Goal: Task Accomplishment & Management: Use online tool/utility

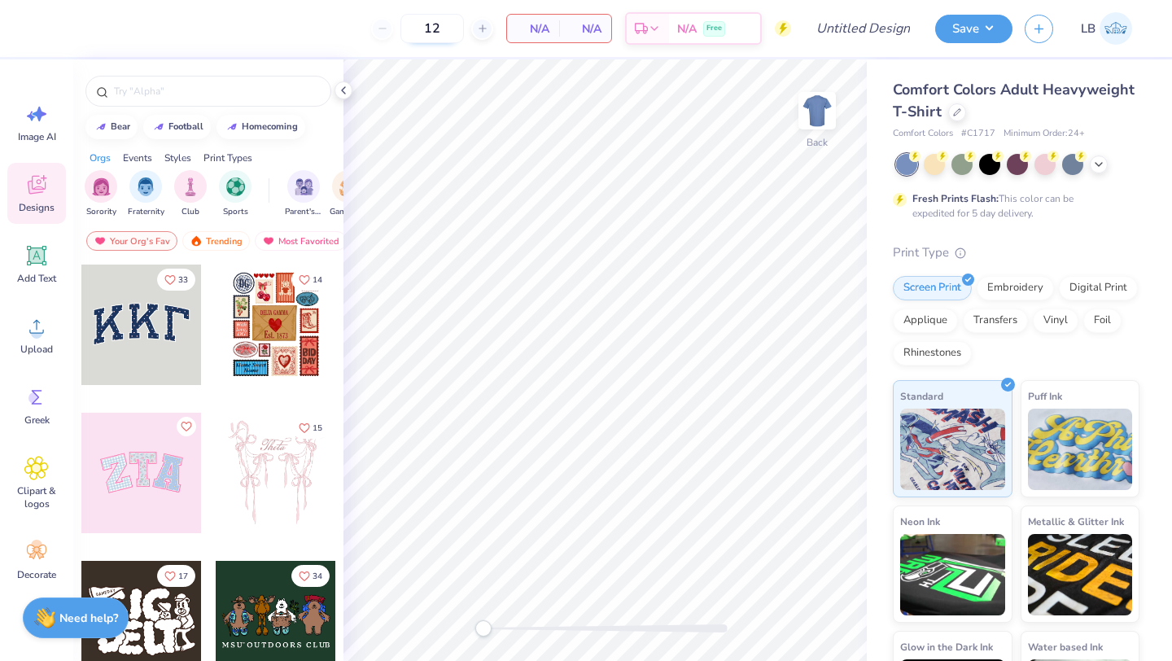
click at [441, 36] on input "12" at bounding box center [431, 28] width 63 height 29
click at [954, 108] on icon at bounding box center [957, 111] width 8 height 8
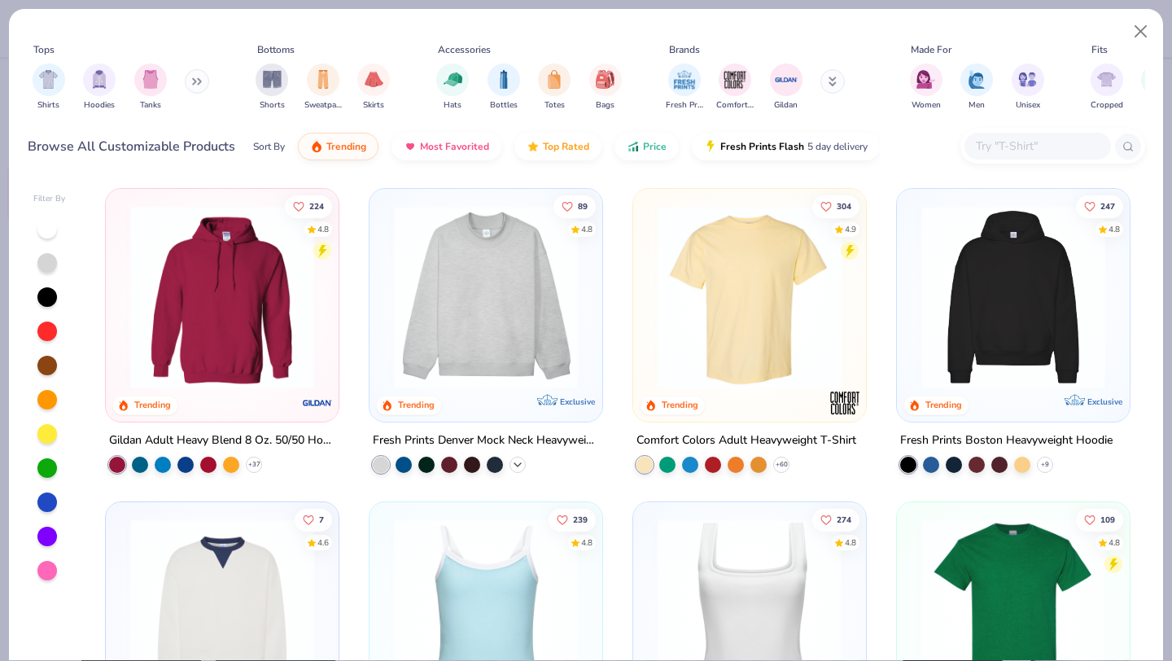
click at [521, 463] on icon at bounding box center [517, 464] width 13 height 13
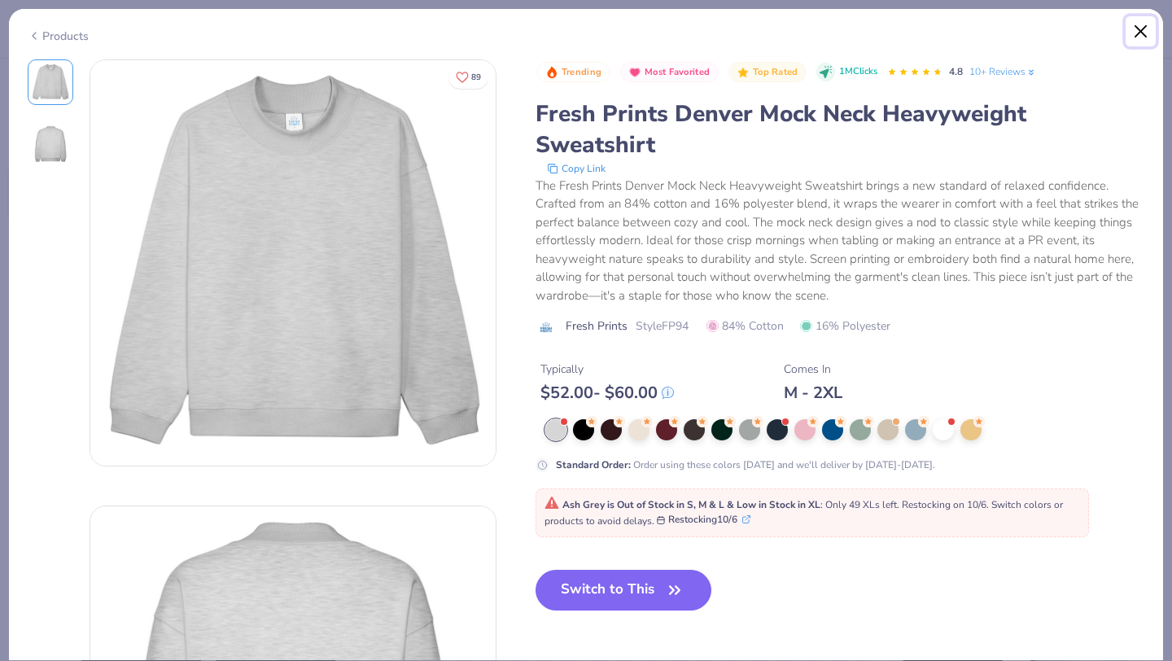
click at [1138, 25] on button "Close" at bounding box center [1141, 31] width 31 height 31
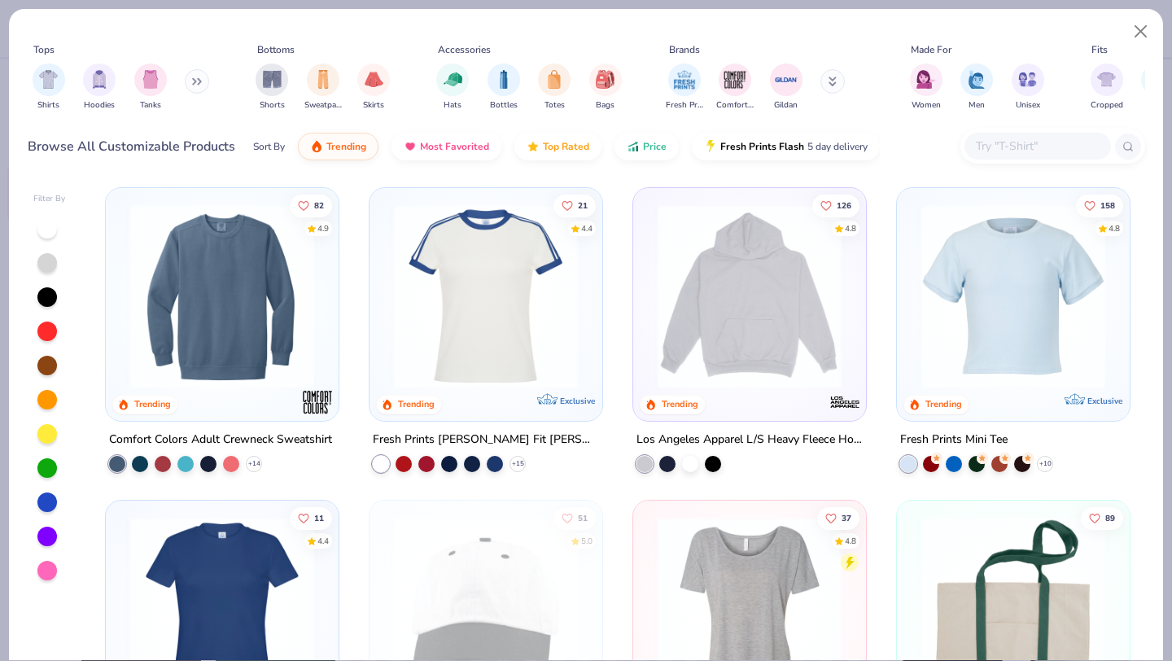
scroll to position [1891, 0]
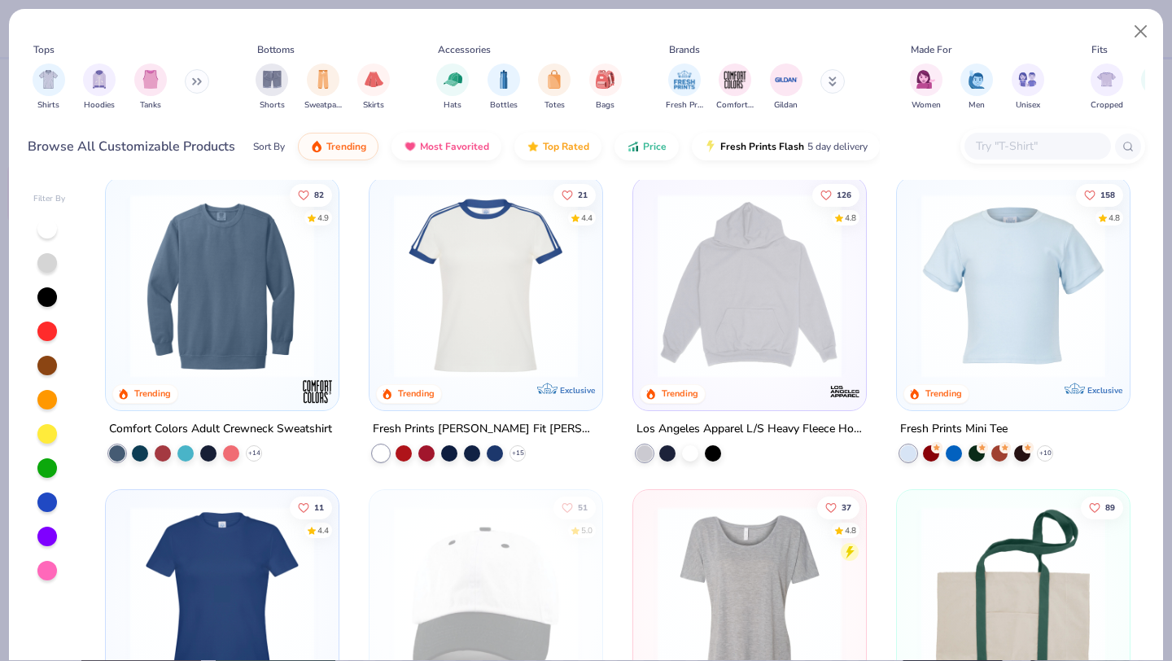
click at [199, 85] on button at bounding box center [197, 81] width 24 height 24
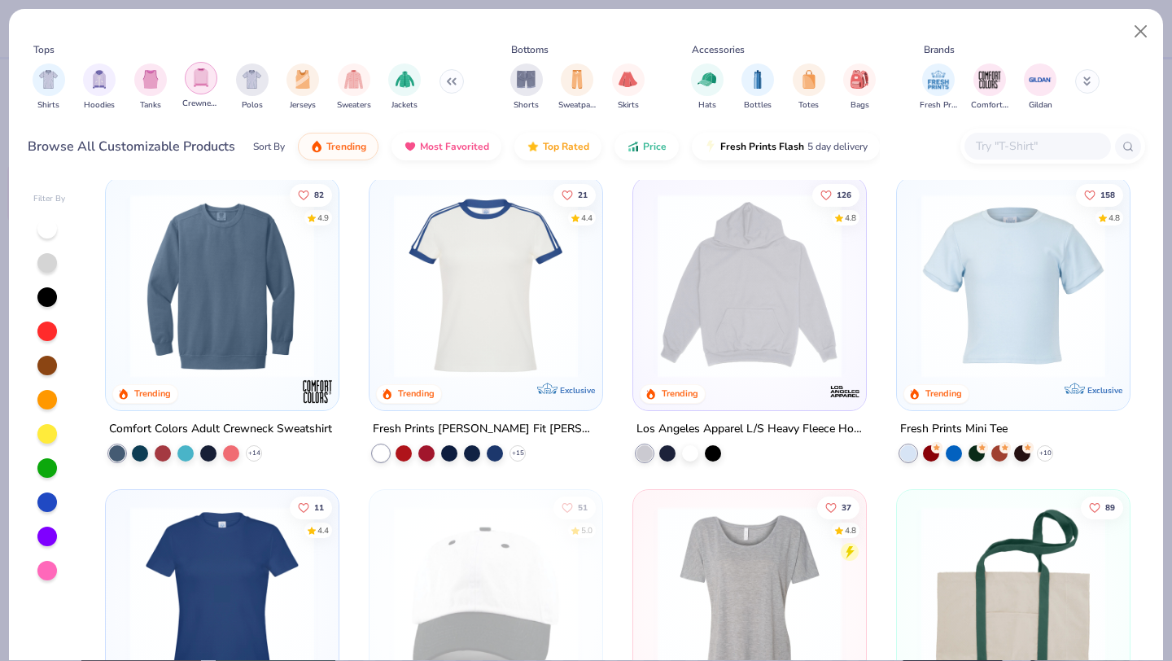
click at [199, 87] on img "filter for Crewnecks" at bounding box center [201, 77] width 18 height 19
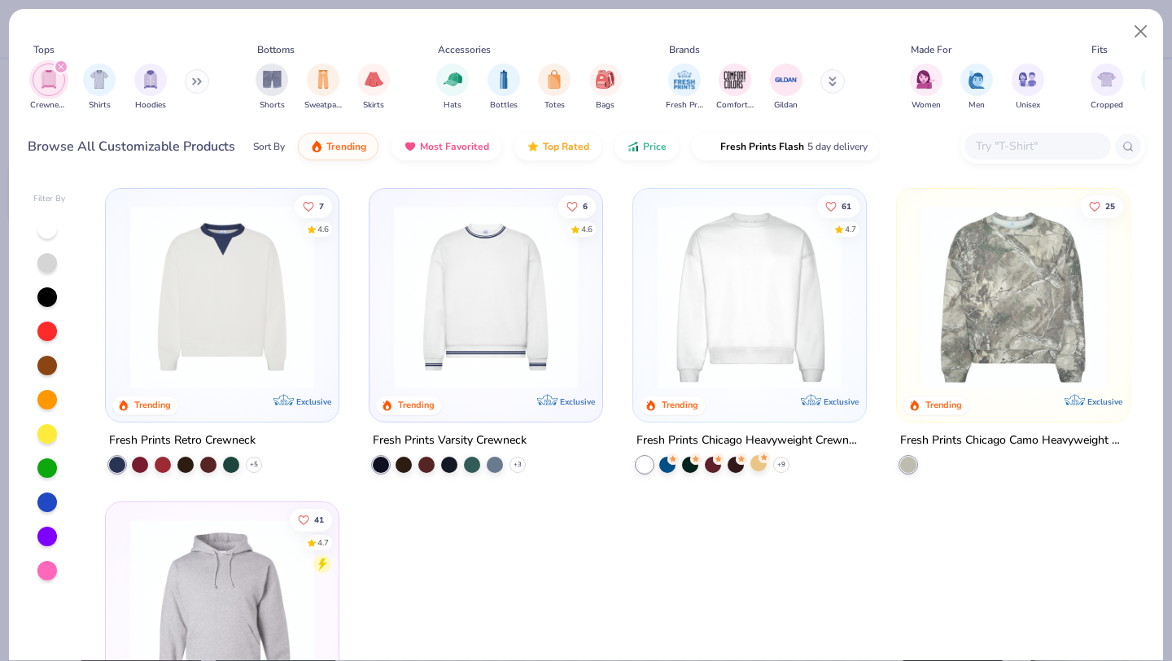
click at [757, 461] on div at bounding box center [758, 463] width 16 height 16
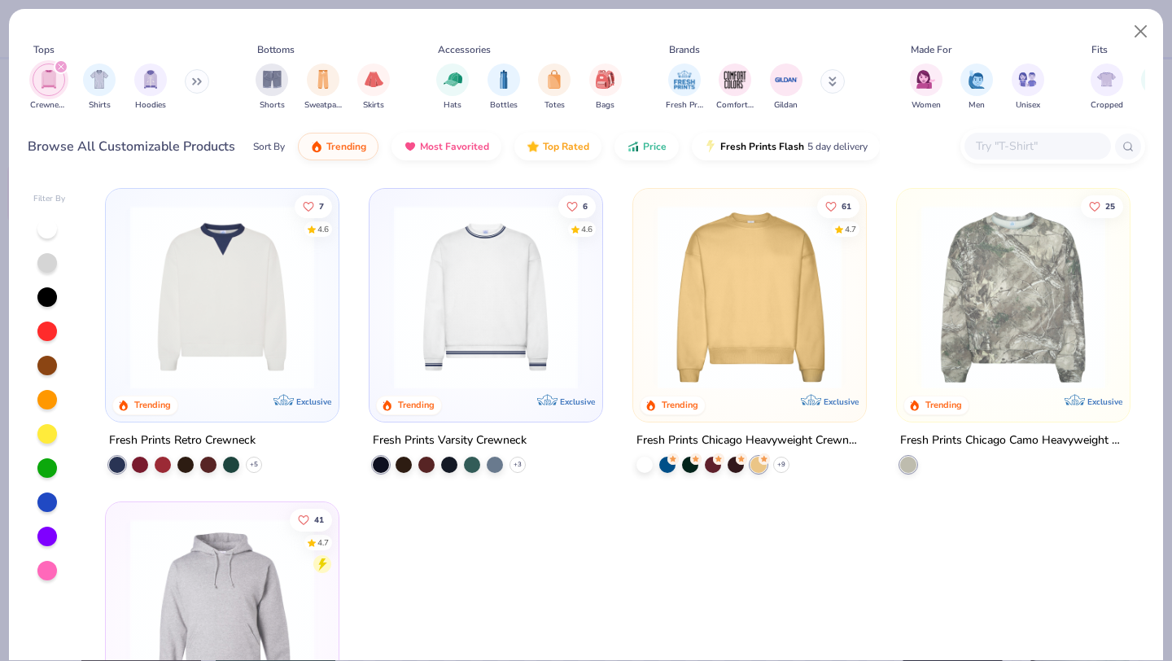
click at [1027, 144] on input "text" at bounding box center [1036, 146] width 125 height 19
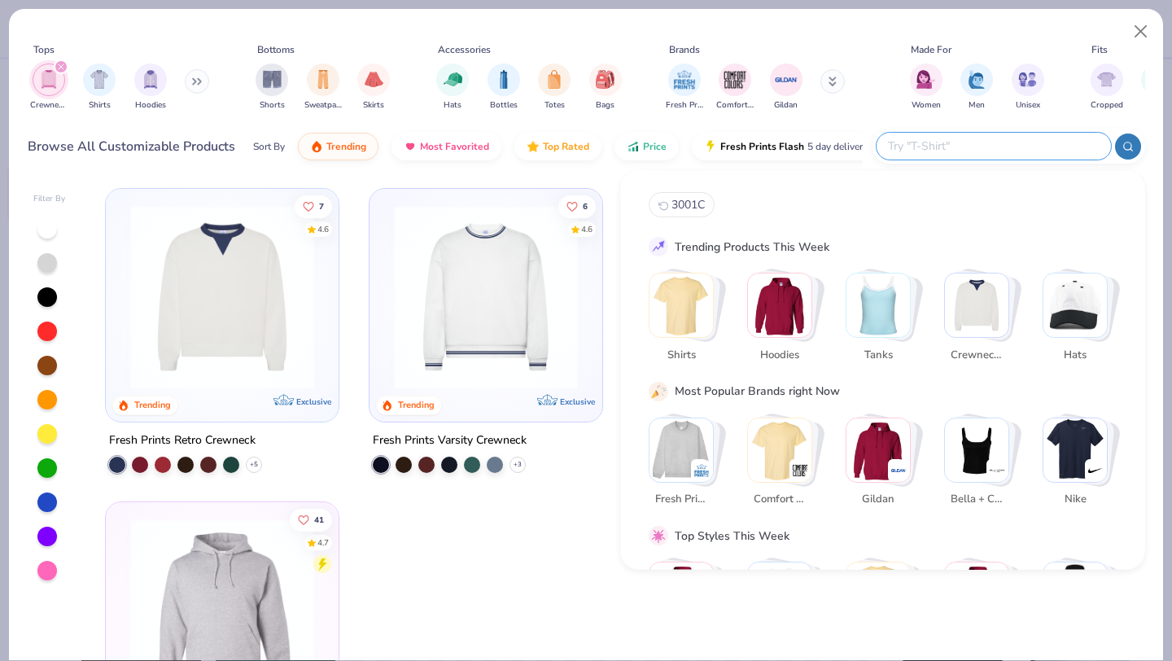
click at [695, 441] on img "Stack Card Button Fresh Prints" at bounding box center [680, 449] width 63 height 63
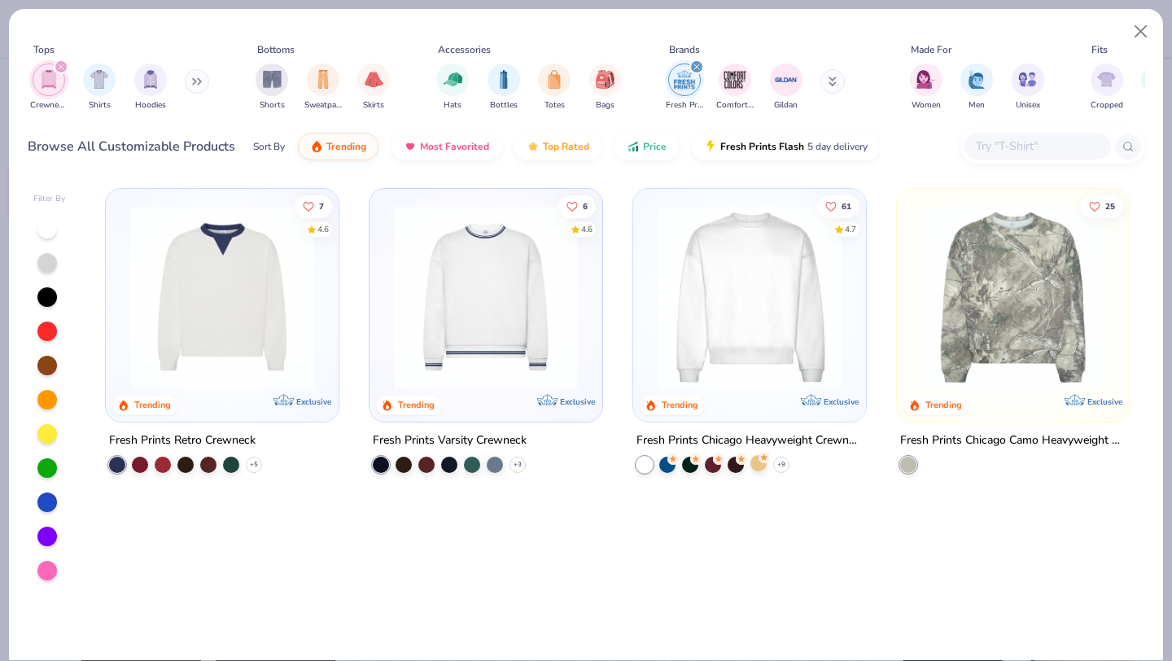
click at [756, 462] on div at bounding box center [758, 463] width 16 height 16
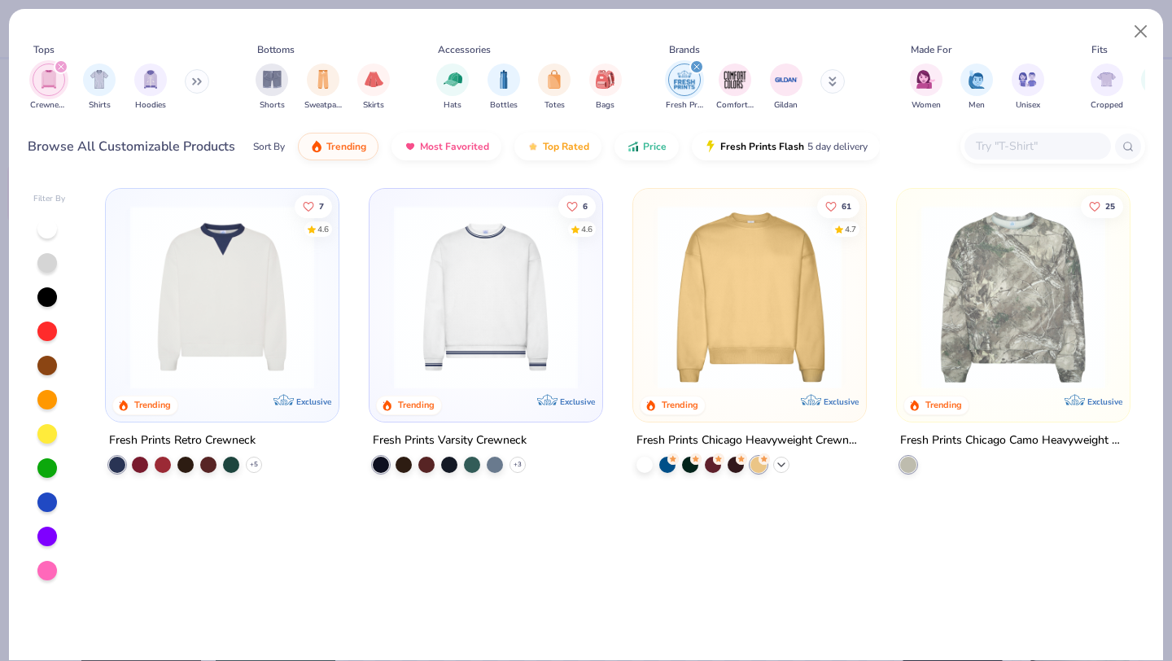
click at [784, 458] on icon at bounding box center [781, 464] width 13 height 13
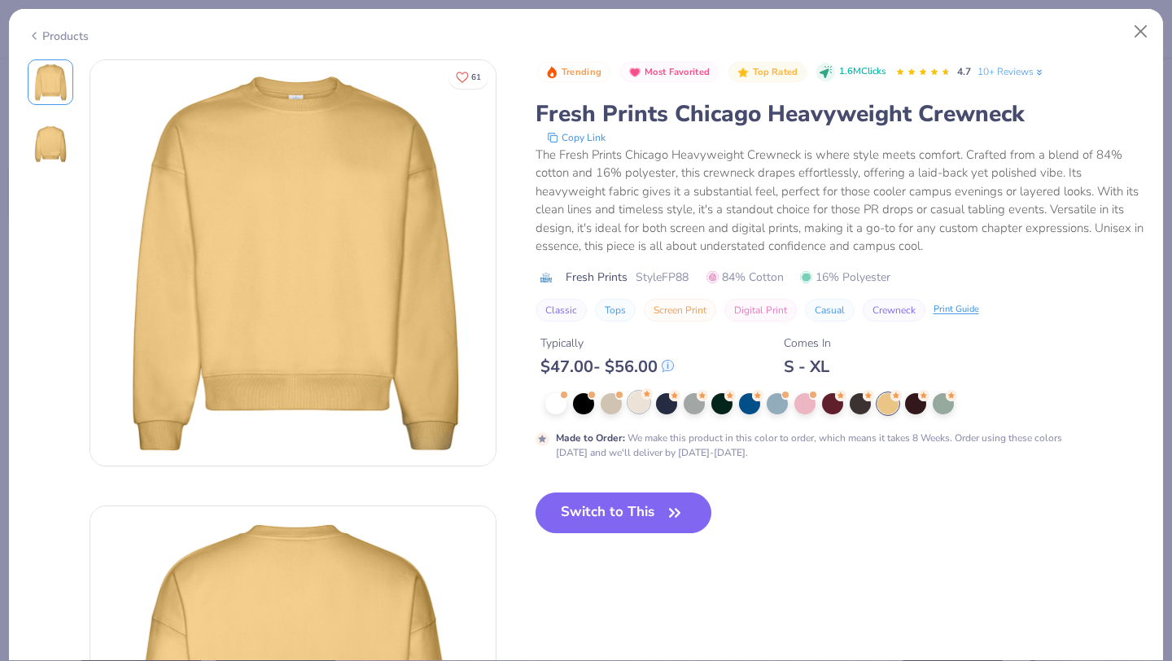
click at [632, 407] on div at bounding box center [638, 401] width 21 height 21
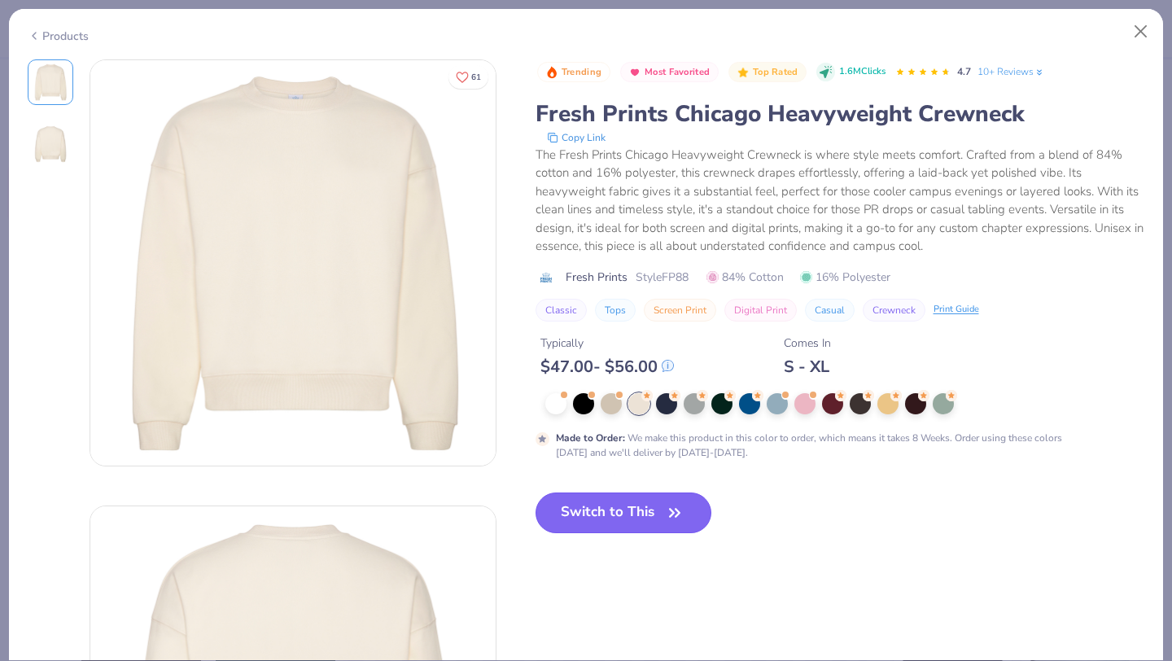
click at [608, 503] on button "Switch to This" at bounding box center [624, 512] width 177 height 41
type input "50"
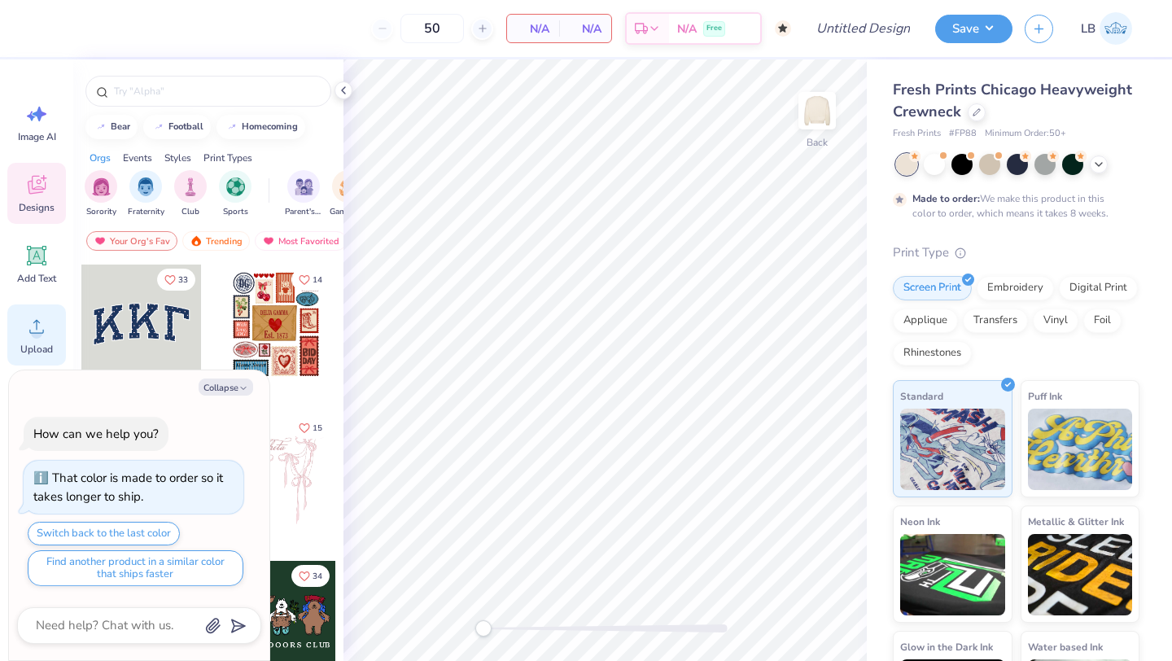
click at [46, 335] on icon at bounding box center [36, 326] width 24 height 24
click at [40, 314] on icon at bounding box center [36, 326] width 24 height 24
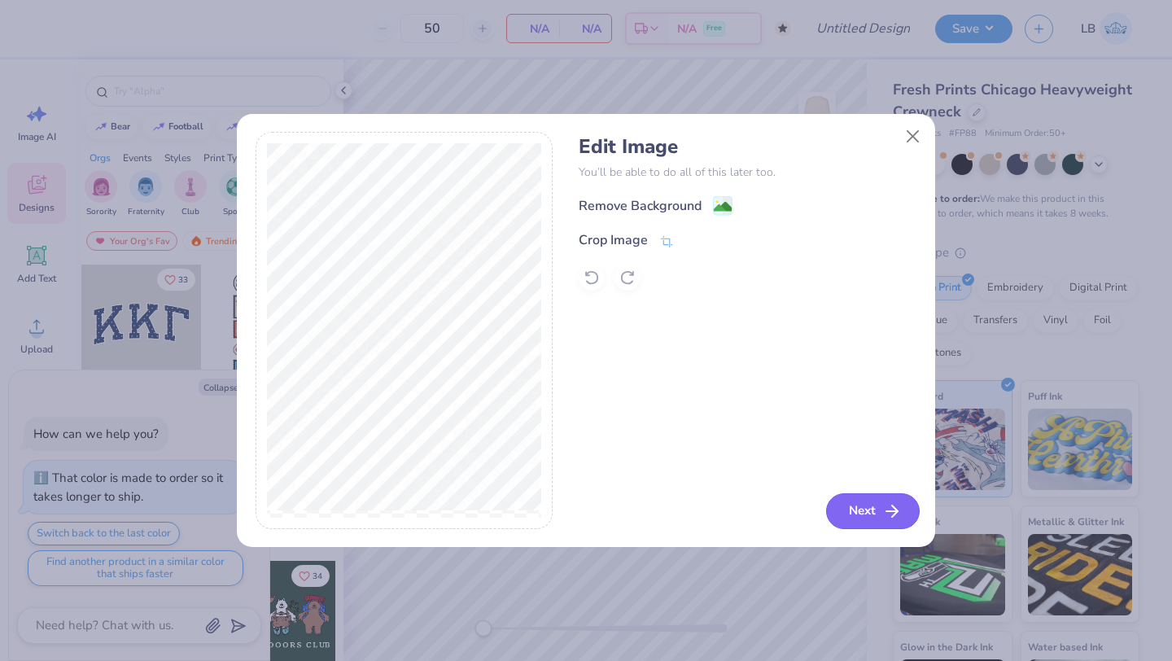
click at [847, 514] on button "Next" at bounding box center [873, 511] width 94 height 36
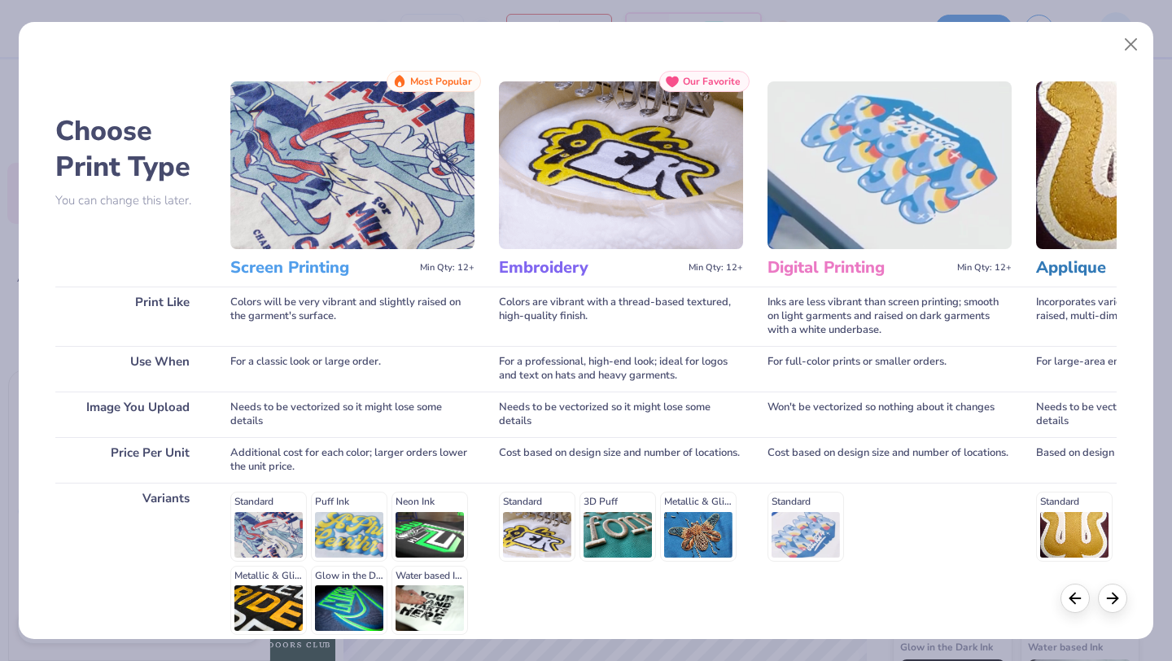
scroll to position [151, 0]
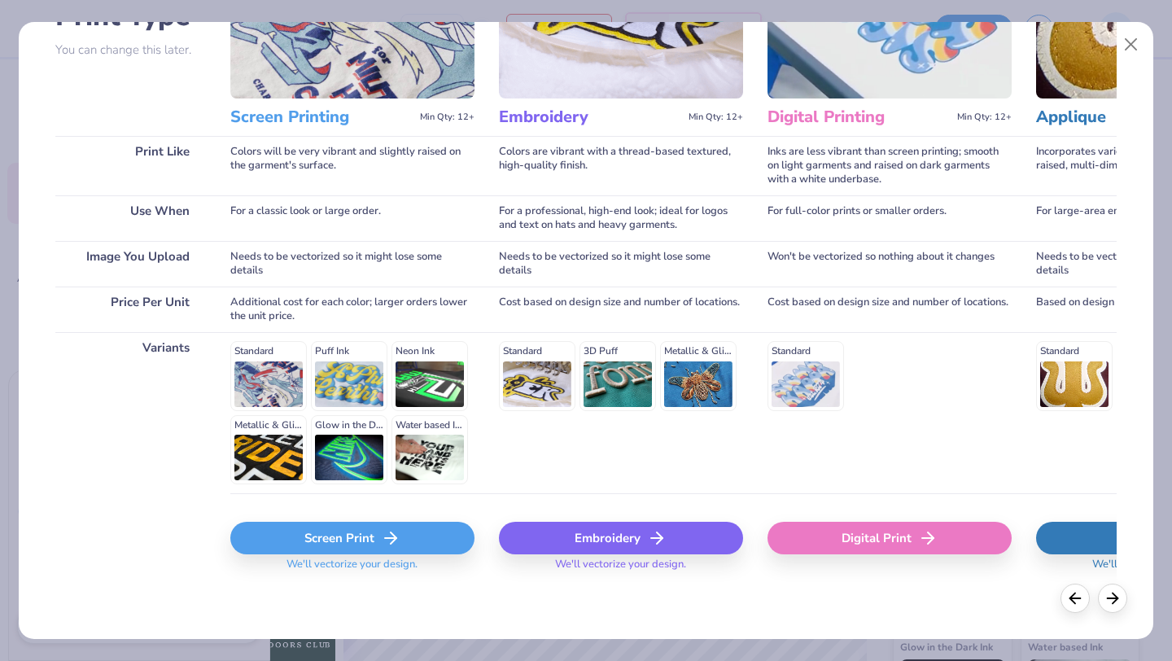
click at [330, 533] on div "Screen Print" at bounding box center [352, 538] width 244 height 33
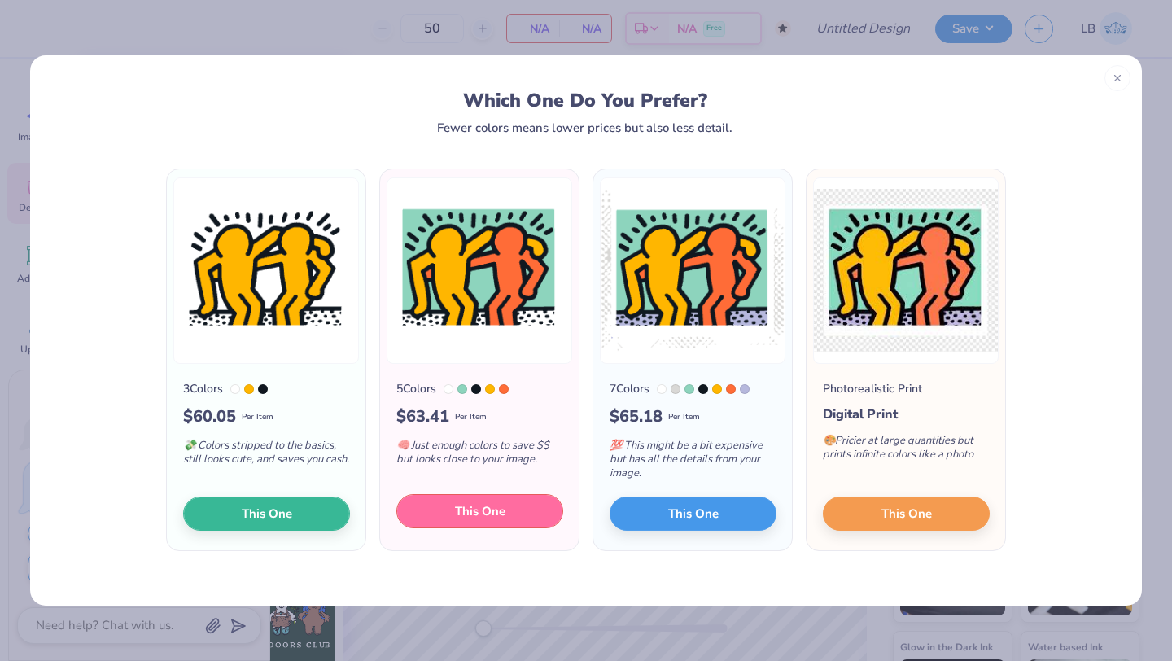
click at [514, 519] on button "This One" at bounding box center [479, 511] width 167 height 34
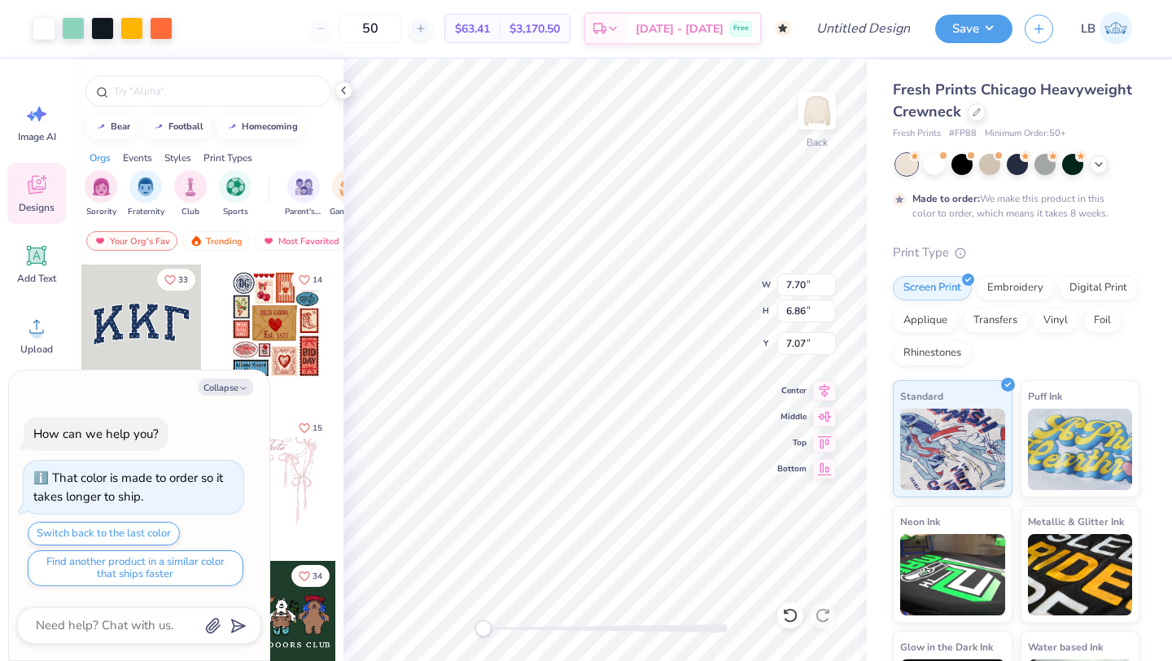
type textarea "x"
type input "3.00"
type textarea "x"
type input "7.97"
type input "7.10"
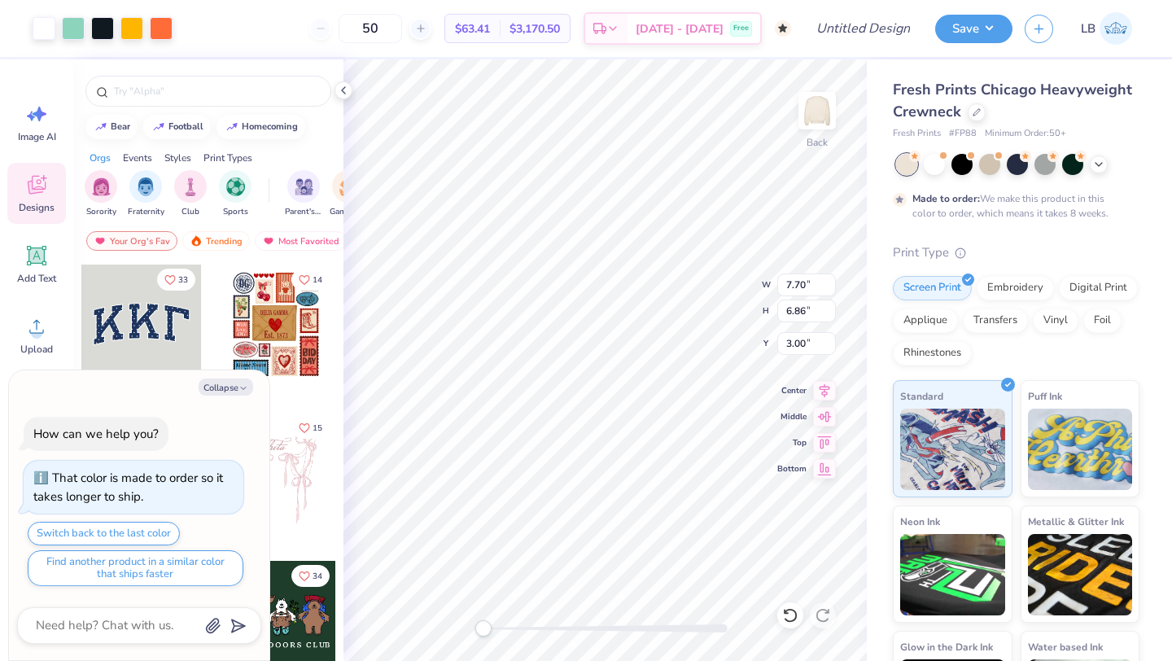
type input "2.76"
type textarea "x"
type input "8.52"
type input "7.59"
type input "2.27"
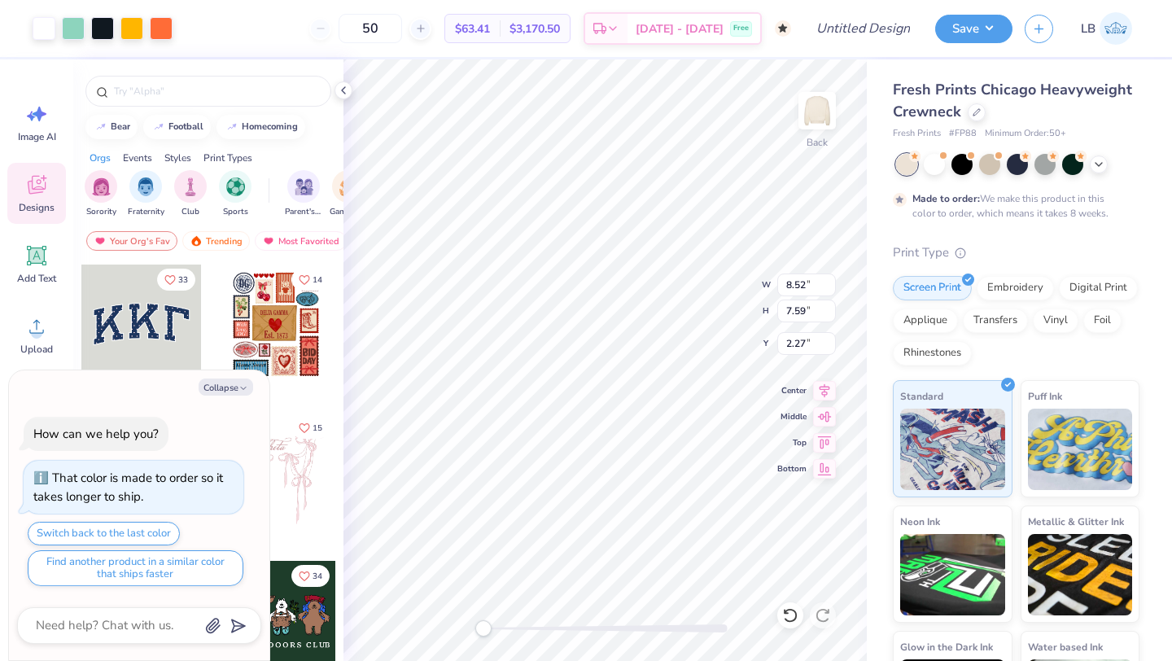
type textarea "x"
type input "9.07"
type input "8.08"
type input "1.78"
type textarea "x"
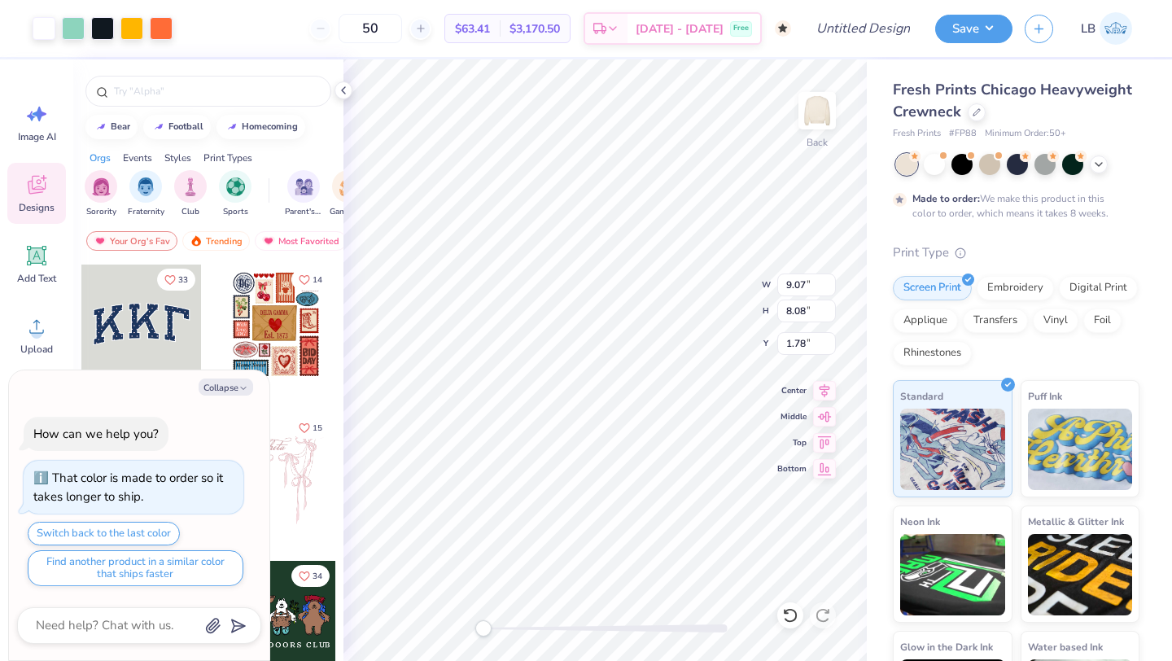
type input "9.56"
type input "8.51"
type input "1.79"
type textarea "x"
type input "9.77"
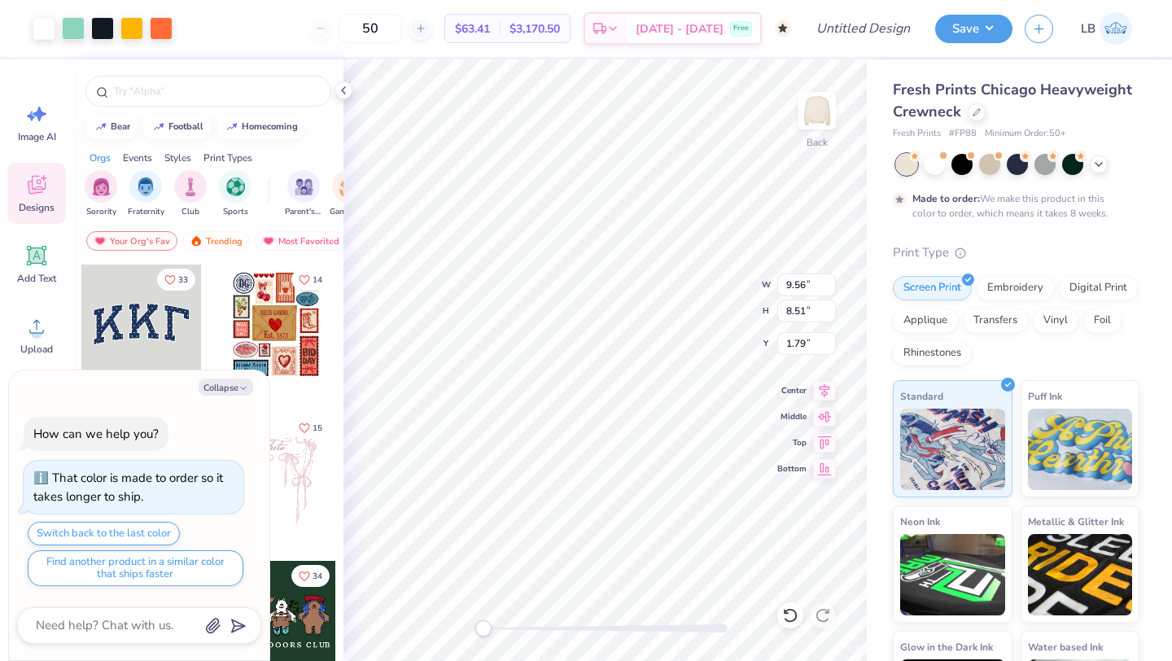
type input "8.70"
click at [211, 391] on button "Collapse" at bounding box center [226, 386] width 55 height 17
type textarea "x"
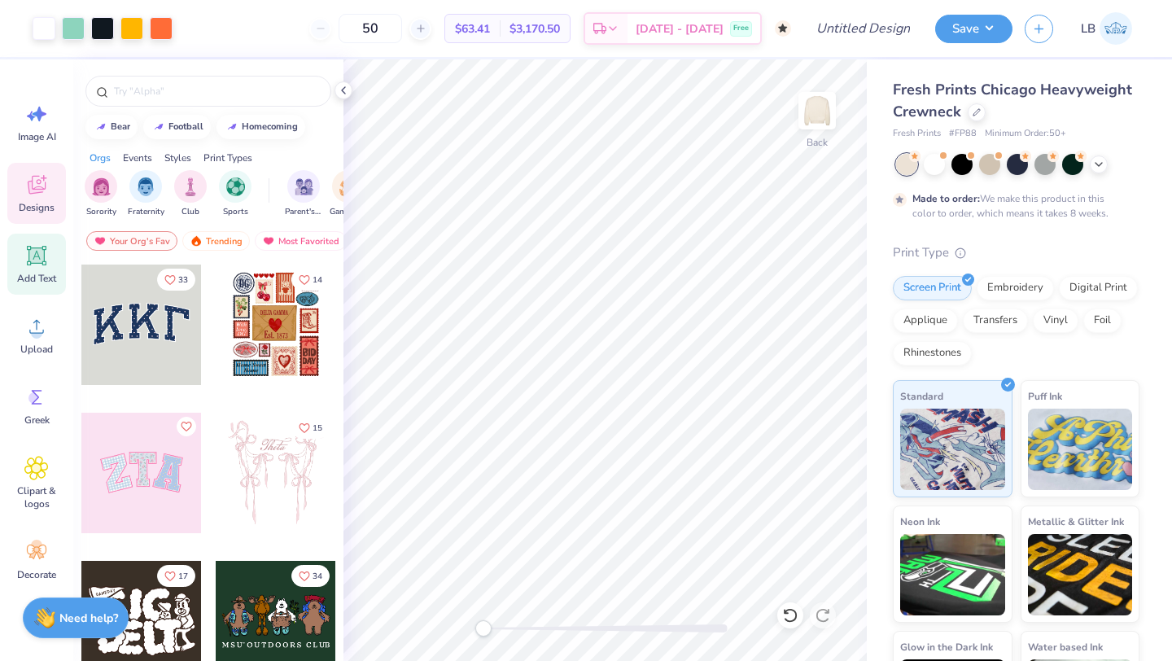
click at [35, 264] on icon at bounding box center [36, 255] width 24 height 24
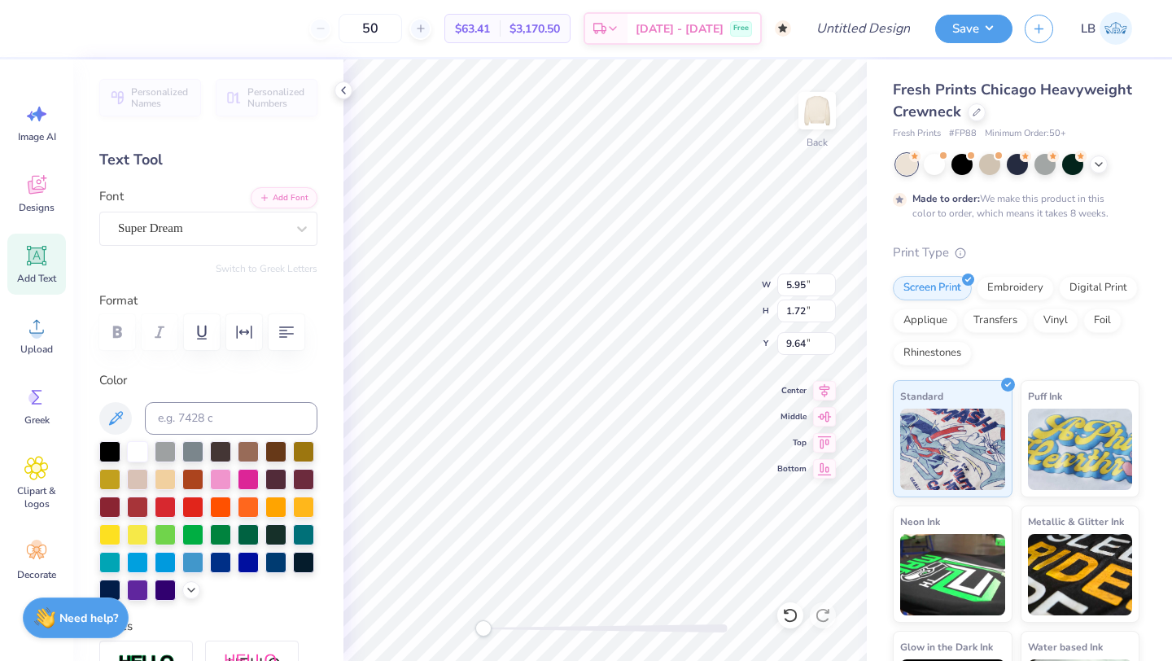
scroll to position [0, 4]
type textarea "BEST BUDDIES"
click at [136, 562] on div at bounding box center [137, 560] width 21 height 21
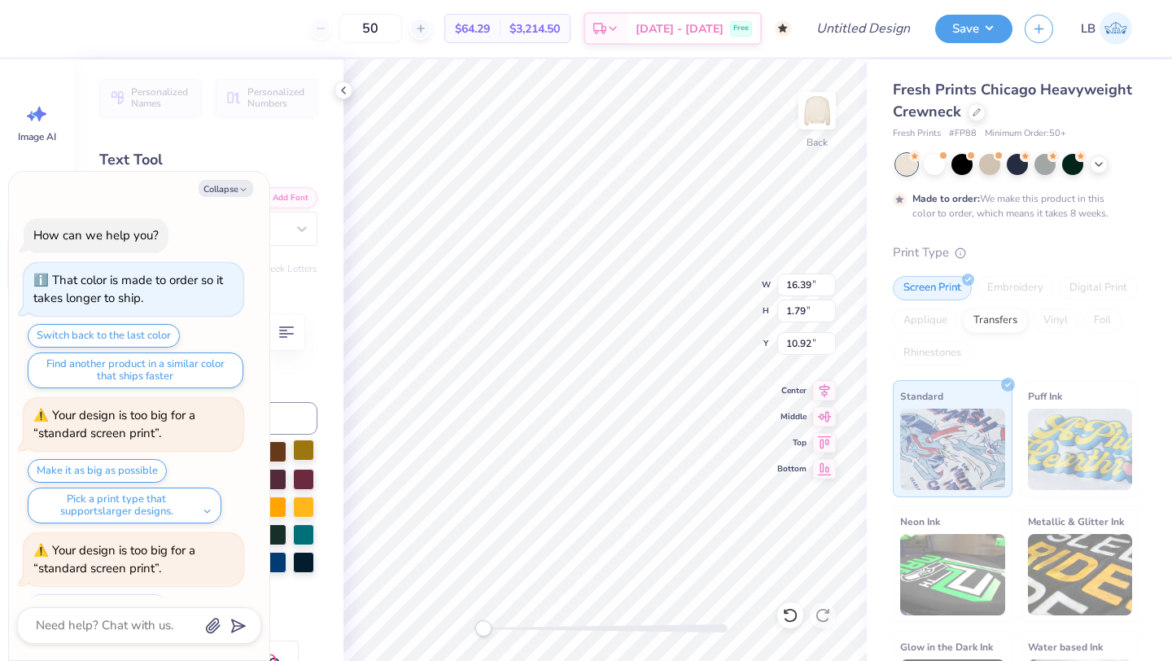
scroll to position [72, 0]
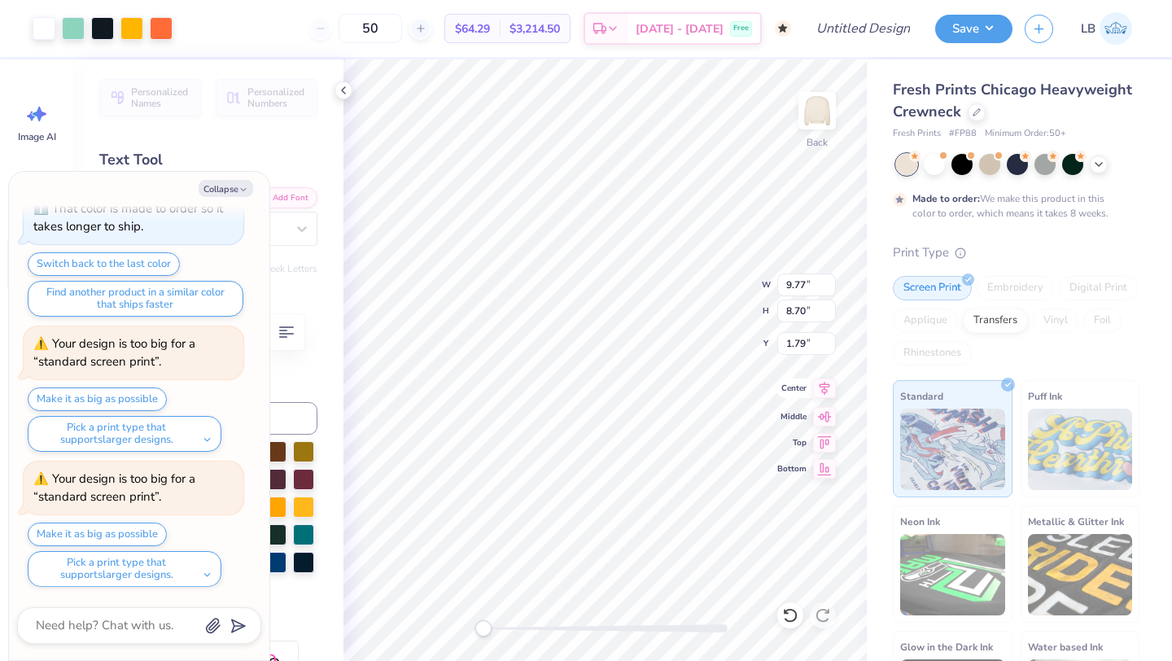
click at [819, 390] on icon at bounding box center [824, 388] width 23 height 20
click at [823, 390] on icon at bounding box center [825, 389] width 11 height 14
click at [828, 387] on icon at bounding box center [825, 389] width 11 height 14
type textarea "x"
type input "16.39"
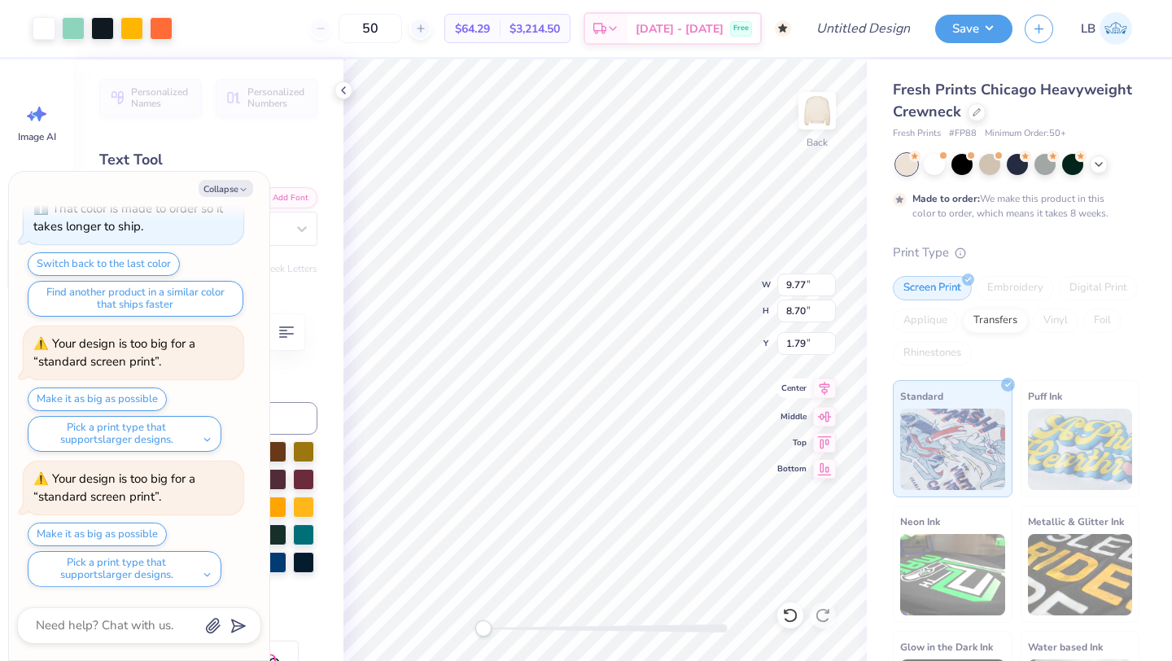
type input "1.79"
type input "10.92"
click at [820, 387] on icon at bounding box center [824, 388] width 23 height 20
click at [833, 105] on img at bounding box center [817, 110] width 65 height 65
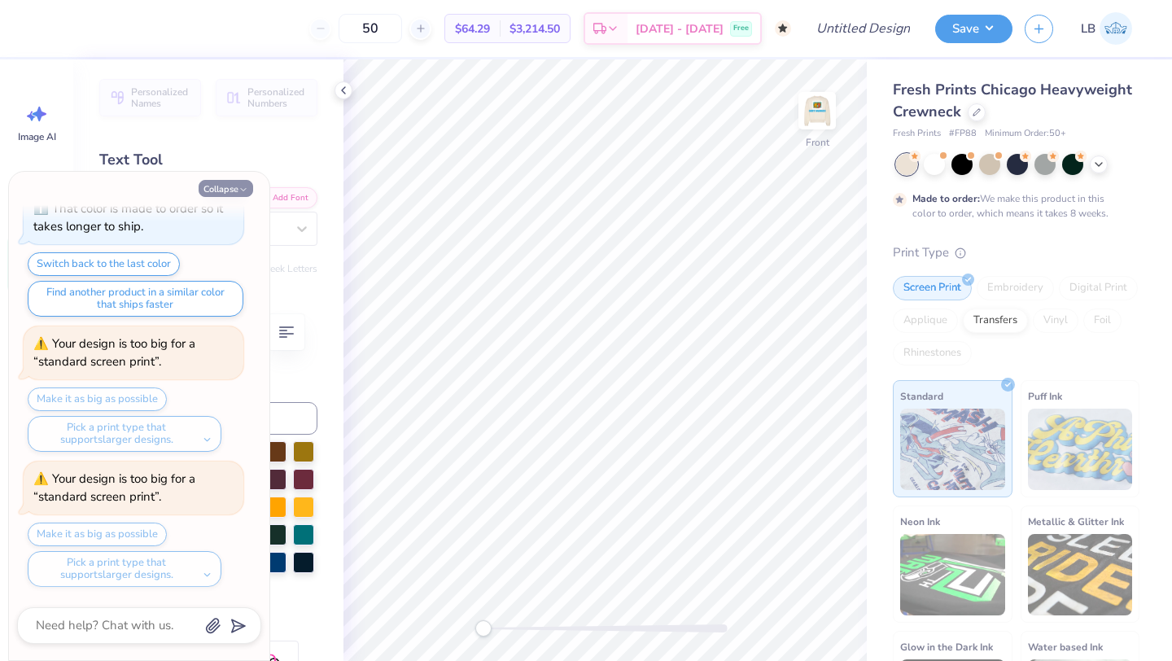
click at [222, 190] on button "Collapse" at bounding box center [226, 188] width 55 height 17
type textarea "x"
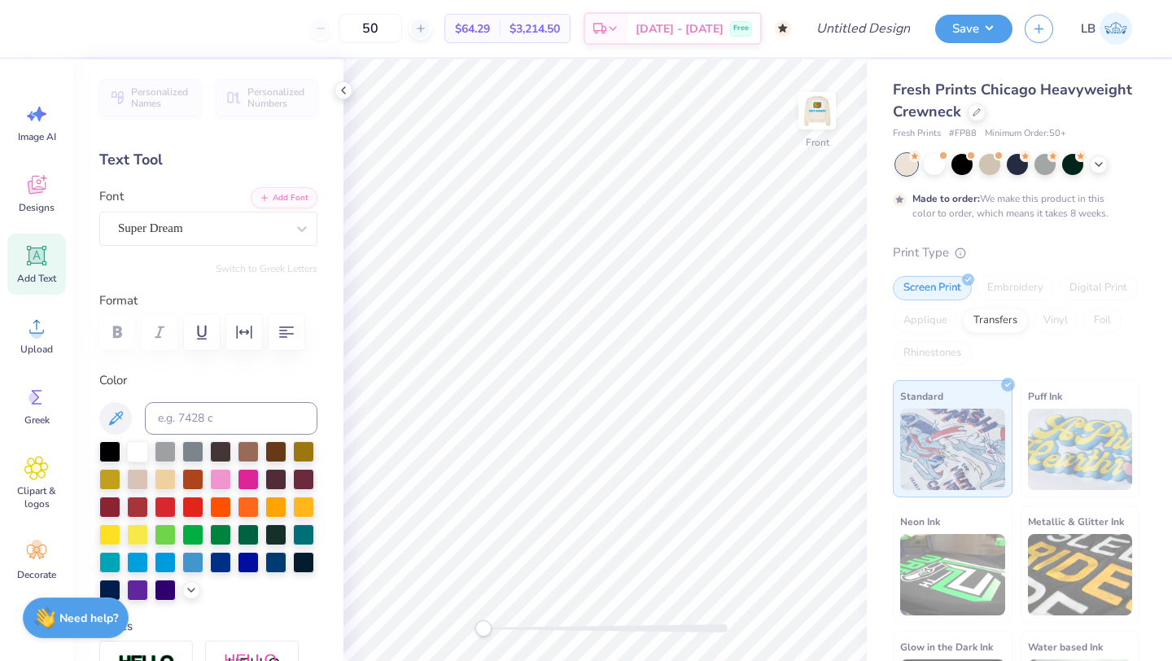
click at [27, 259] on icon at bounding box center [36, 255] width 24 height 24
type textarea "FRIENDSHIP WALK"
click at [142, 564] on div at bounding box center [137, 560] width 21 height 21
click at [41, 475] on icon at bounding box center [36, 468] width 24 height 24
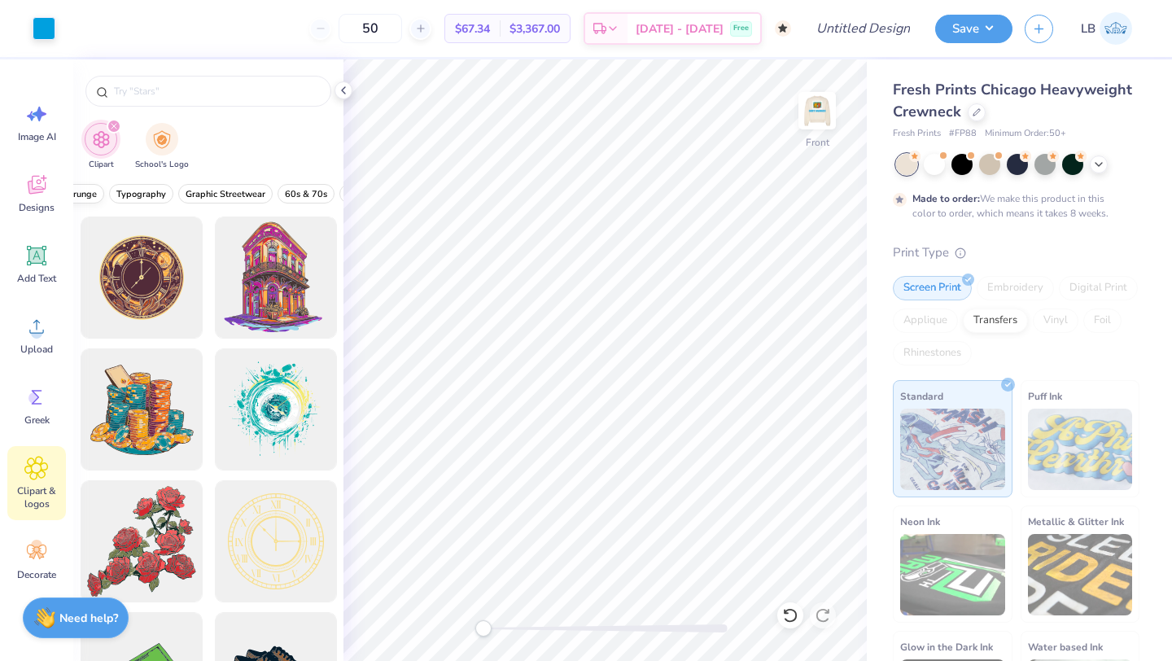
scroll to position [0, 187]
click at [152, 195] on span "Typography" at bounding box center [137, 194] width 50 height 12
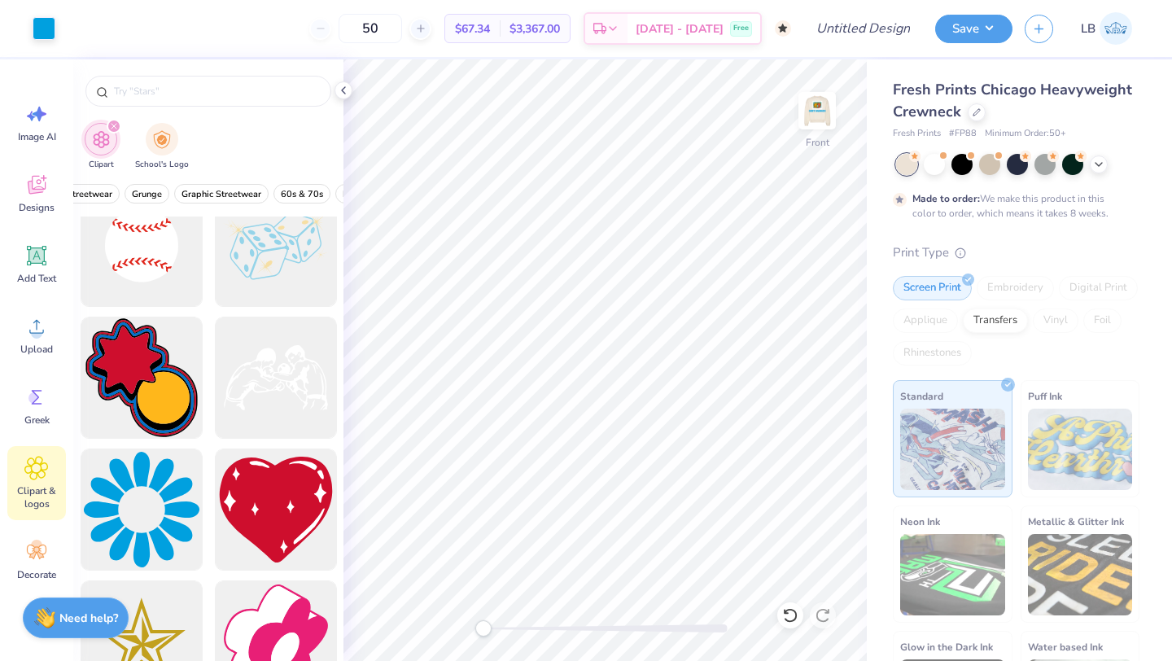
scroll to position [5840, 0]
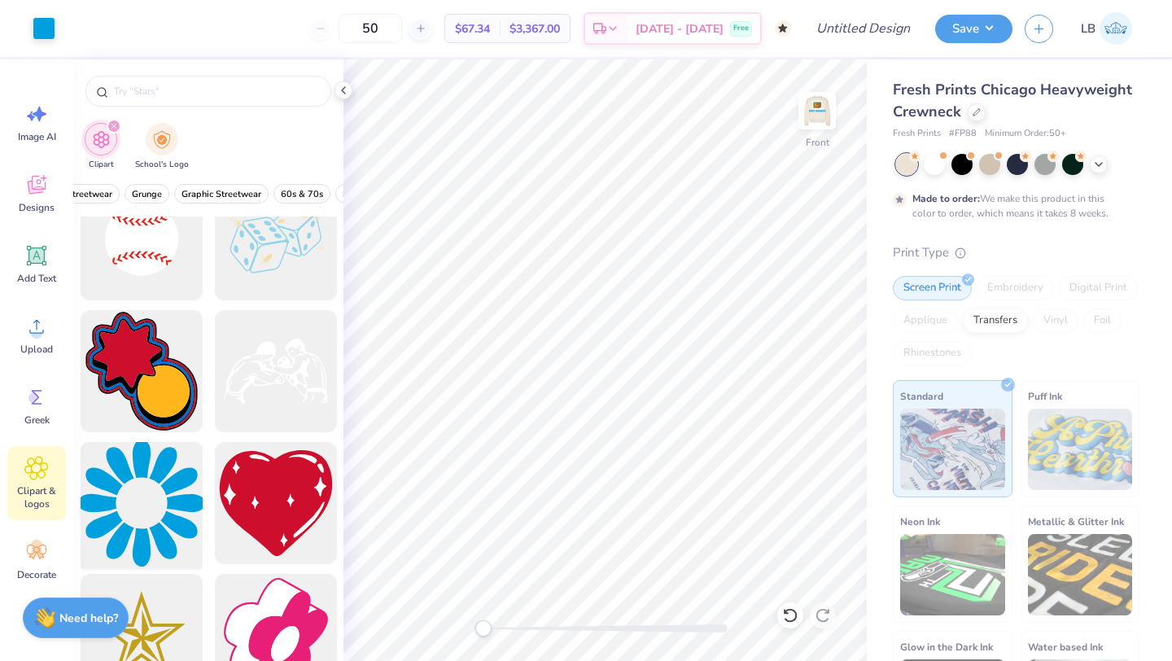
click at [161, 497] on div at bounding box center [141, 503] width 134 height 134
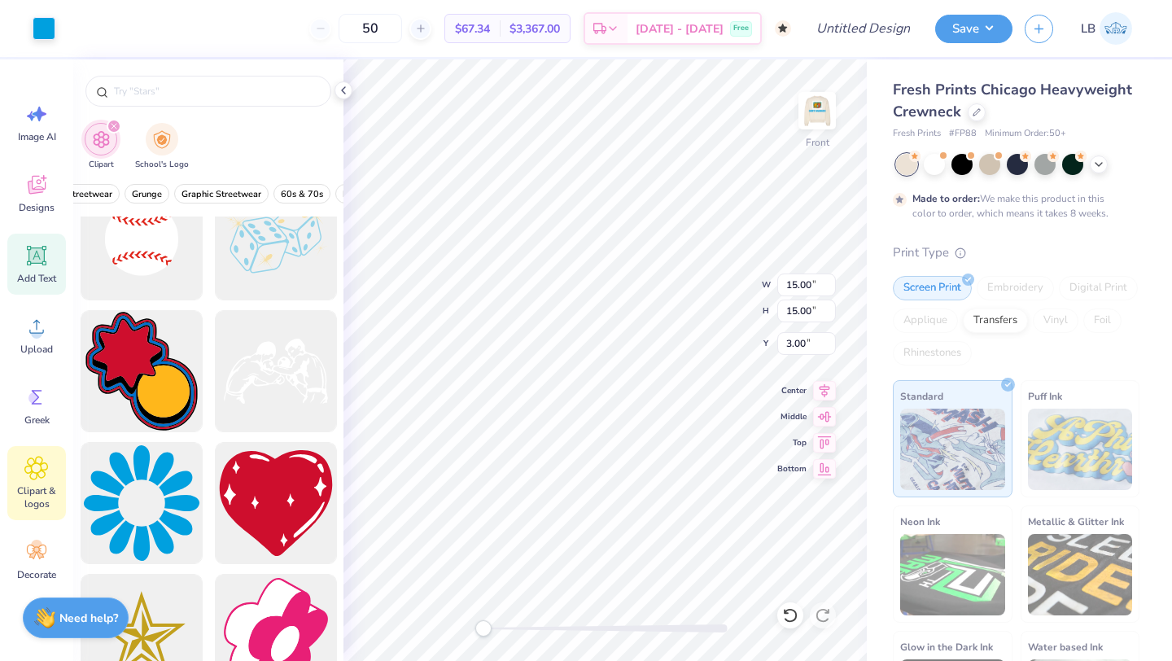
click at [47, 256] on icon at bounding box center [36, 255] width 24 height 24
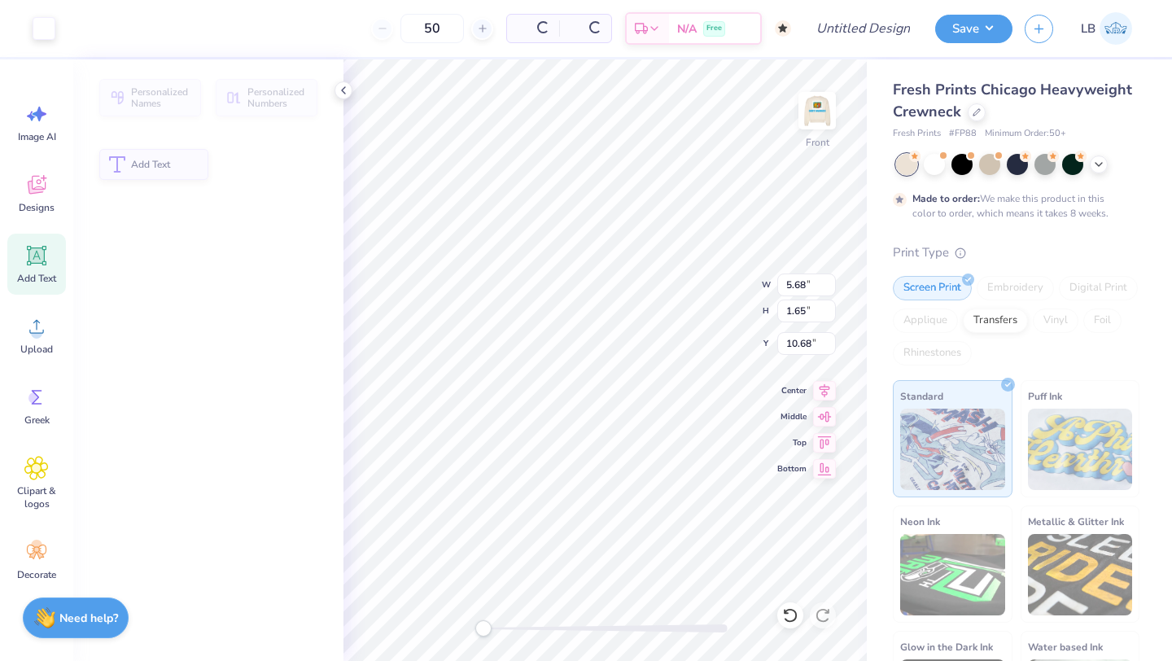
type input "5.68"
type input "1.65"
type input "10.68"
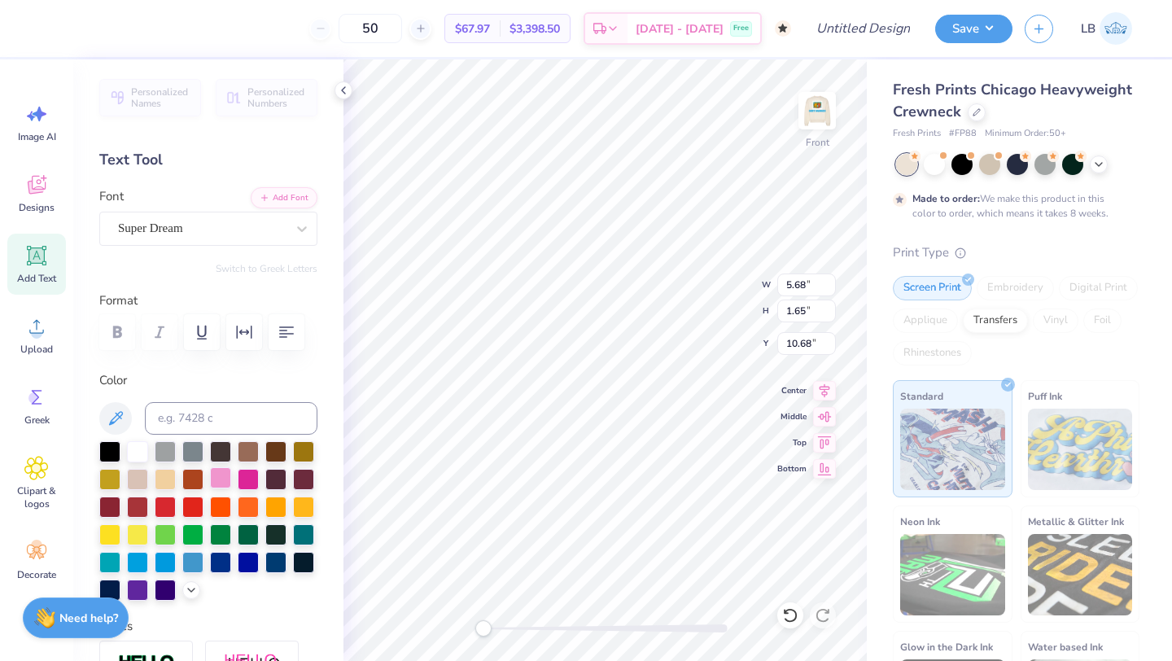
type textarea "2025"
click at [218, 477] on div at bounding box center [220, 477] width 21 height 21
type input "15.00"
type input "5.86"
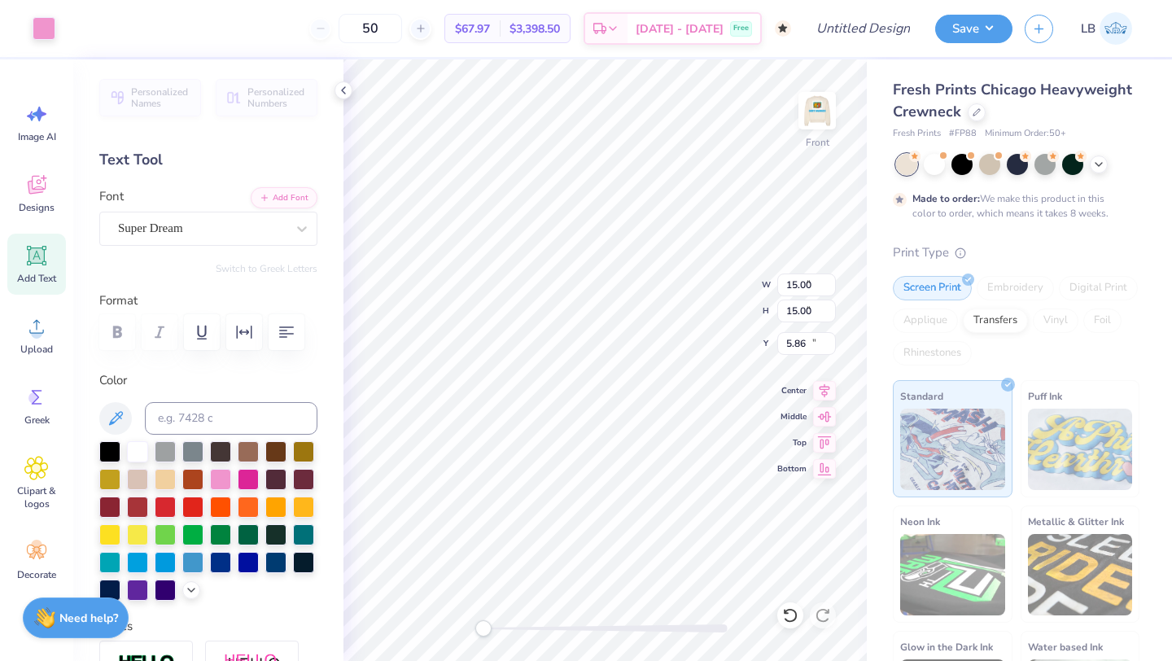
type input "5.52"
type input "1.64"
type input "10.68"
click at [826, 394] on icon at bounding box center [824, 388] width 23 height 20
click at [989, 28] on button "Save" at bounding box center [973, 26] width 77 height 28
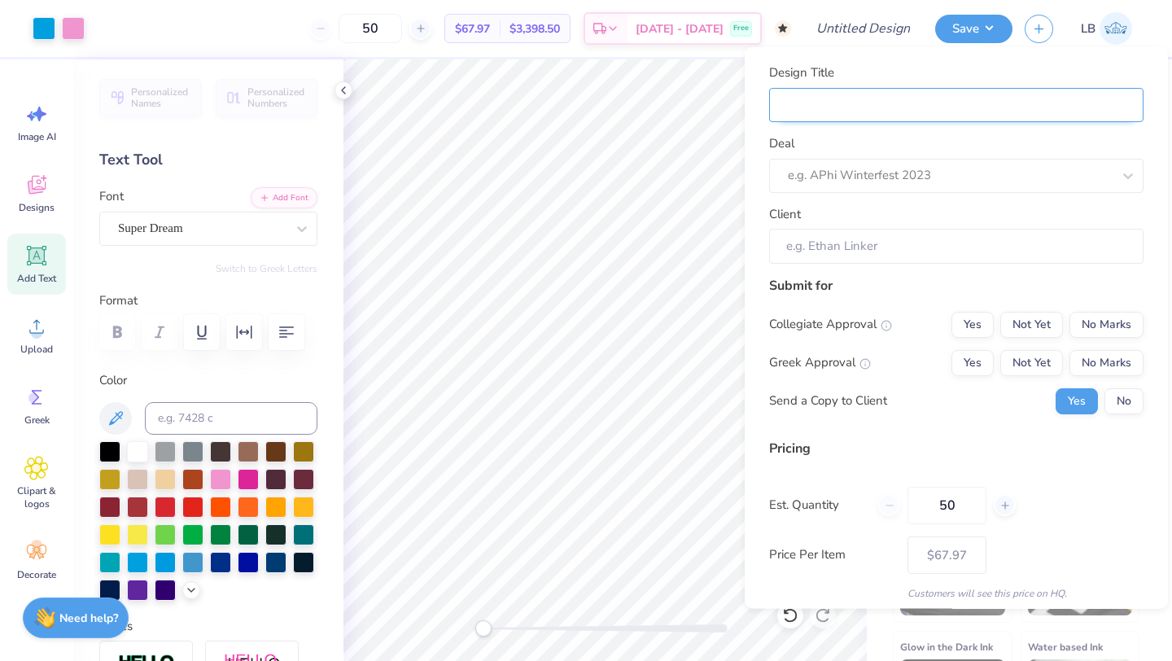
click at [889, 95] on input "Design Title" at bounding box center [956, 104] width 374 height 35
type input "P"
type input "Pr"
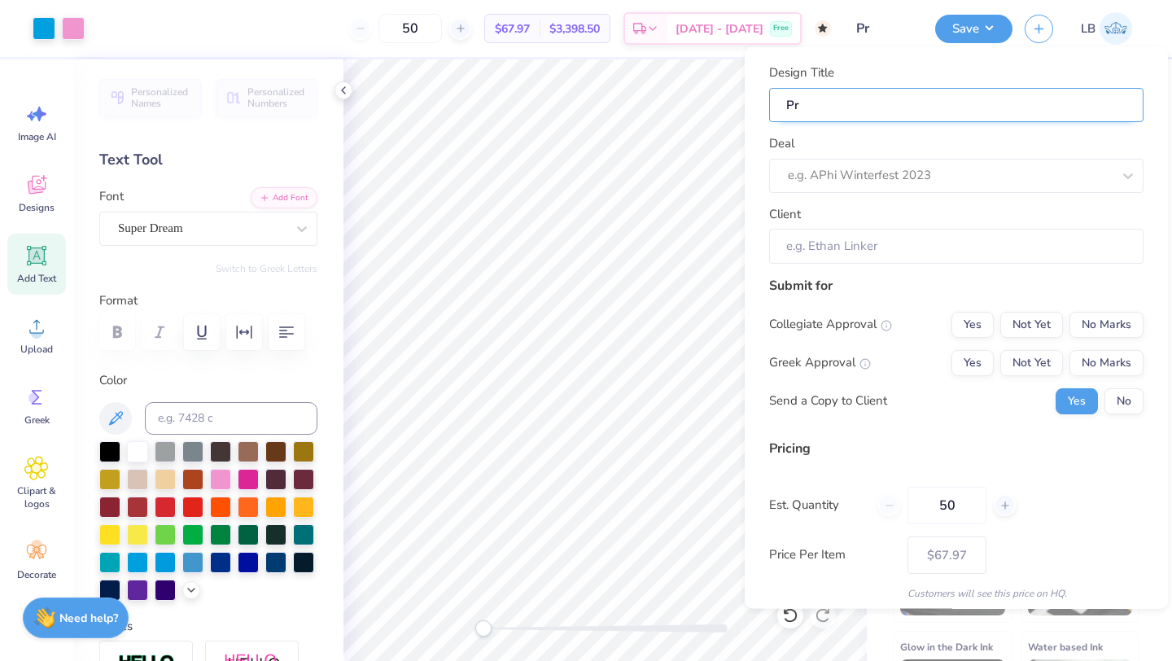
type input "Pra"
type input "Prac"
type input "Pract"
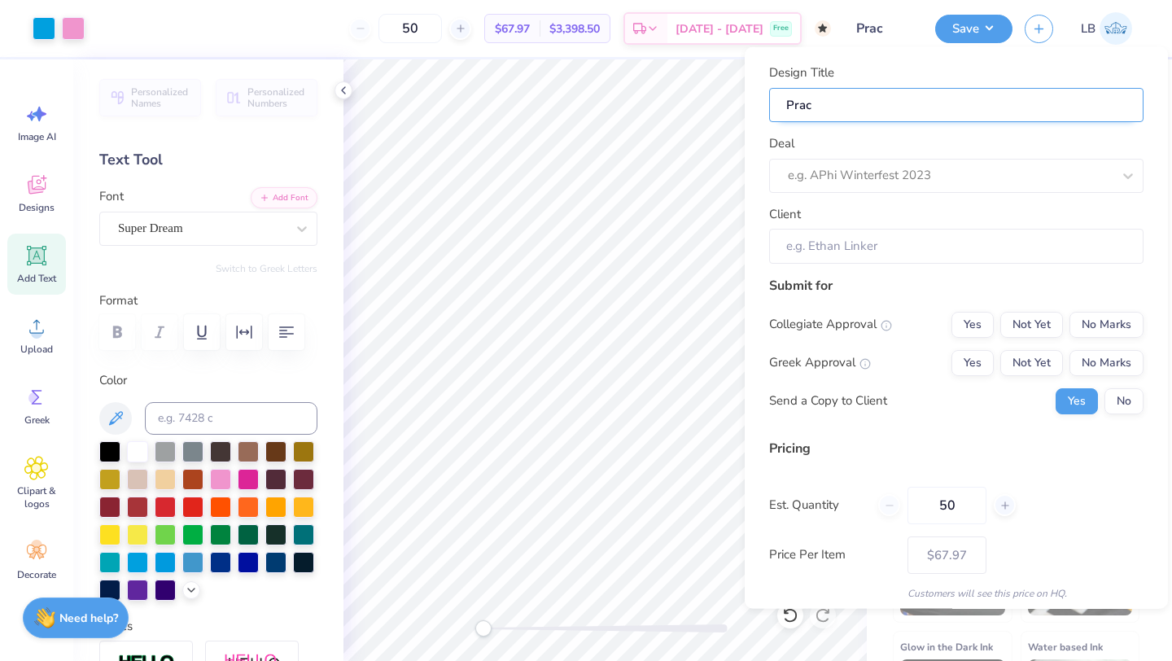
type input "Pract"
type input "Practi"
type input "Practic"
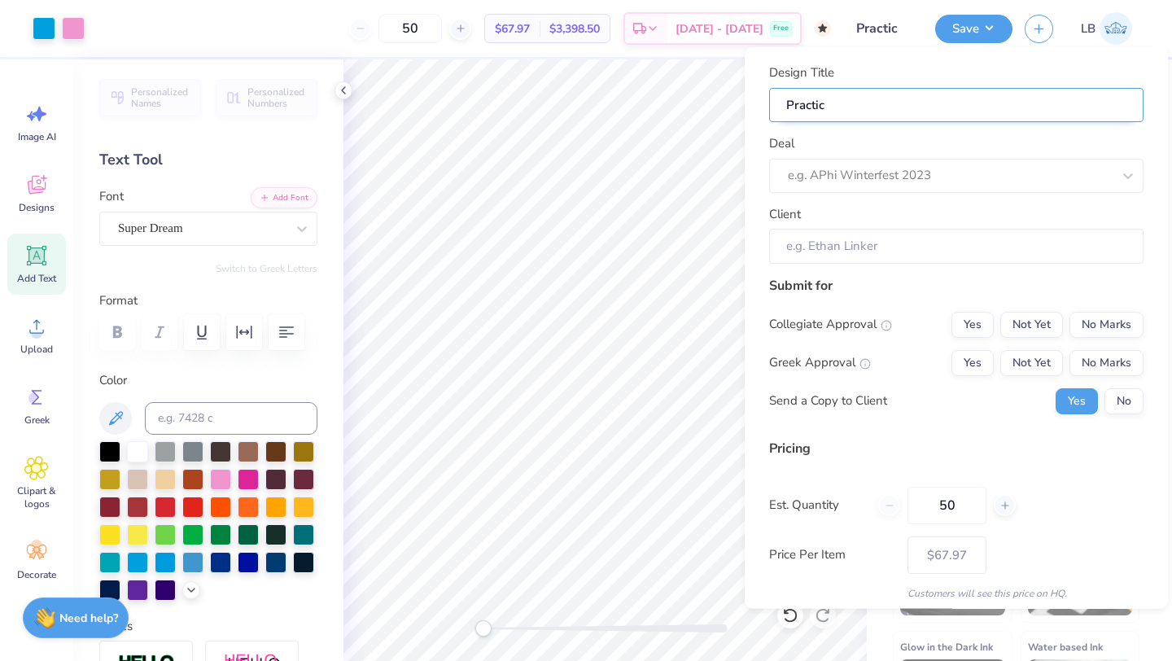
type input "Practice"
type input "Practice d"
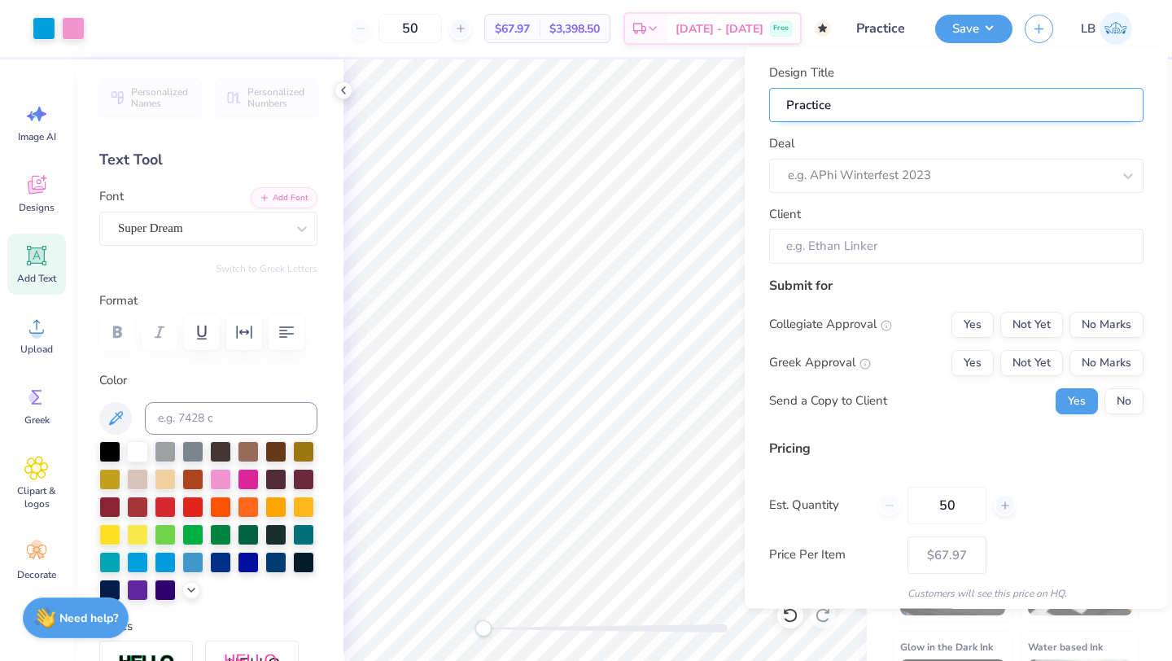
type input "Practice d"
type input "Practice de"
type input "Practice des"
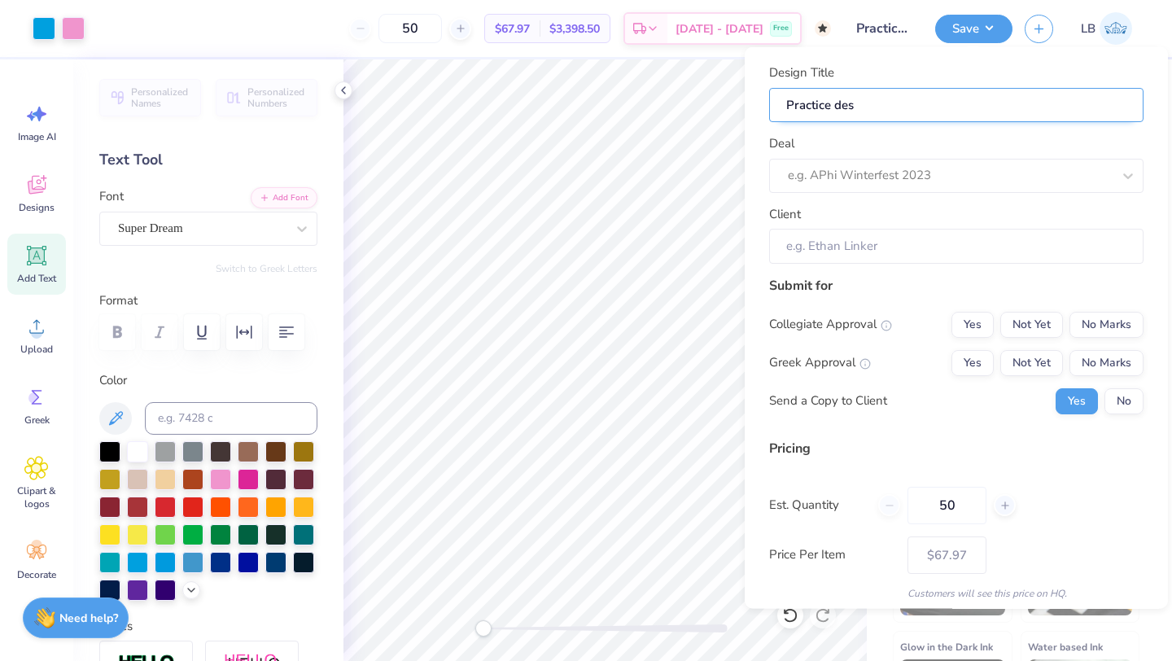
type input "Practice desi"
type input "Practice desig"
type input "Practice design"
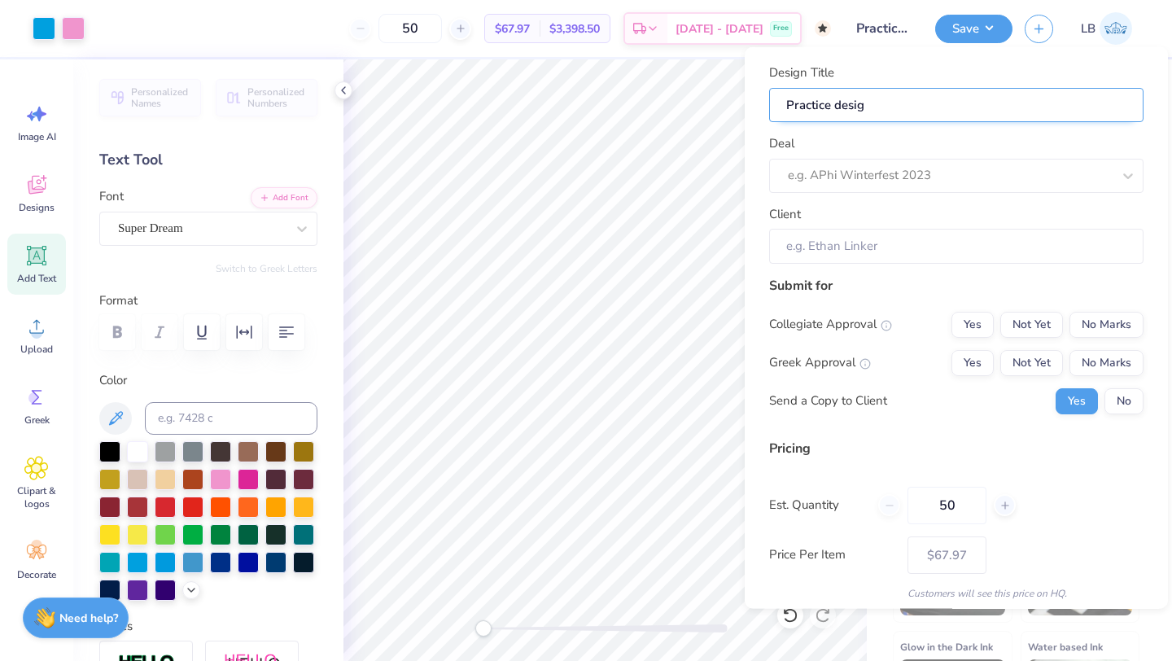
type input "Practice design"
type input "Practice design a"
type input "Practice design an"
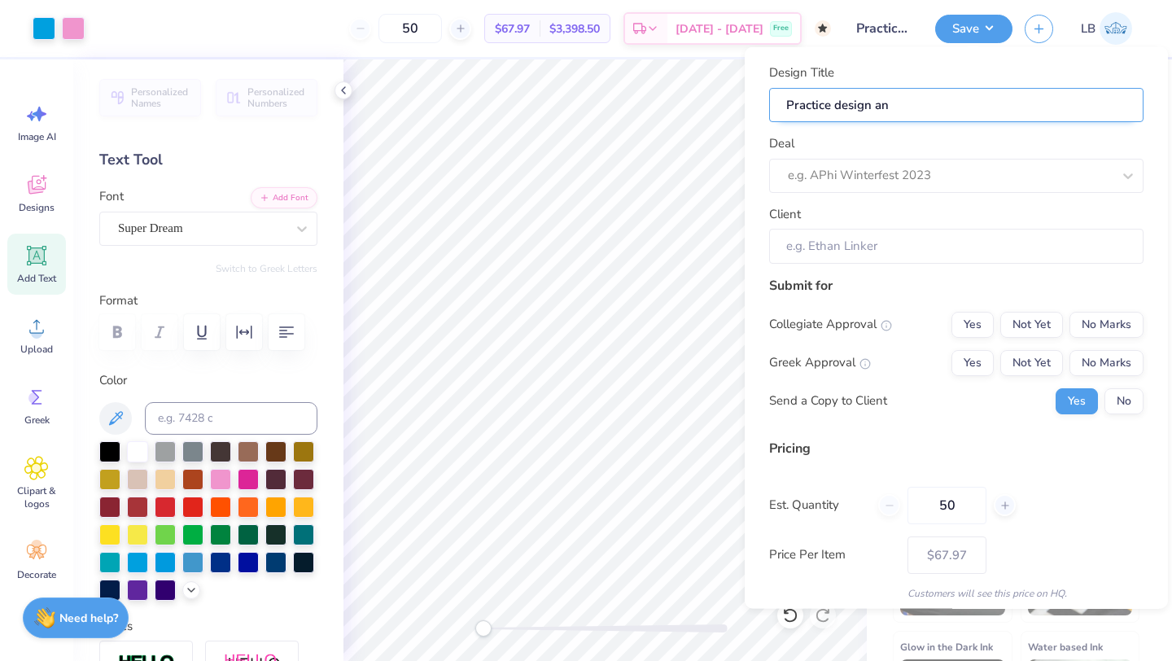
type input "Practice design and"
type input "Practice design and o"
type input "Practice design and or"
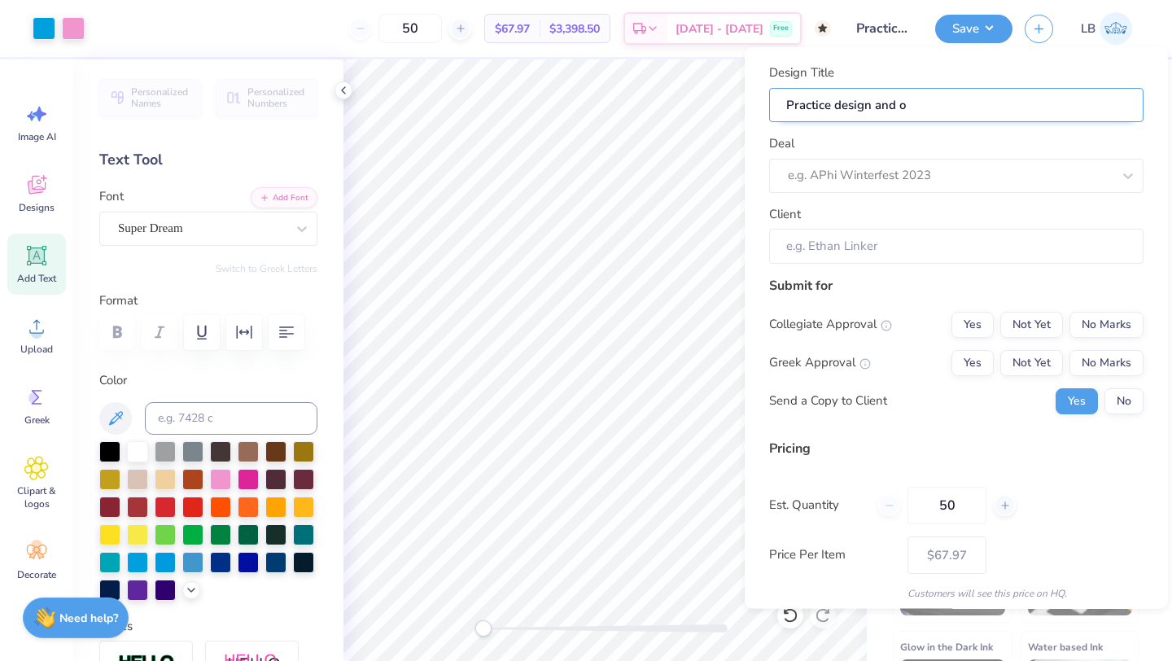
type input "Practice design and or"
type input "Practice design and ord"
type input "Practice design and orde"
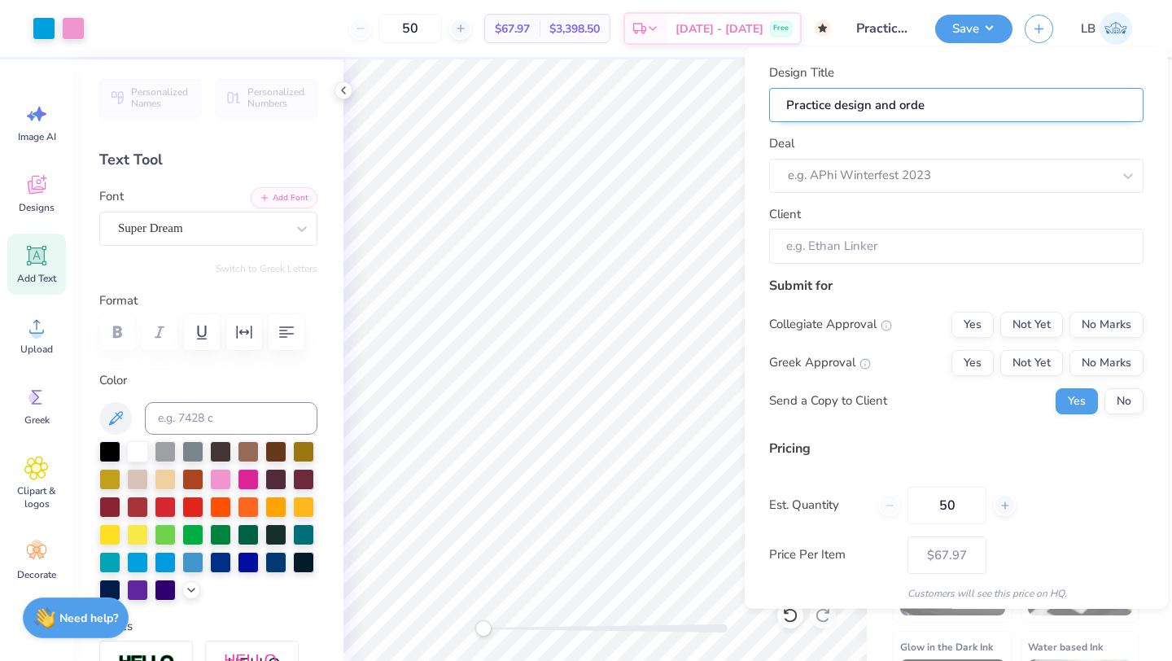
type input "Practice design and order"
click at [965, 28] on button "Save" at bounding box center [973, 26] width 77 height 28
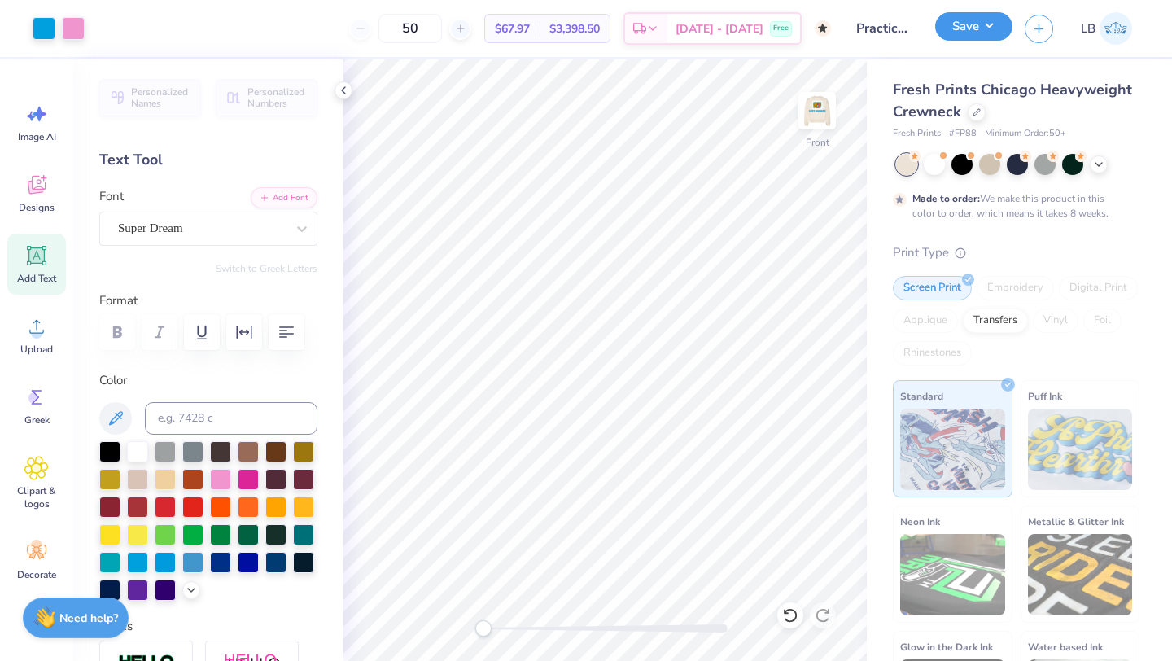
click at [965, 28] on button "Save" at bounding box center [973, 26] width 77 height 28
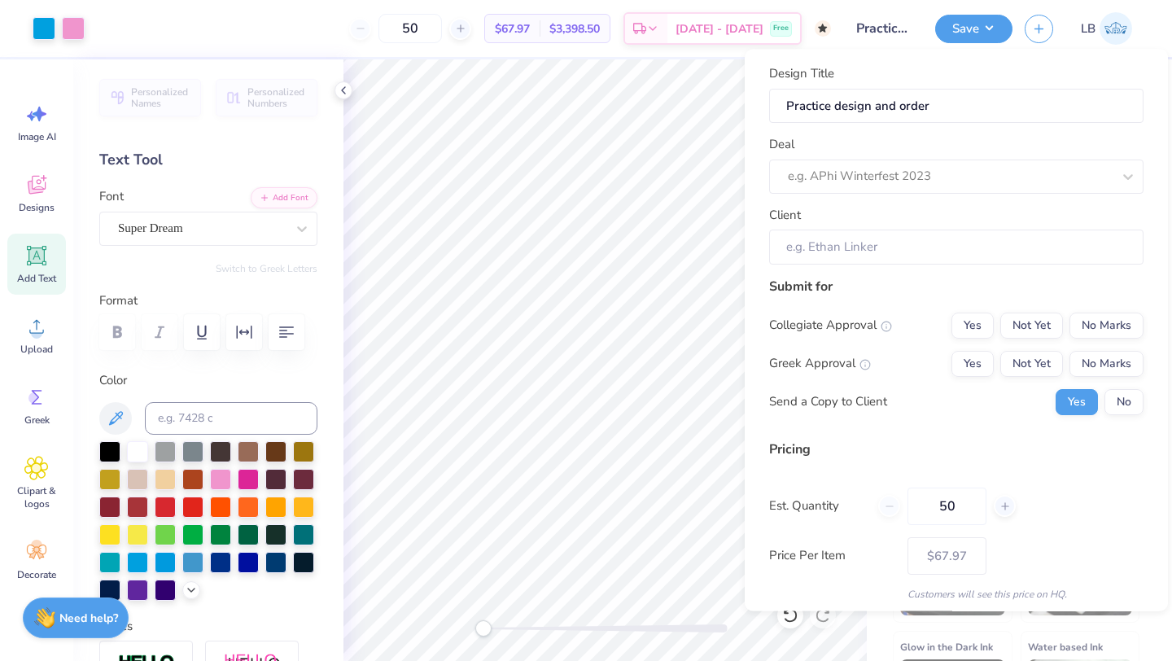
scroll to position [1, 0]
click at [1098, 326] on button "No Marks" at bounding box center [1106, 326] width 74 height 26
click at [1103, 361] on button "No Marks" at bounding box center [1106, 364] width 74 height 26
type input "$67.97"
click at [1109, 405] on button "No" at bounding box center [1123, 402] width 39 height 26
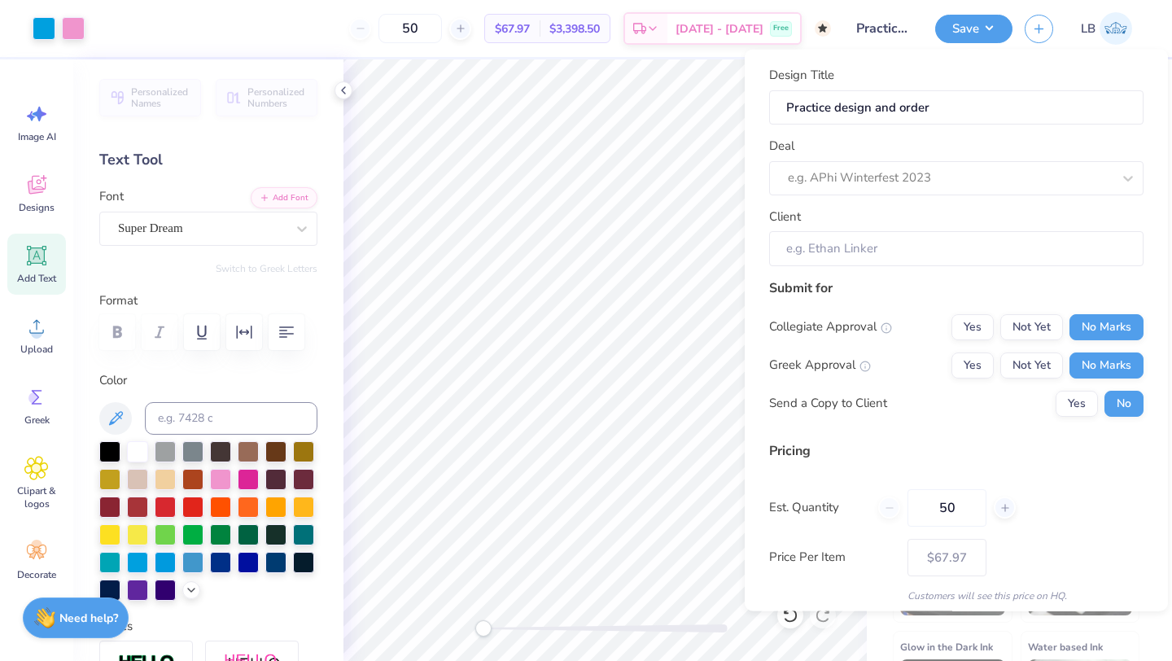
scroll to position [59, 0]
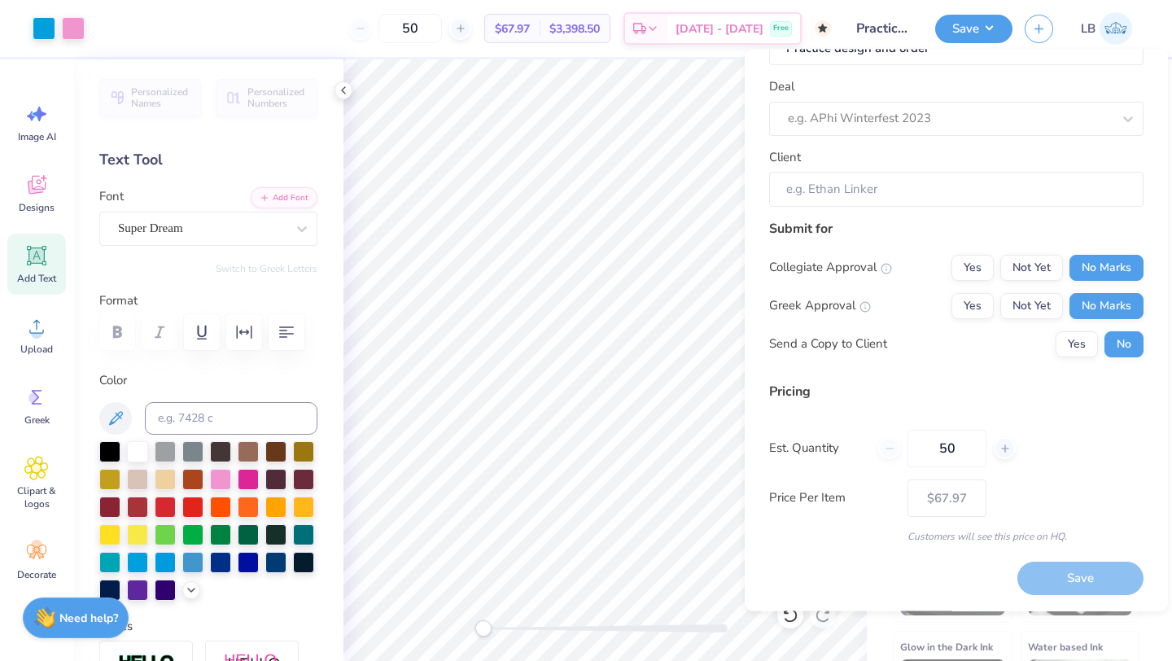
click at [1096, 562] on div "Save" at bounding box center [1080, 578] width 126 height 33
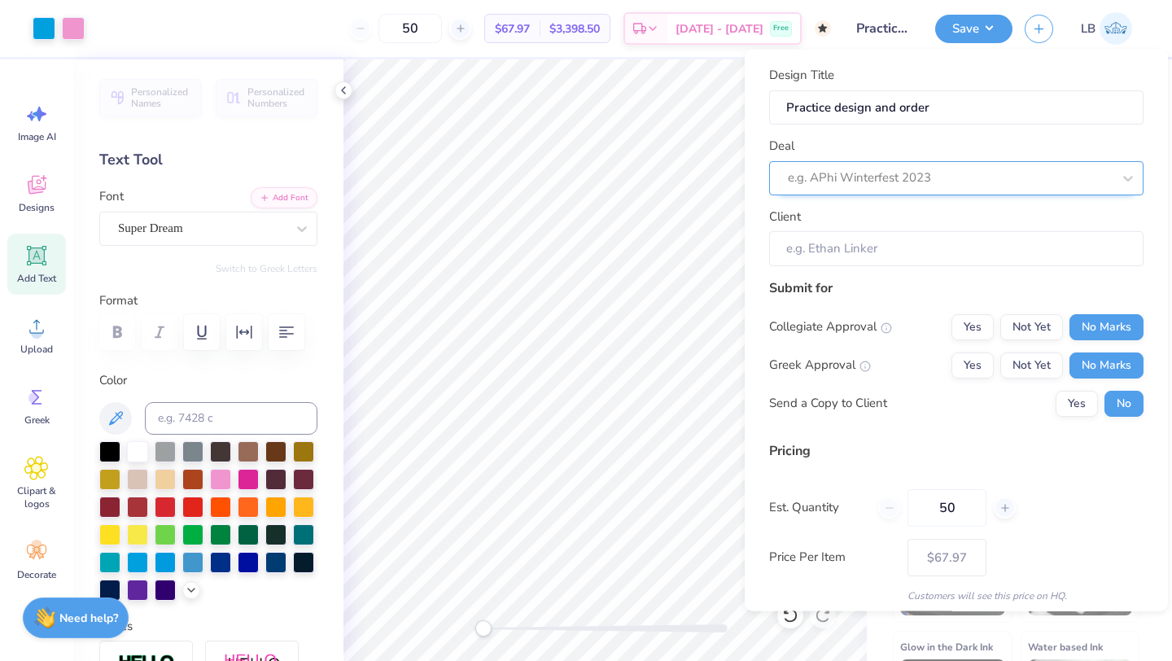
click at [1100, 174] on div "e.g. APhi Winterfest 2023" at bounding box center [956, 177] width 374 height 34
type input "Best buddies"
click at [929, 265] on div "Design Title Practice design and order Deal Use Up and Down to choose options, …" at bounding box center [956, 334] width 374 height 537
click at [895, 242] on input "Client" at bounding box center [956, 248] width 374 height 35
click at [895, 243] on input "Client" at bounding box center [956, 248] width 374 height 35
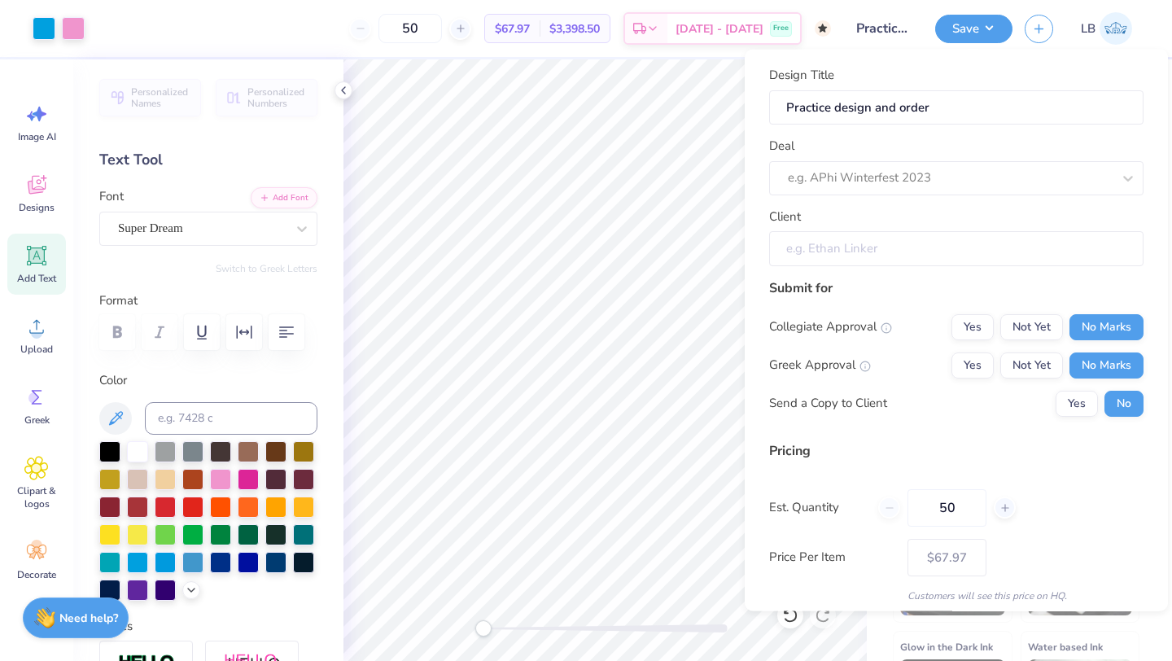
click at [895, 243] on input "Client" at bounding box center [956, 248] width 374 height 35
click at [960, 177] on div at bounding box center [950, 178] width 324 height 22
click at [887, 289] on div "Submit for" at bounding box center [956, 288] width 374 height 20
click at [659, 29] on icon at bounding box center [652, 30] width 13 height 13
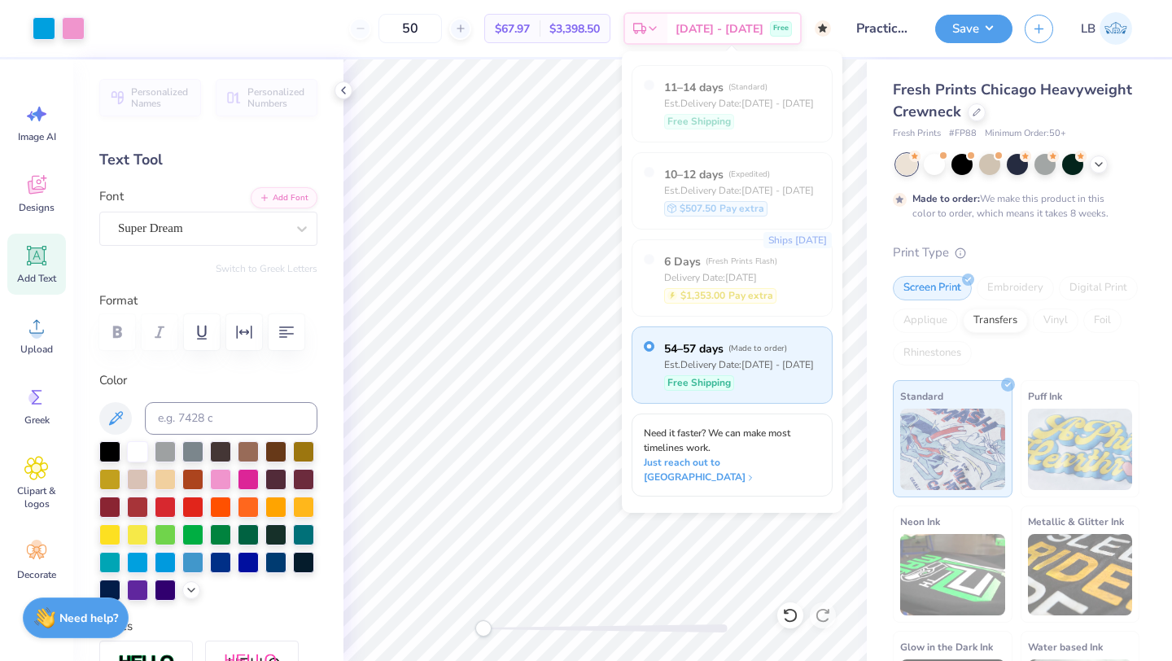
click at [600, 27] on span "$3,398.50" at bounding box center [574, 28] width 50 height 17
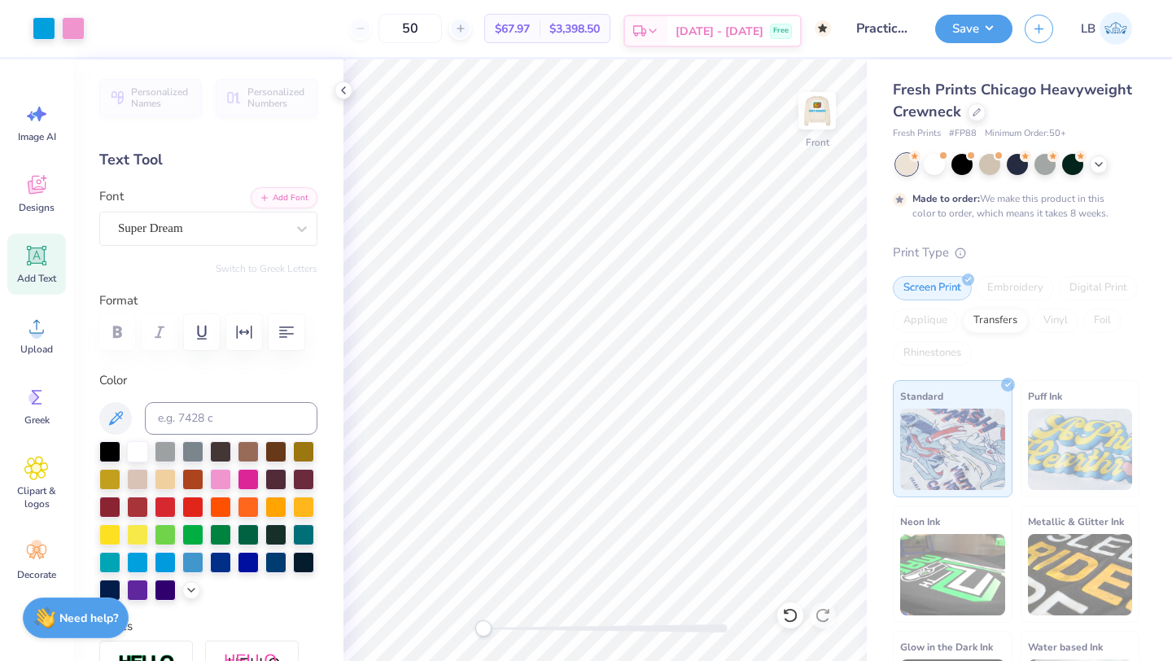
click at [656, 29] on polyline at bounding box center [652, 30] width 7 height 3
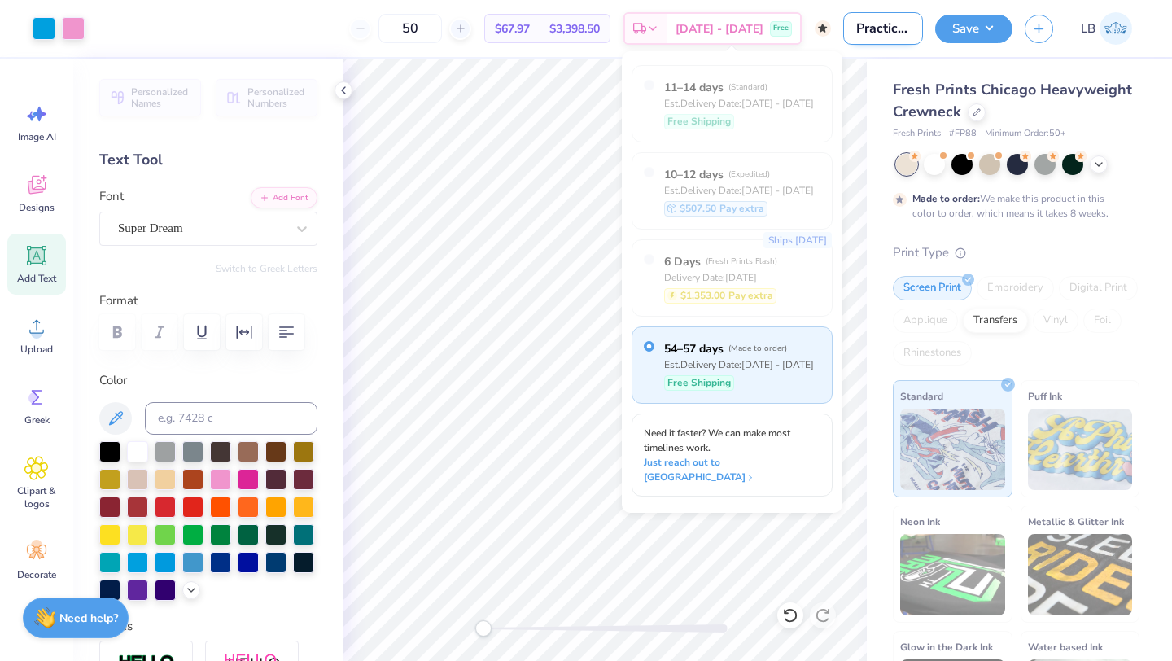
click at [877, 36] on input "Practice design and order" at bounding box center [883, 28] width 80 height 33
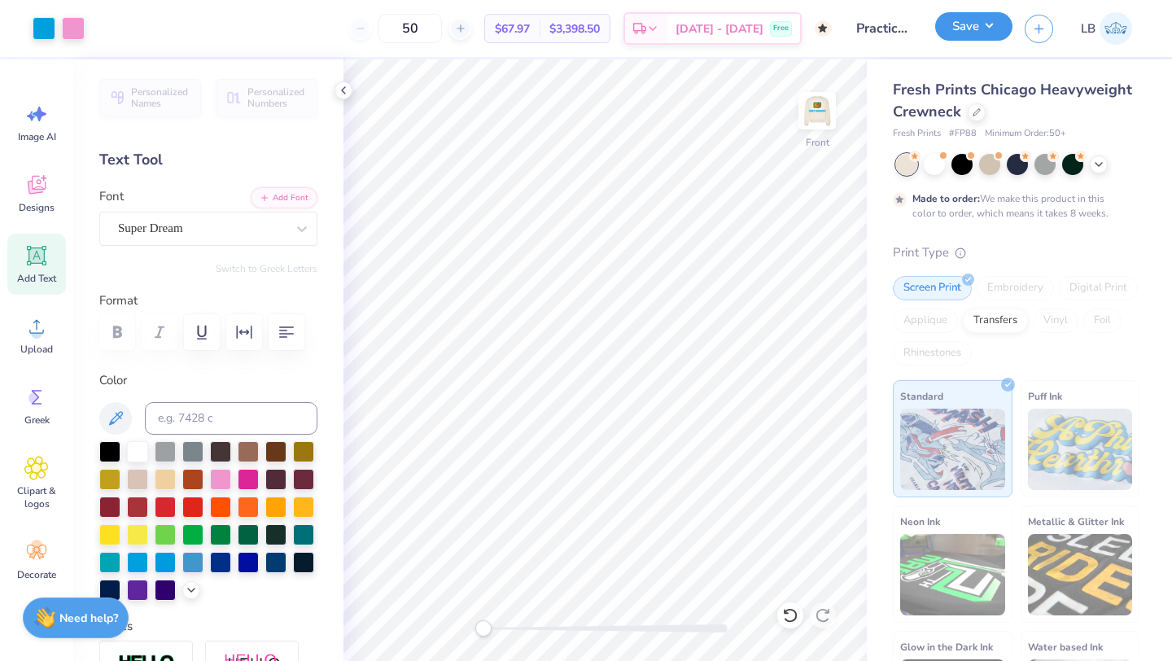
click at [954, 33] on button "Save" at bounding box center [973, 26] width 77 height 28
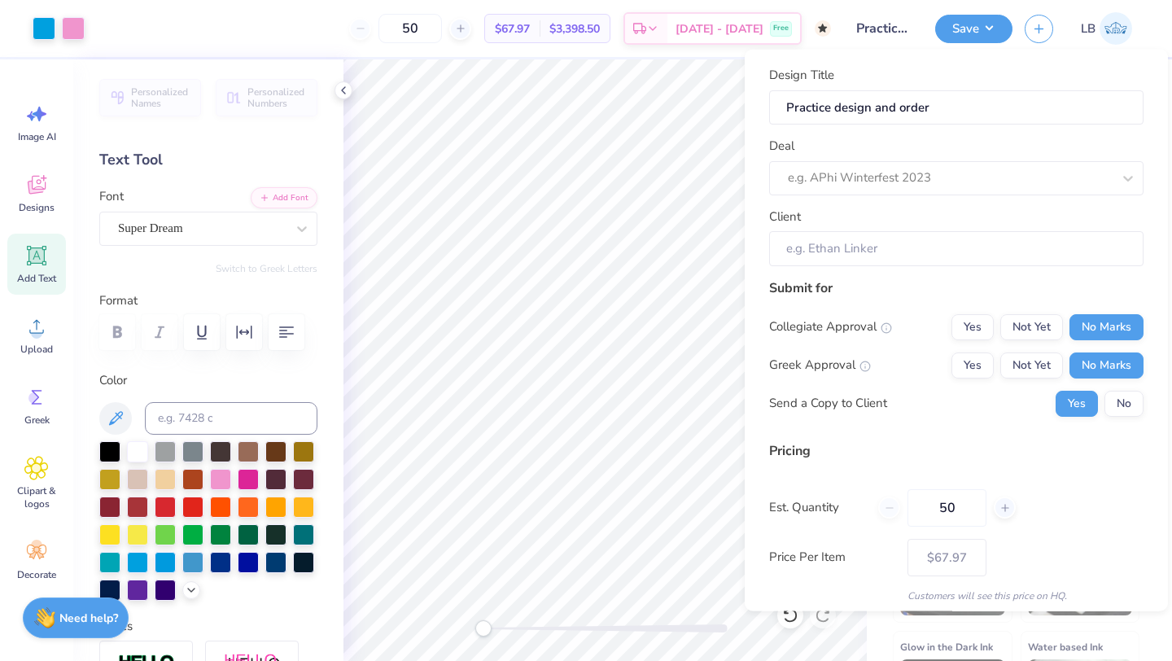
click at [693, 46] on div "50 $67.97 Per Item $3,398.50 Total Est. Delivery Nov 4 - 7 Free" at bounding box center [464, 28] width 734 height 57
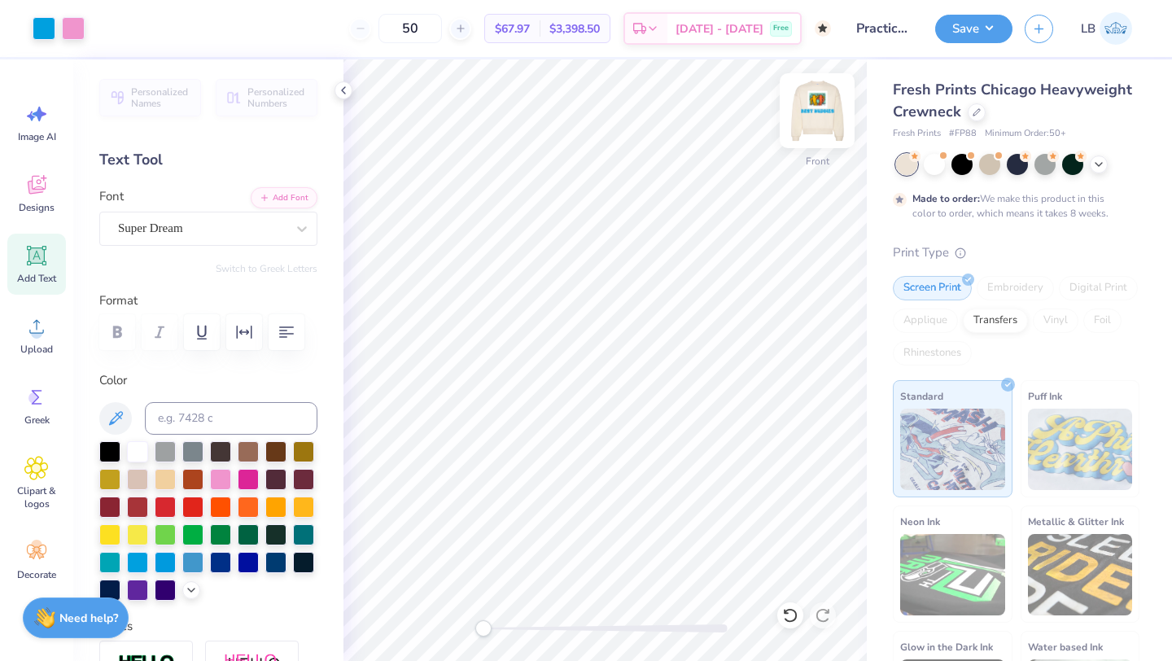
click at [819, 117] on img at bounding box center [817, 110] width 65 height 65
click at [1099, 169] on div at bounding box center [1099, 163] width 18 height 18
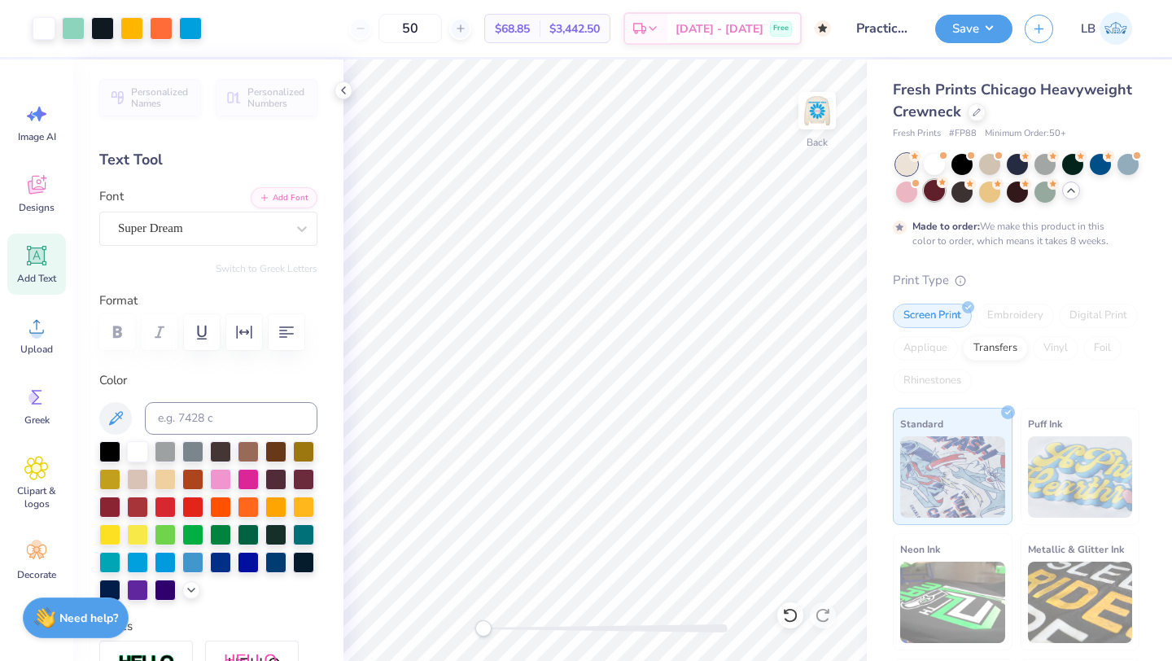
click at [934, 190] on div at bounding box center [934, 190] width 21 height 21
click at [997, 185] on circle at bounding box center [997, 182] width 11 height 11
click at [986, 161] on div at bounding box center [989, 162] width 21 height 21
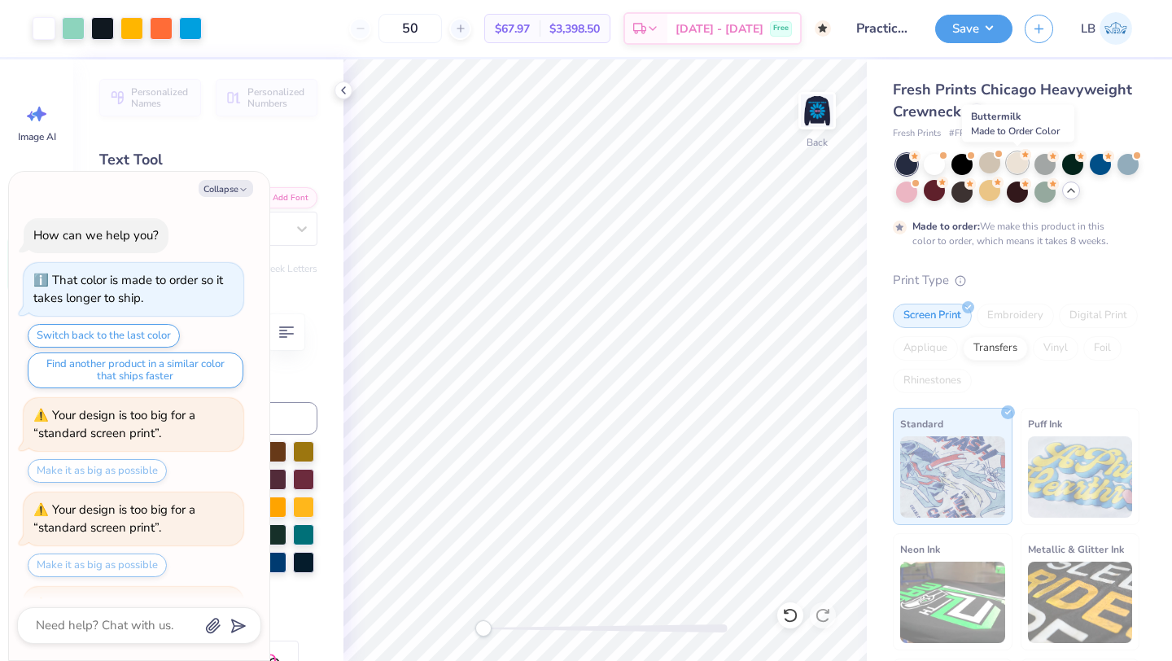
scroll to position [867, 0]
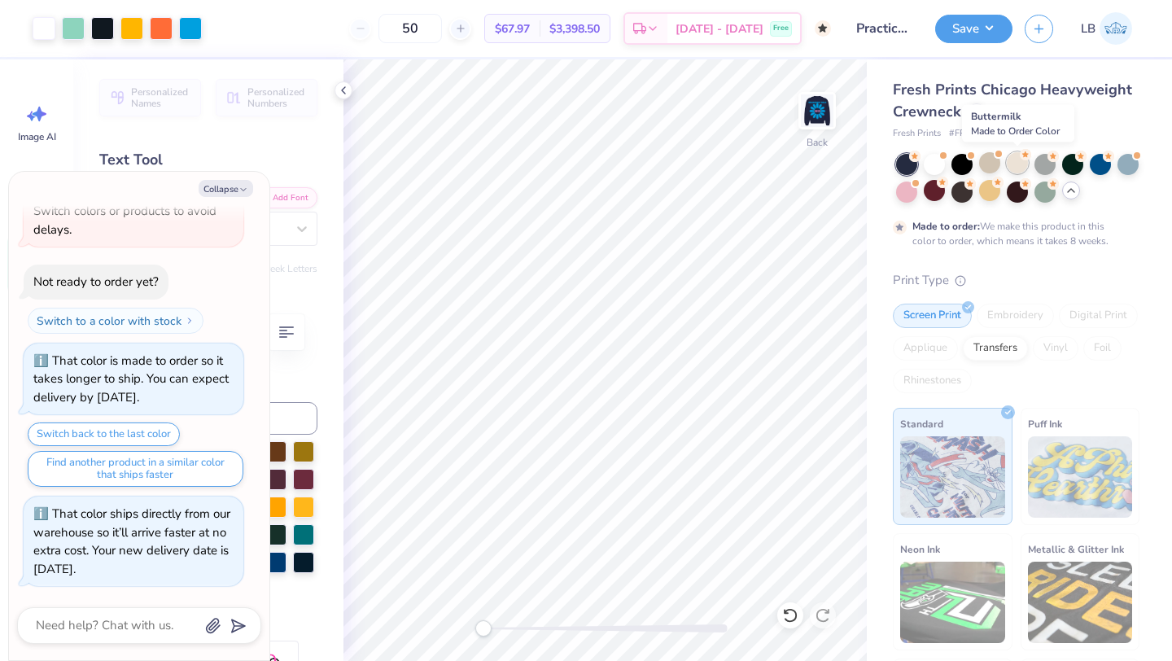
click at [1019, 165] on div at bounding box center [1017, 162] width 21 height 21
click at [964, 33] on button "Save" at bounding box center [973, 26] width 77 height 28
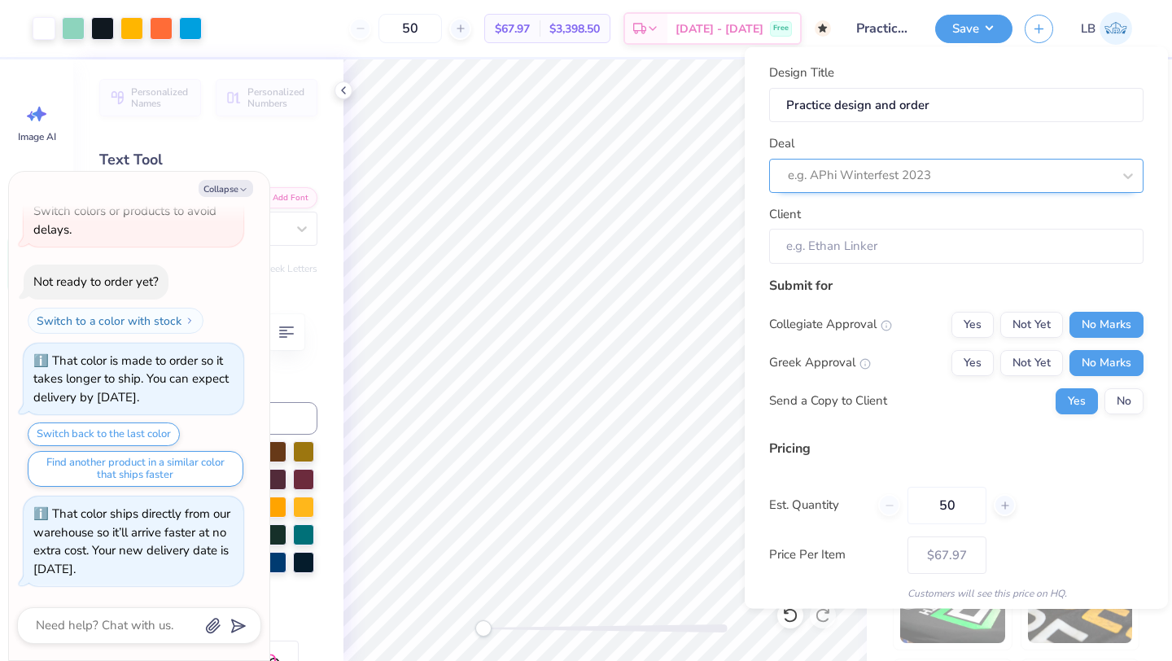
click at [1006, 172] on div at bounding box center [950, 175] width 324 height 22
click at [942, 214] on div "Practice" at bounding box center [956, 218] width 361 height 27
type textarea "x"
type input "Laila Baptiste"
type input "– –"
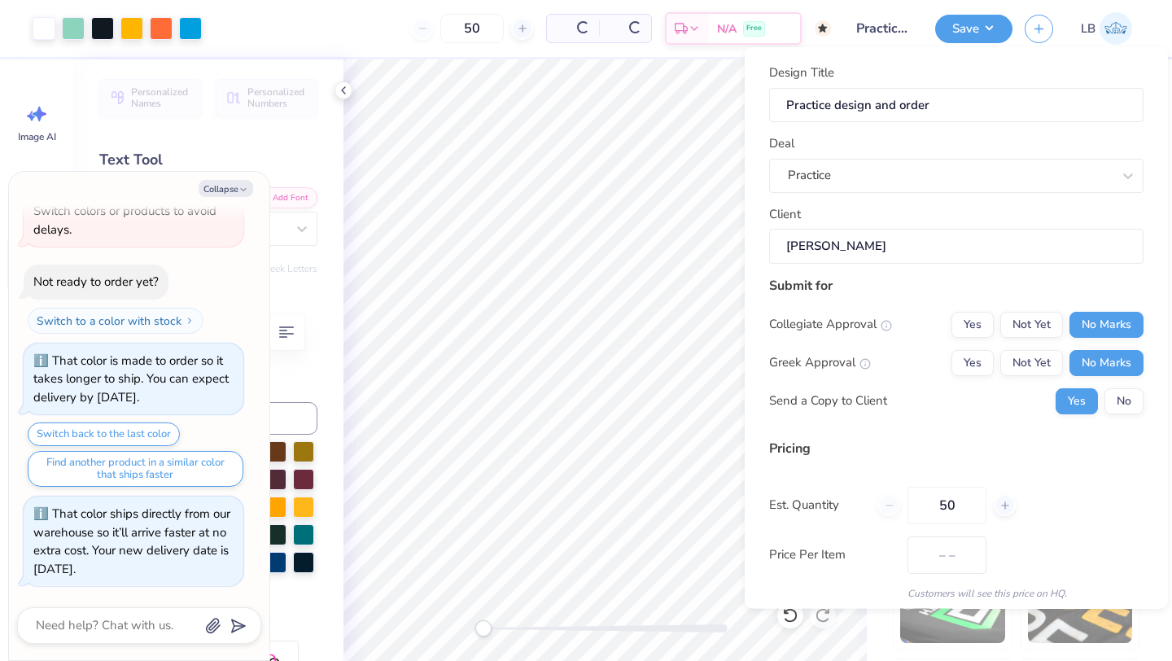
type textarea "x"
type input "$67.97"
click at [1132, 406] on button "No" at bounding box center [1123, 400] width 39 height 26
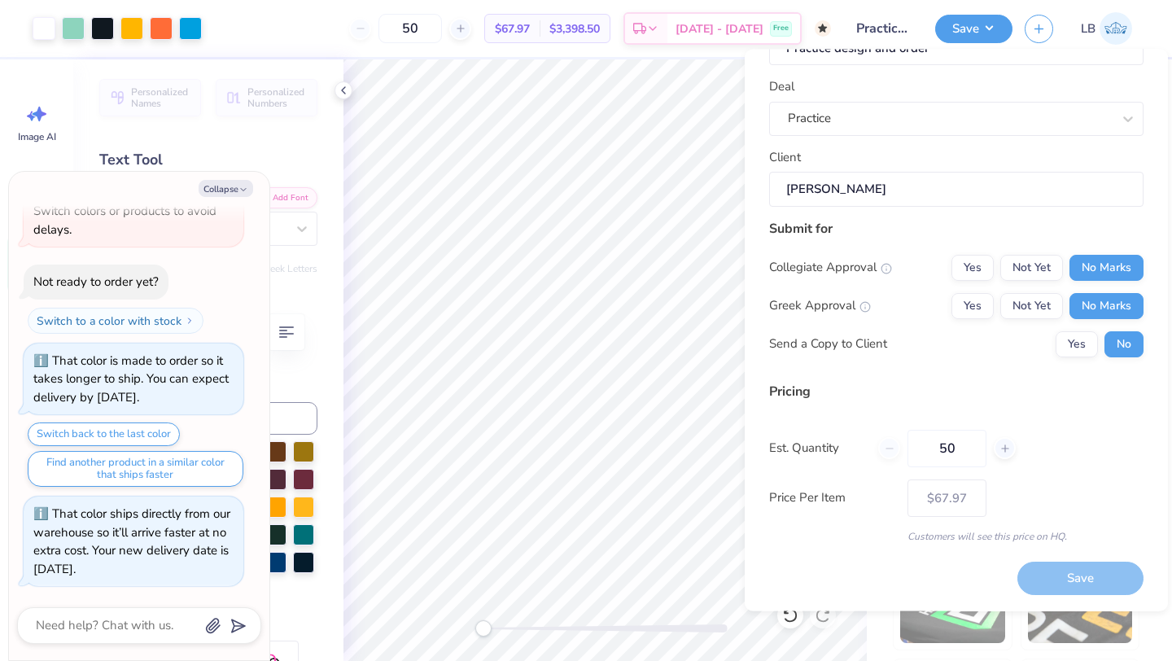
scroll to position [59, 0]
click at [1086, 582] on div "Save" at bounding box center [1080, 578] width 126 height 33
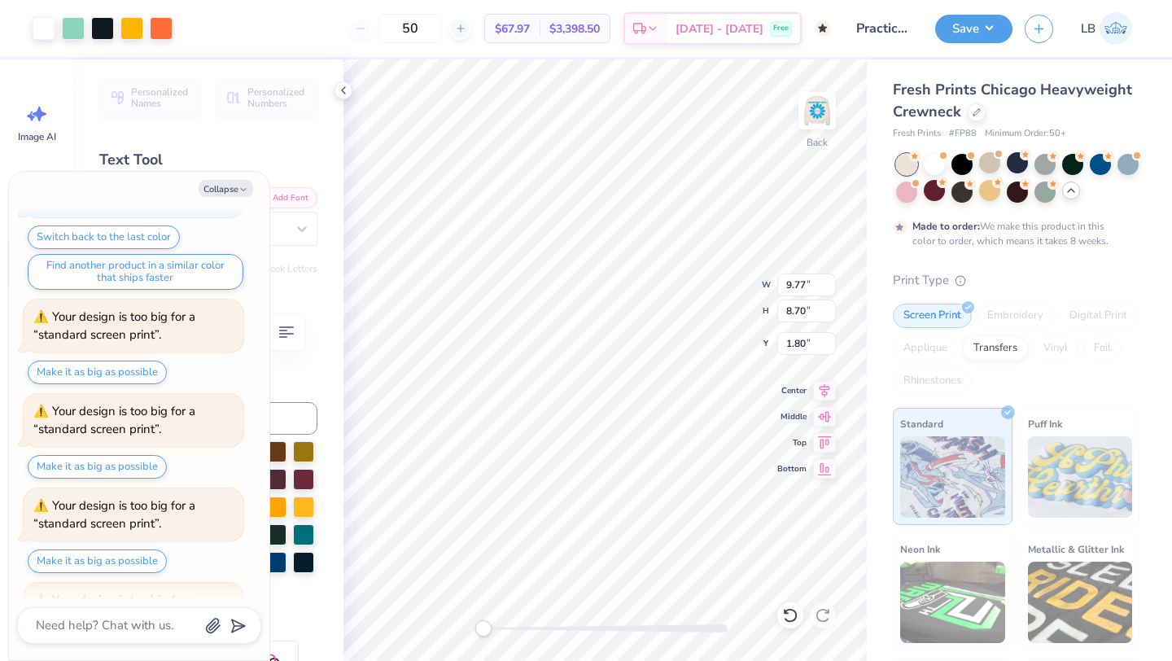
scroll to position [103, 0]
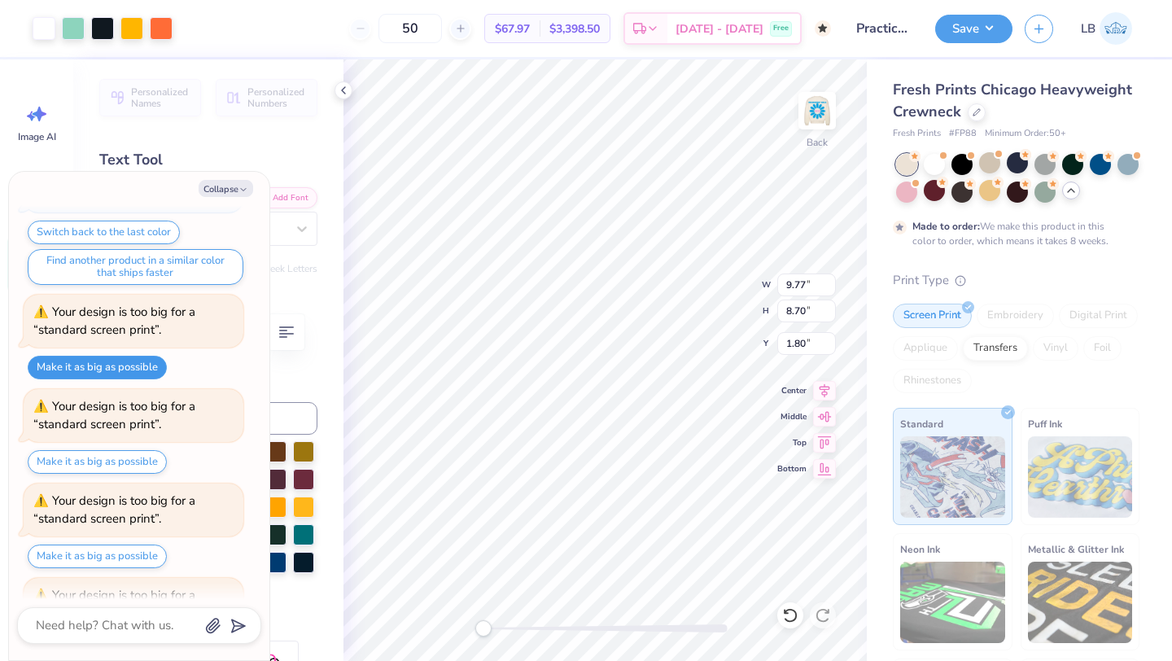
click at [126, 364] on button "Make it as big as possible" at bounding box center [97, 368] width 139 height 24
type textarea "x"
type input "15.00"
type input "1.64"
type input "11.07"
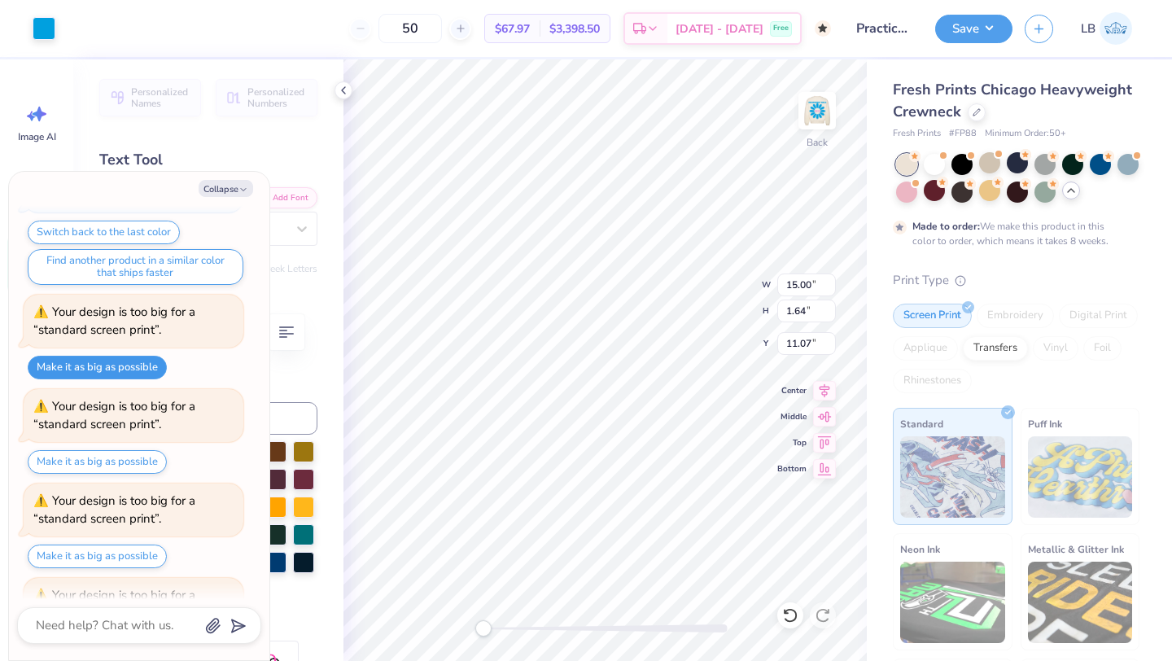
scroll to position [867, 0]
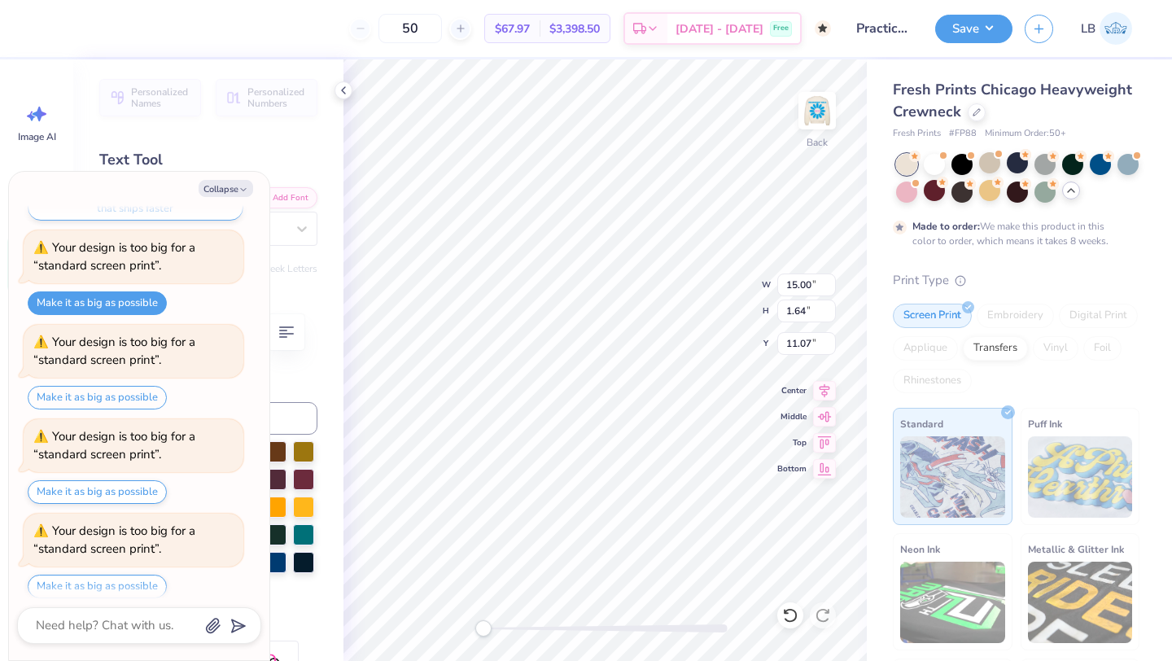
click at [128, 395] on button "Make it as big as possible" at bounding box center [97, 398] width 139 height 24
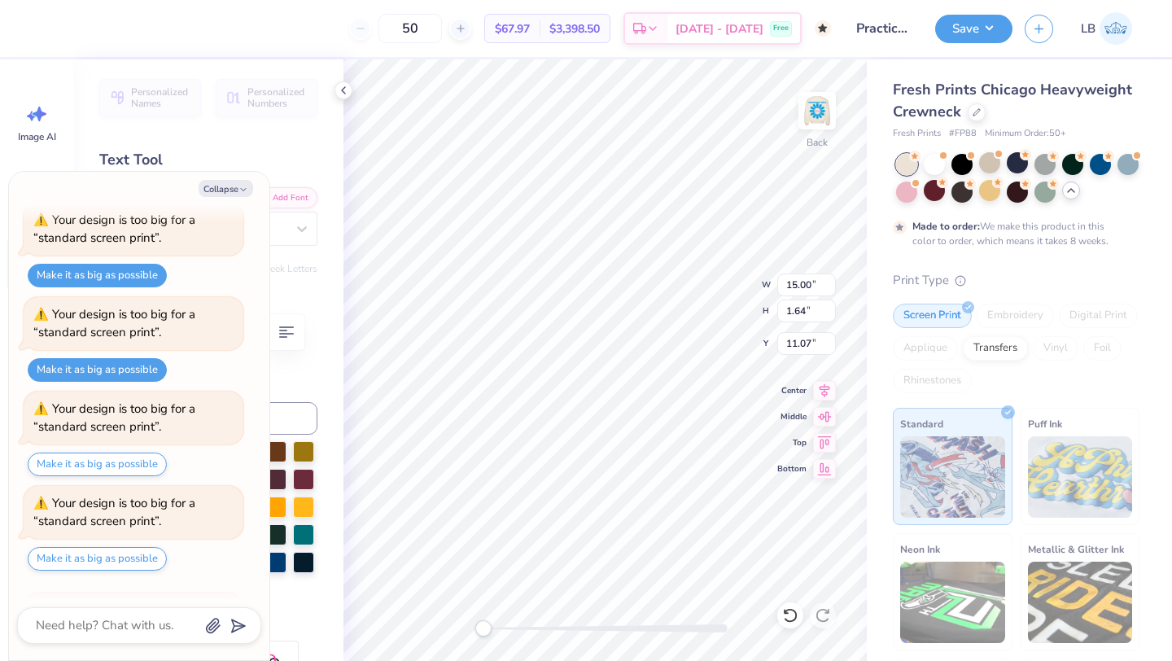
scroll to position [194, 0]
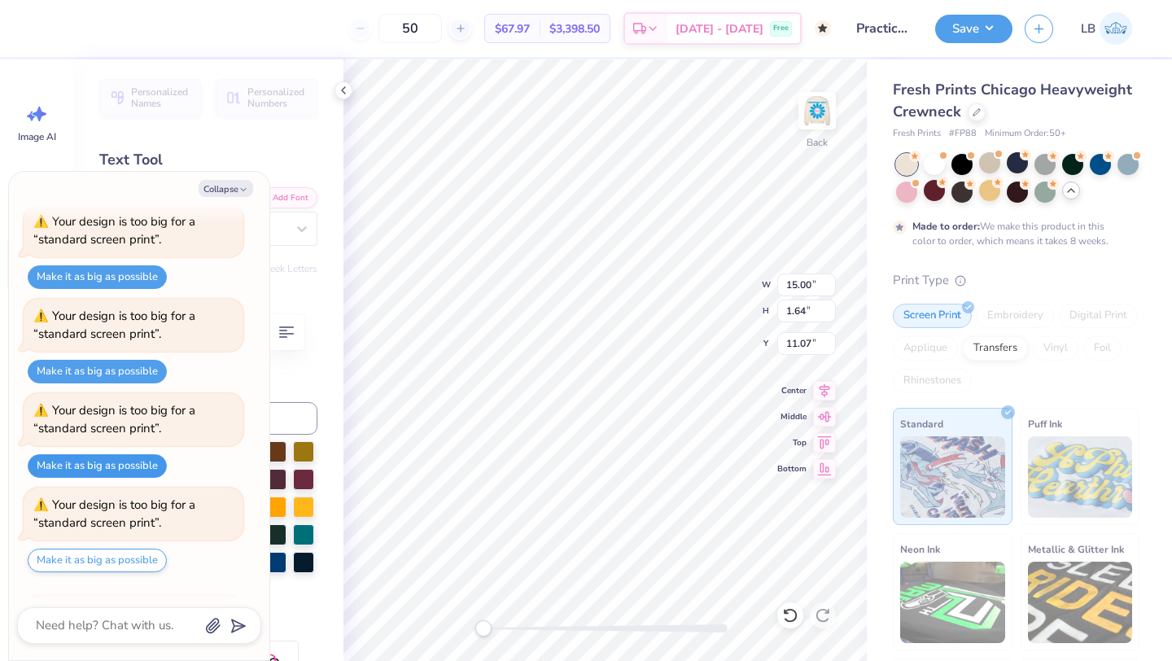
click at [99, 461] on button "Make it as big as possible" at bounding box center [97, 466] width 139 height 24
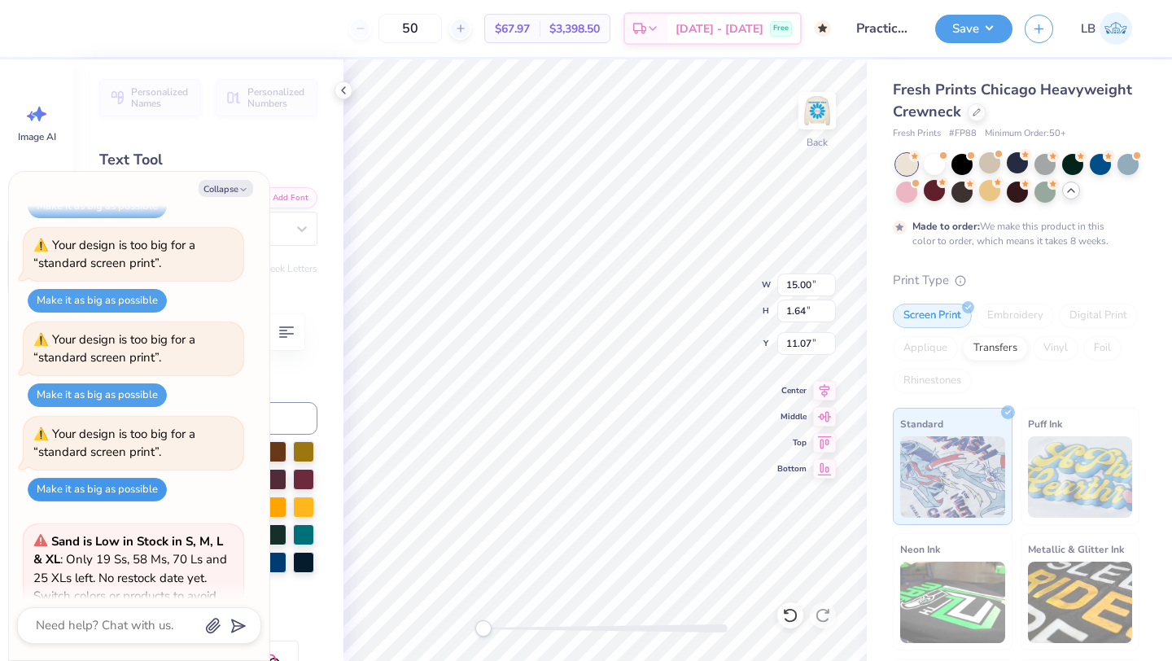
click at [93, 496] on button "Make it as big as possible" at bounding box center [97, 490] width 139 height 24
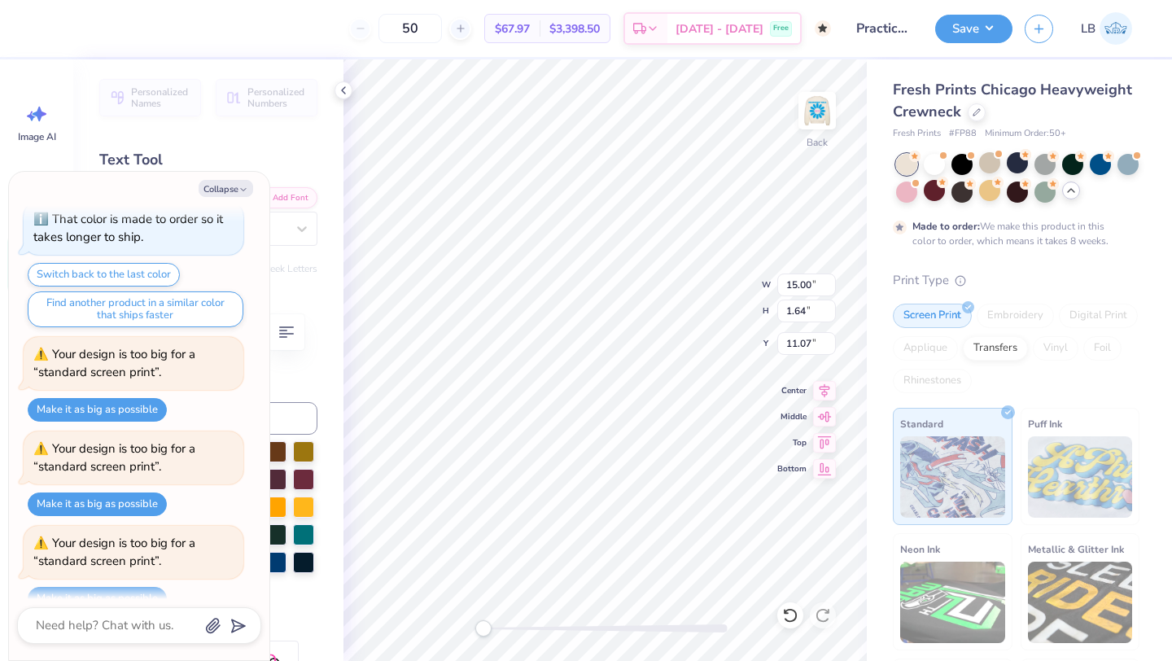
scroll to position [59, 0]
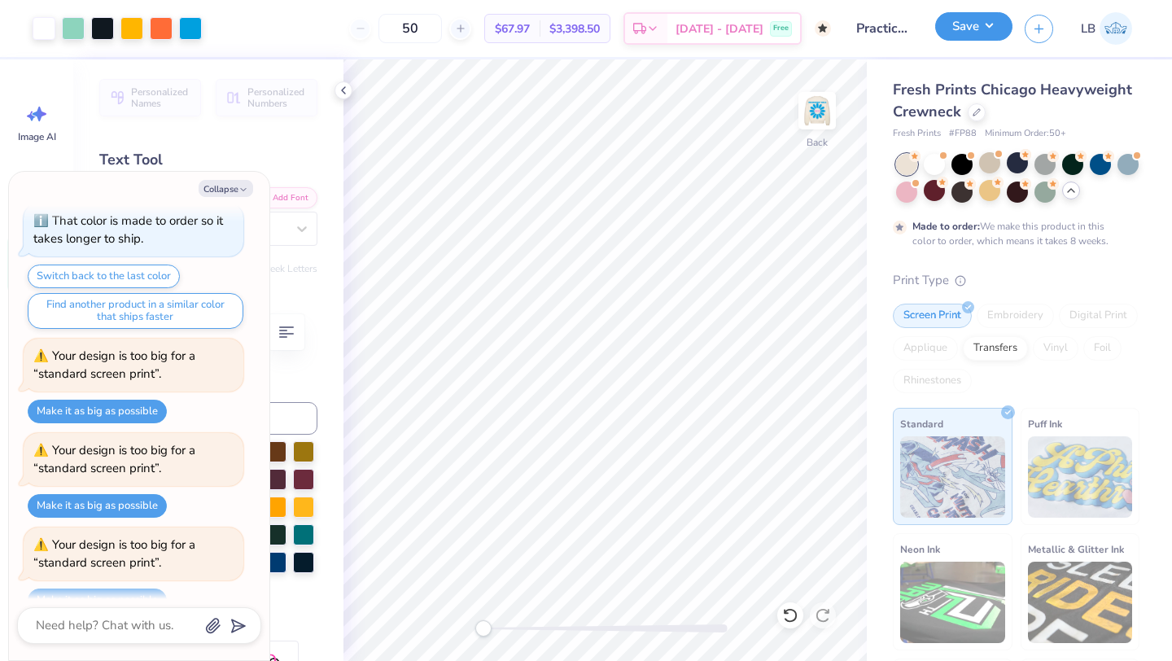
click at [959, 33] on button "Save" at bounding box center [973, 26] width 77 height 28
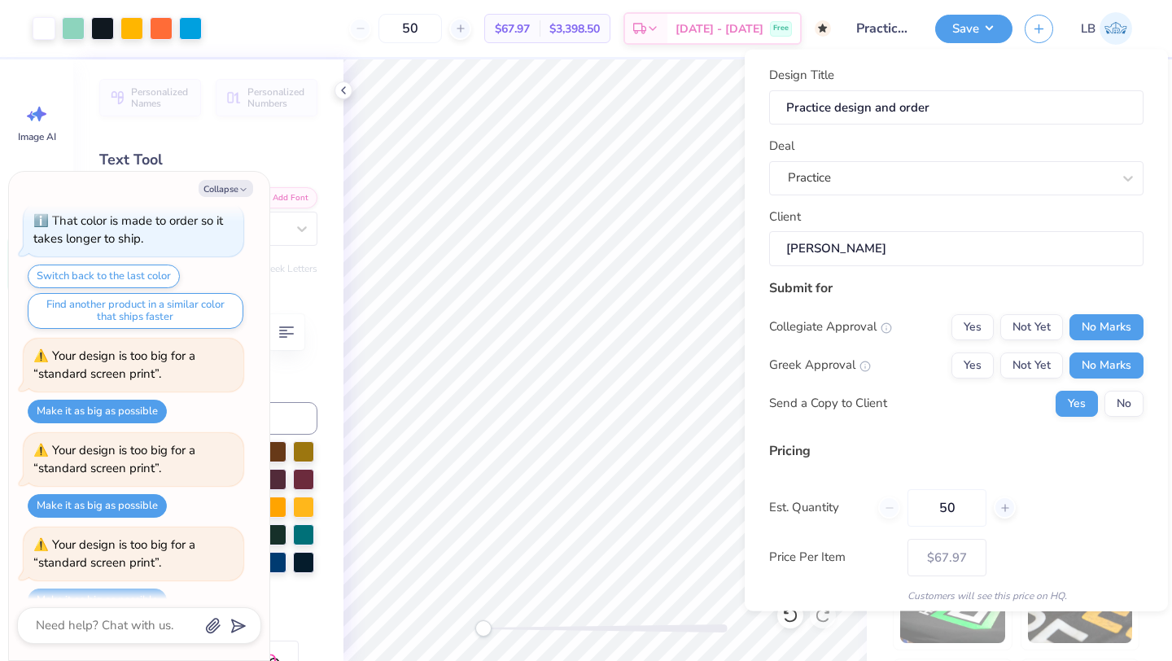
scroll to position [59, 0]
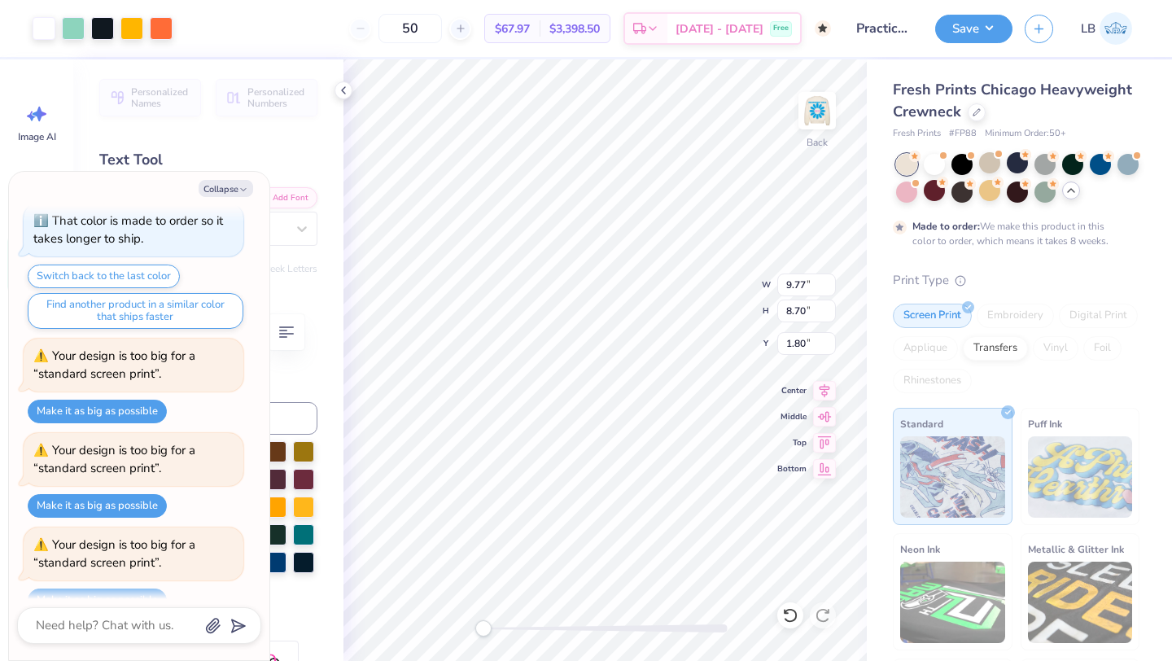
type textarea "x"
type input "15.00"
type input "1.64"
type input "11.07"
type textarea "x"
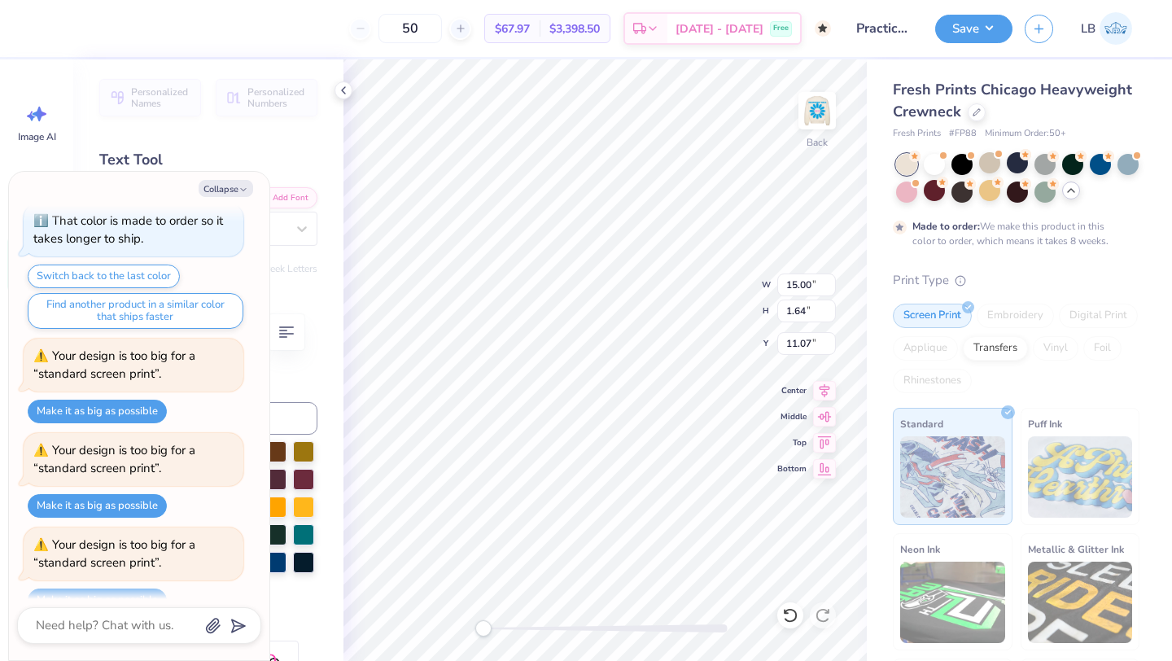
type input "13.78"
type input "1.50"
type input "11.20"
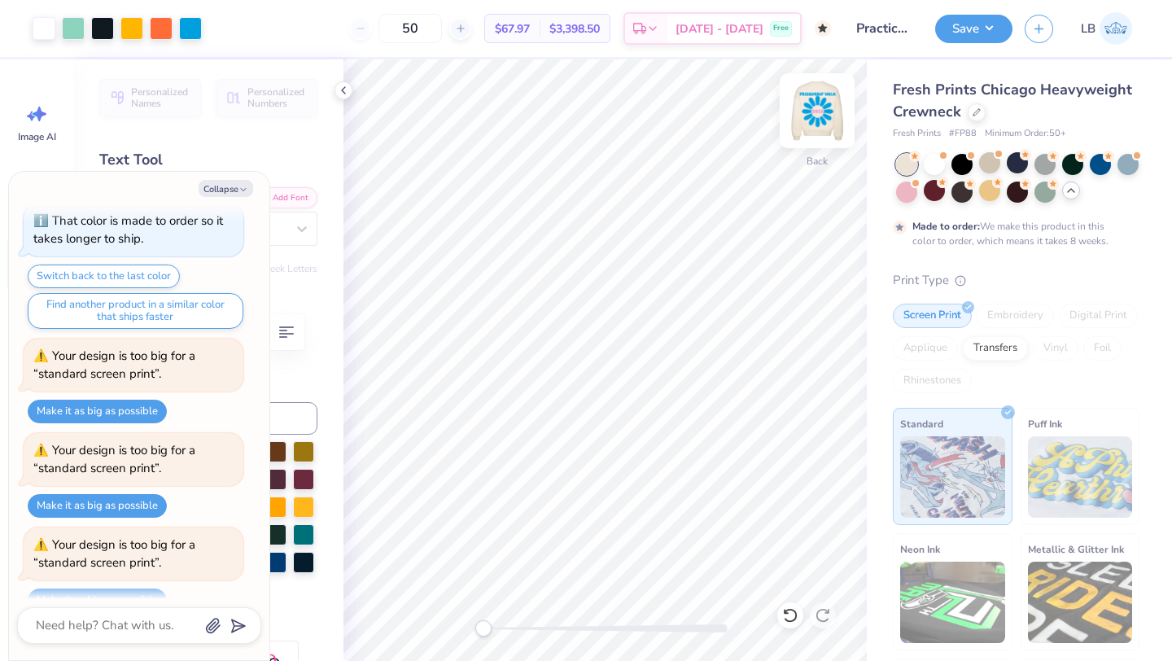
click at [824, 113] on img at bounding box center [817, 110] width 65 height 65
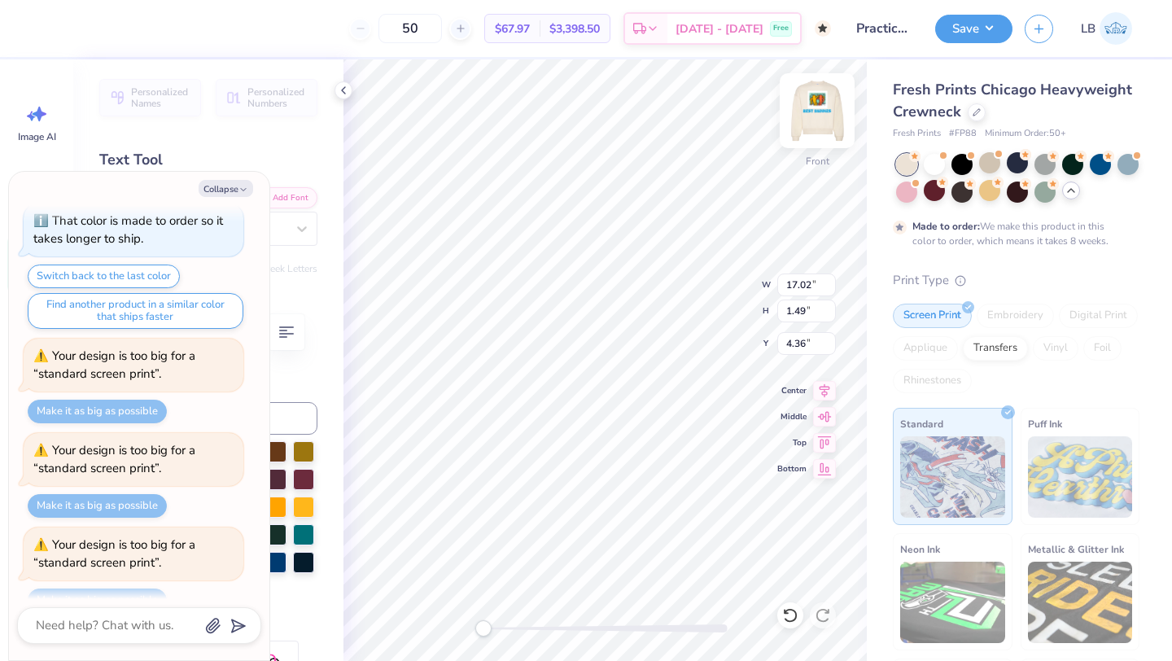
scroll to position [961, 0]
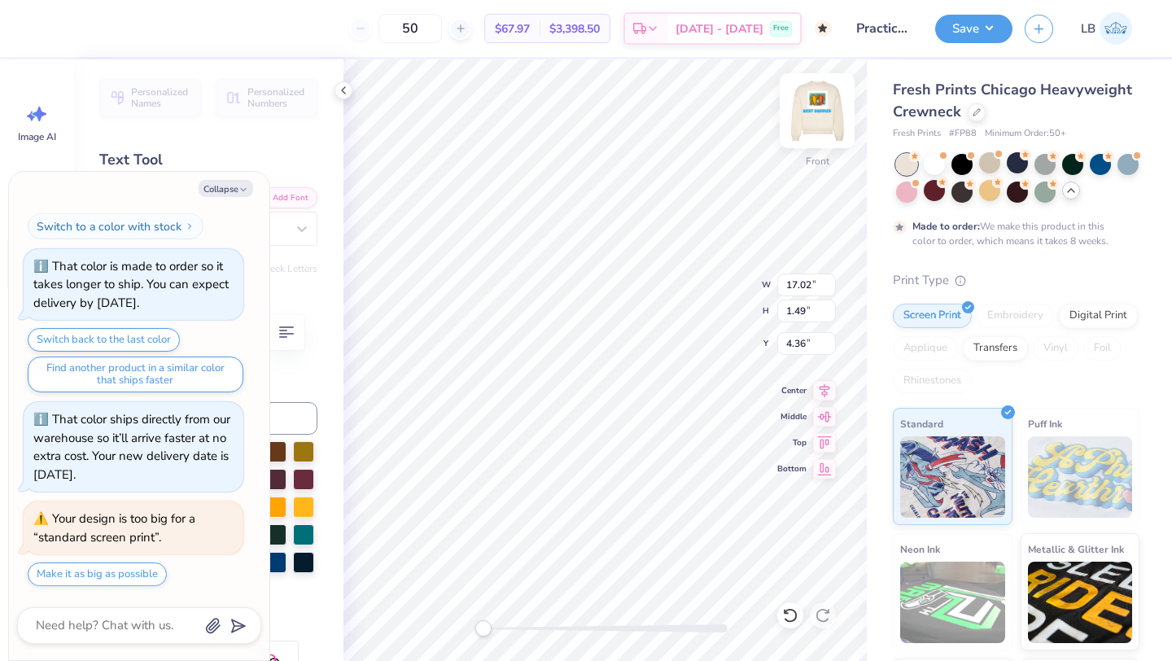
type textarea "x"
type input "13.30"
type input "1.17"
type input "4.69"
type textarea "x"
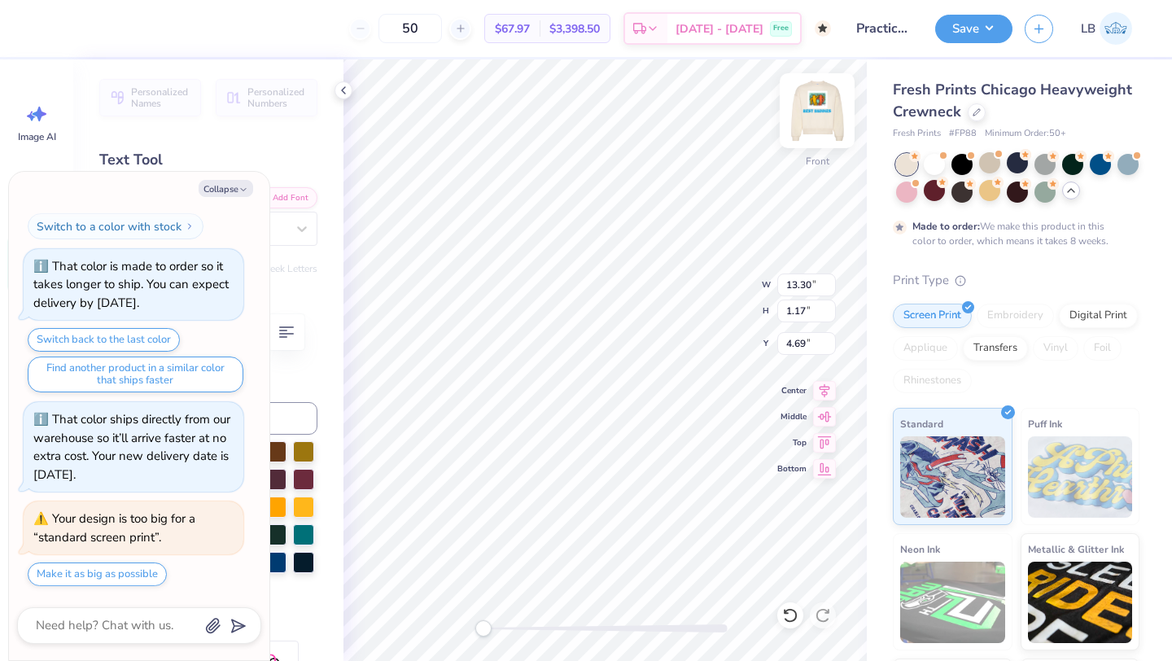
type input "15.00"
type input "5.86"
type textarea "x"
type input "13.16"
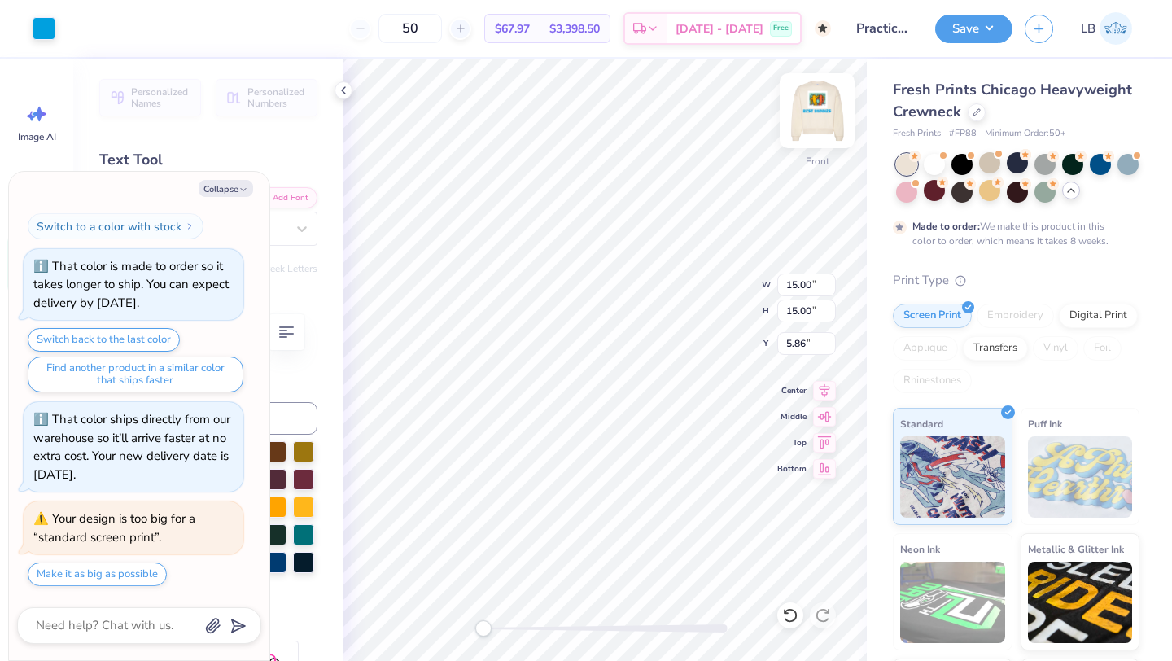
type input "13.16"
type input "7.69"
type textarea "x"
type input "5.52"
type input "1.64"
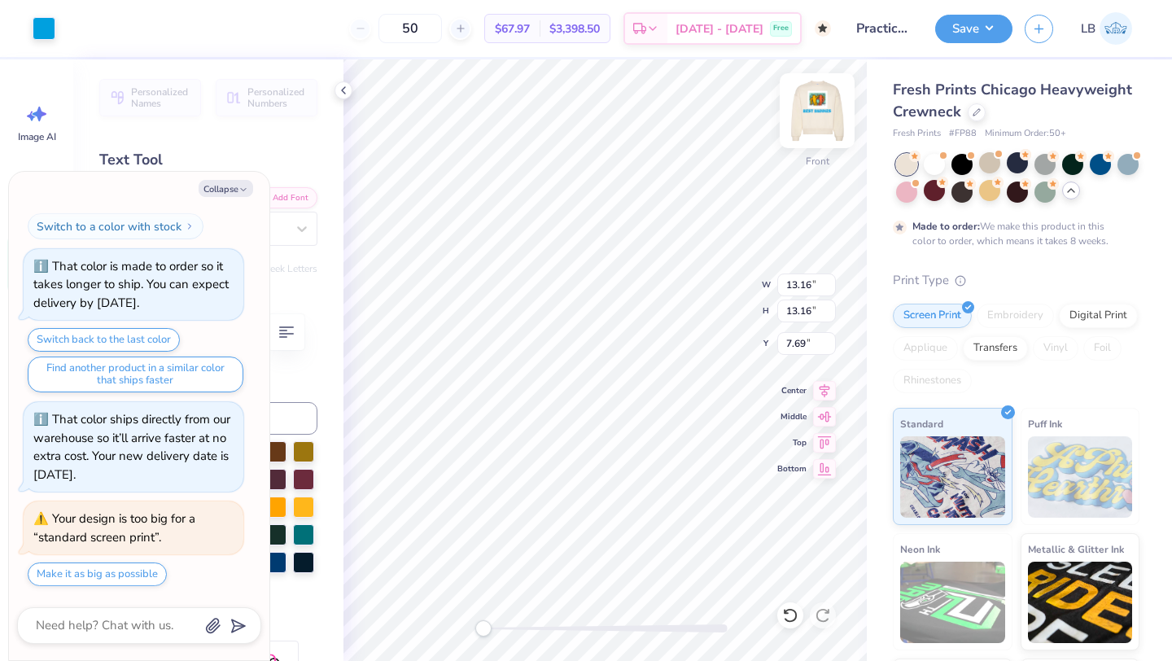
type input "12.53"
type textarea "x"
type input "3.80"
type input "1.13"
type input "13.05"
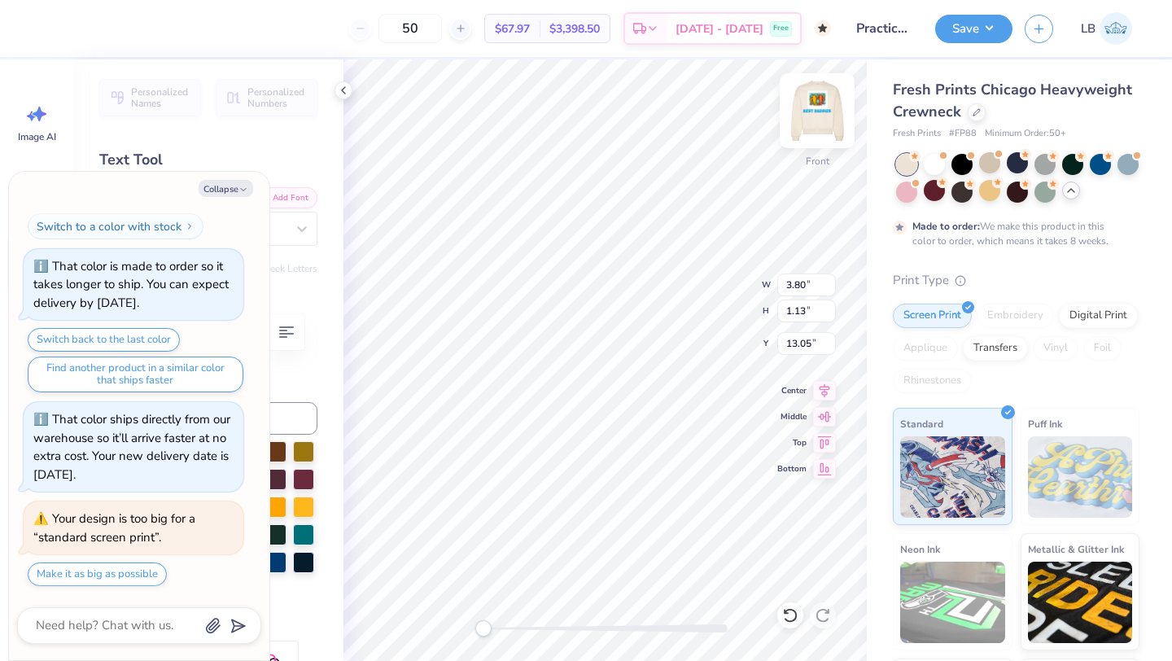
type textarea "x"
type input "13.16"
type input "7.69"
type textarea "x"
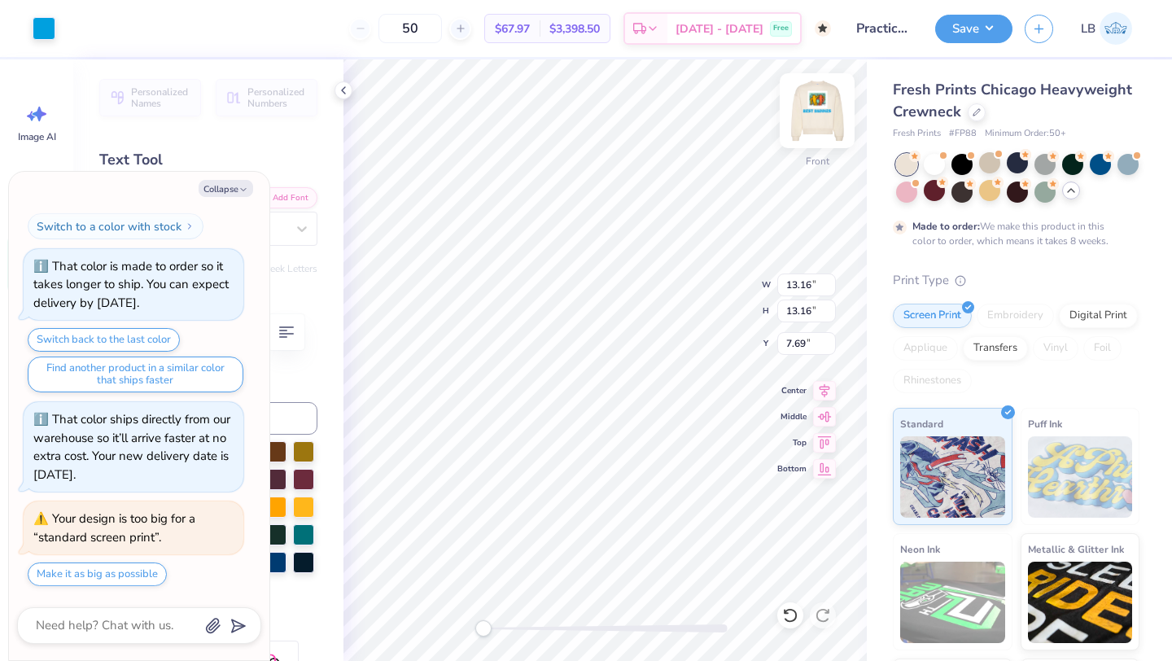
type input "3.80"
type input "1.13"
type input "13.05"
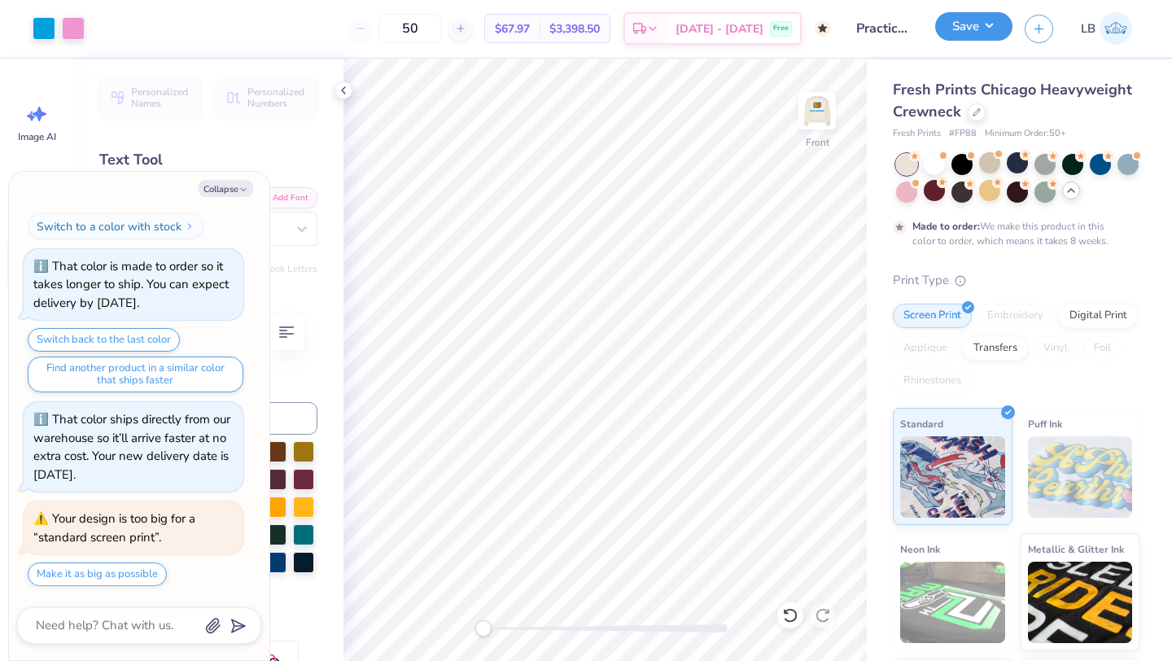
click at [956, 38] on button "Save" at bounding box center [973, 26] width 77 height 28
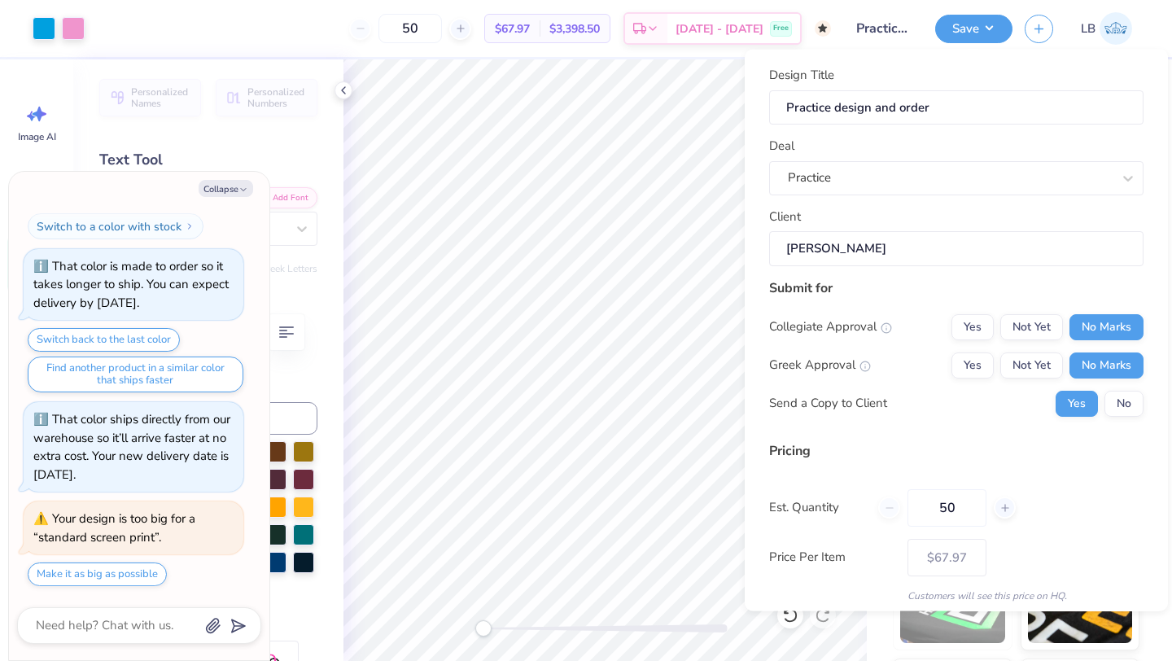
scroll to position [59, 0]
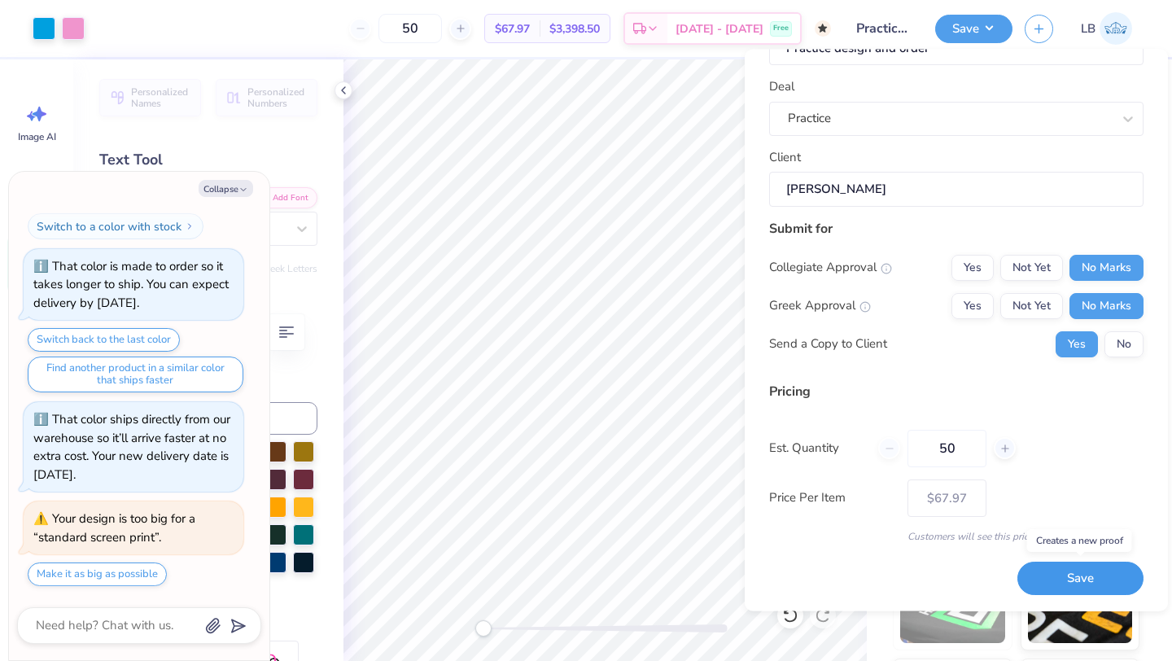
click at [1079, 579] on button "Save" at bounding box center [1080, 578] width 126 height 33
type textarea "x"
type input "– –"
type textarea "x"
type input "$67.97"
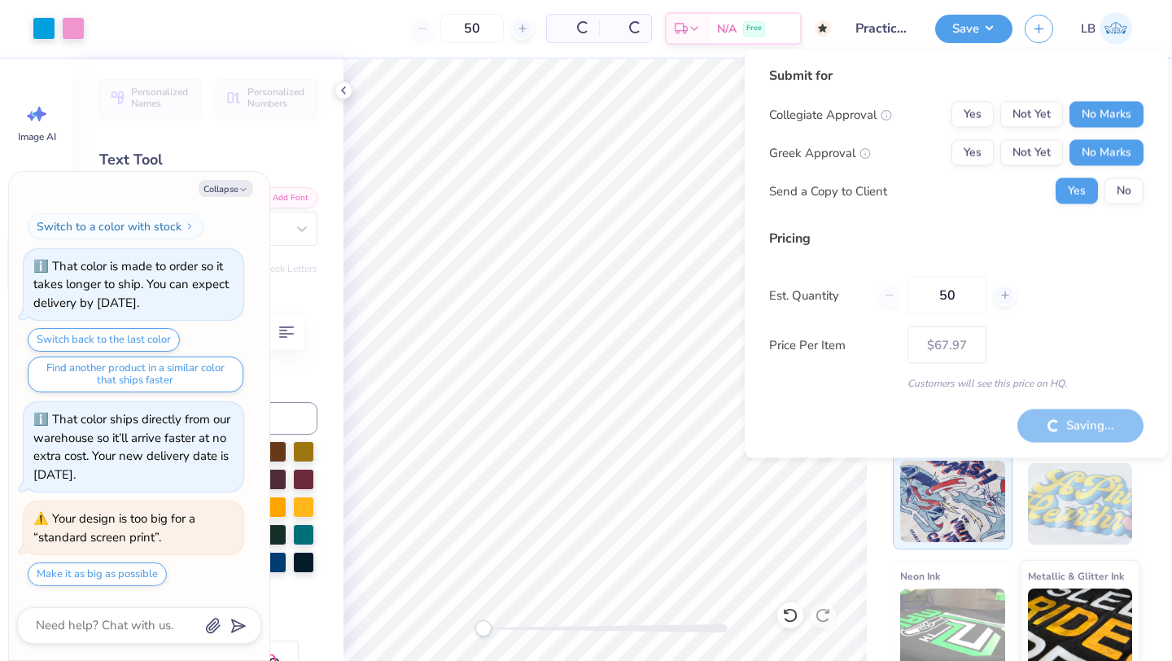
type textarea "x"
type input "– –"
type textarea "x"
type input "$67.97"
type textarea "x"
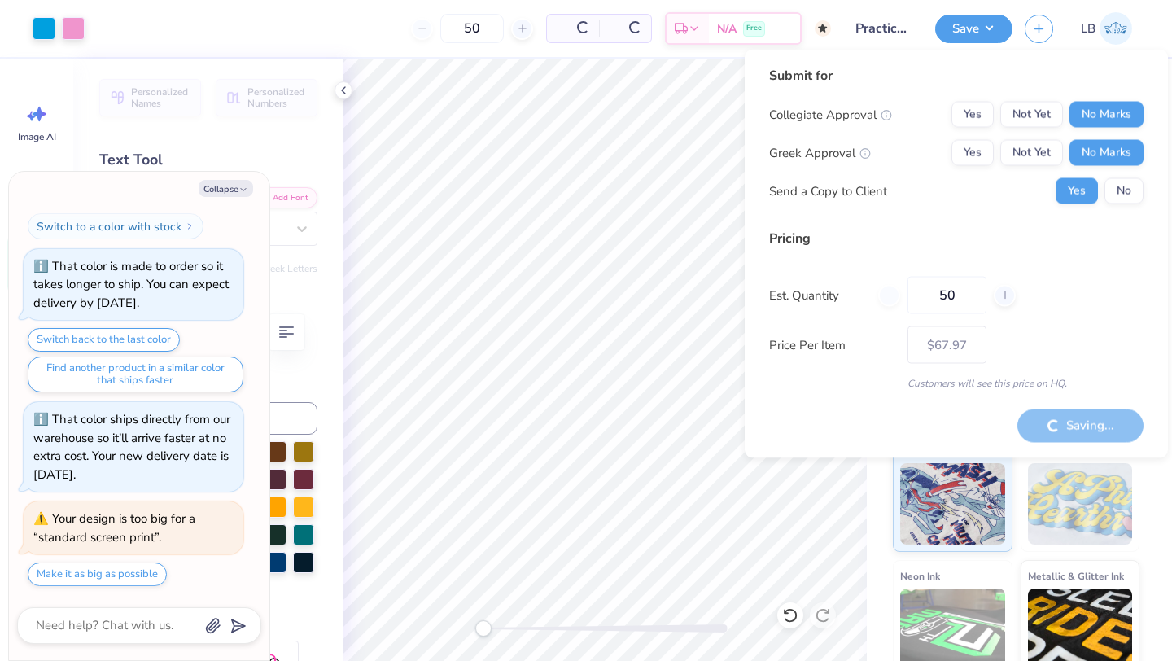
type input "– –"
type textarea "x"
type input "$67.97"
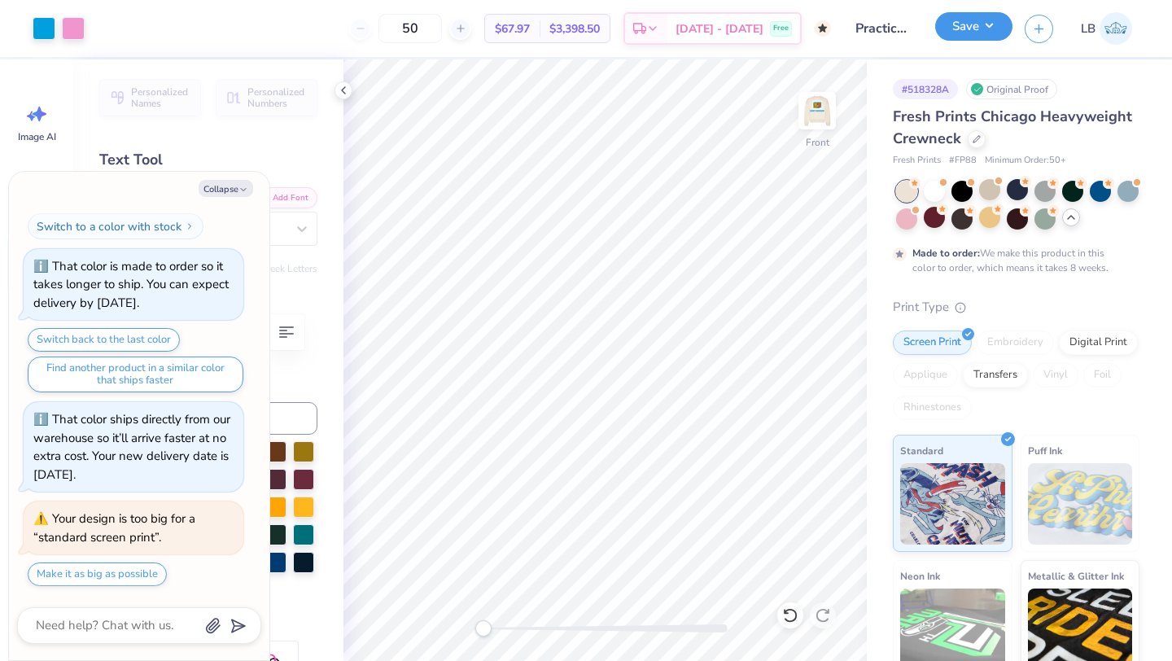
click at [976, 31] on button "Save" at bounding box center [973, 26] width 77 height 28
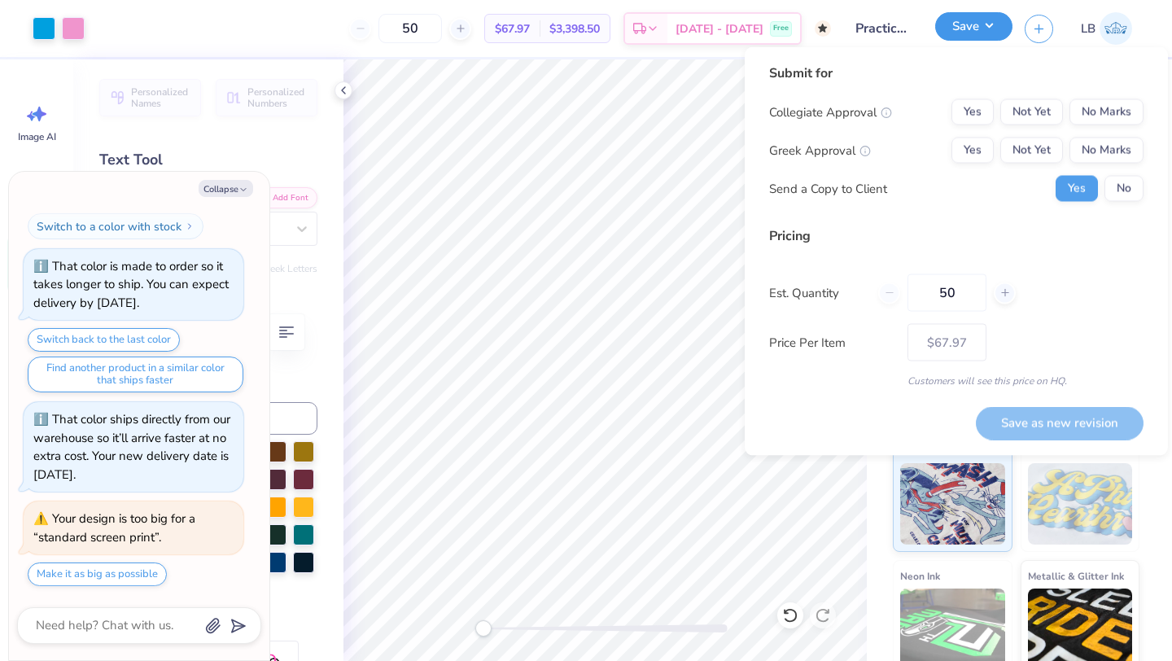
click at [976, 33] on button "Save" at bounding box center [973, 26] width 77 height 28
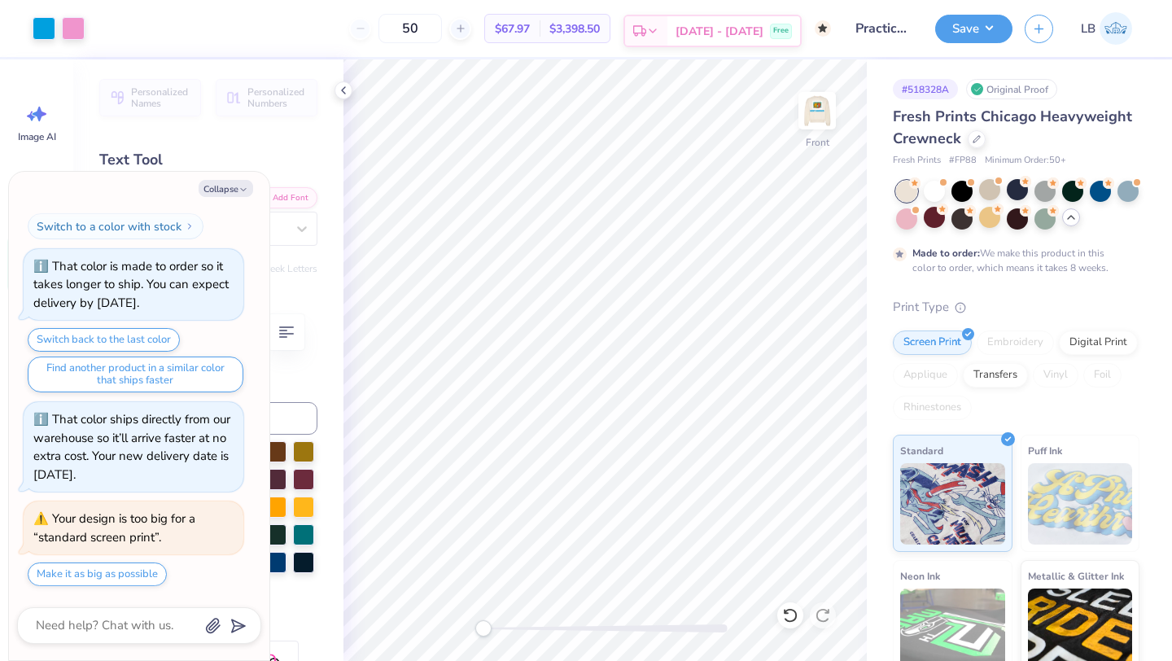
click at [727, 38] on span "Nov 4 - 7" at bounding box center [720, 31] width 88 height 17
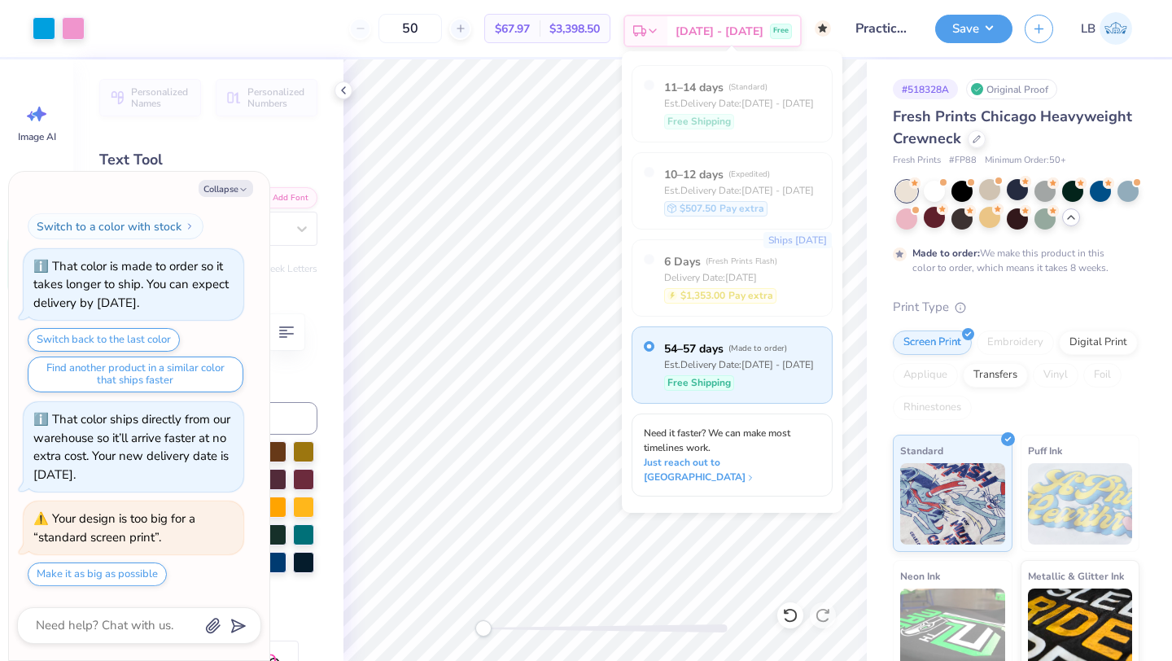
click at [727, 39] on span "Nov 4 - 7" at bounding box center [720, 31] width 88 height 17
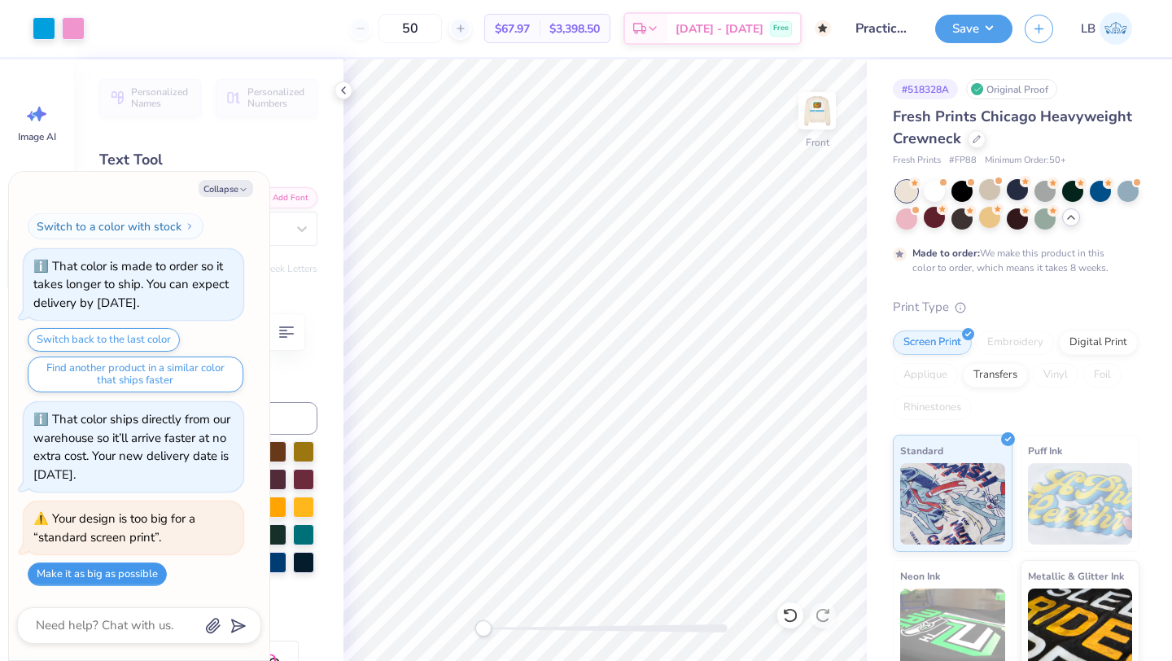
click at [125, 575] on button "Make it as big as possible" at bounding box center [97, 574] width 139 height 24
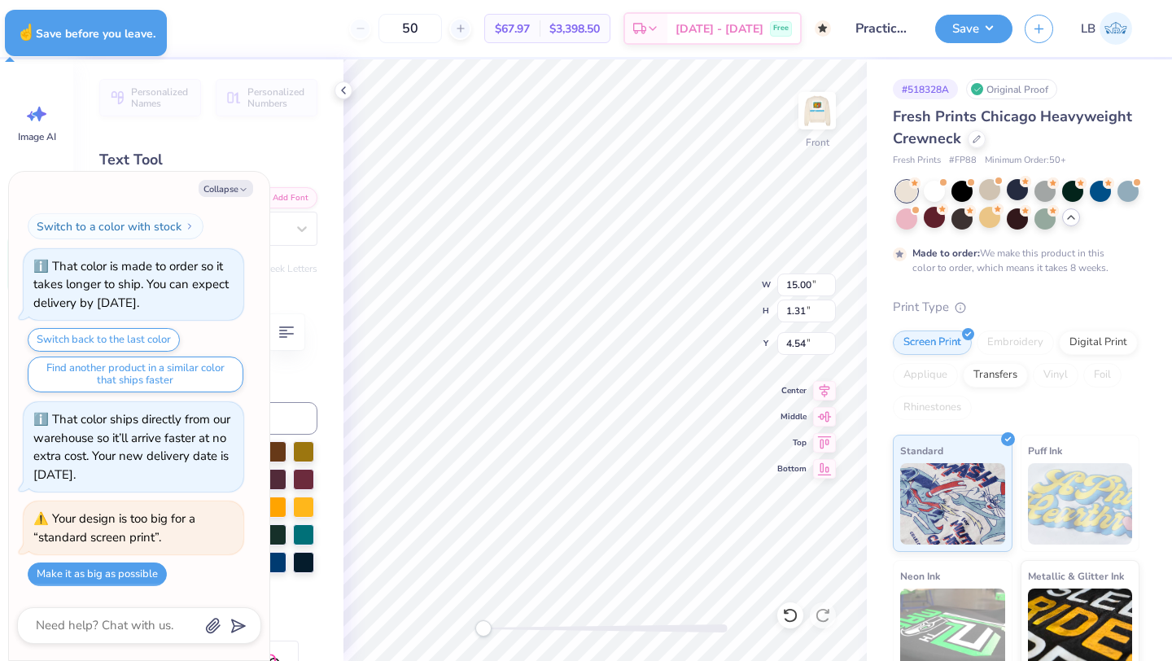
type textarea "x"
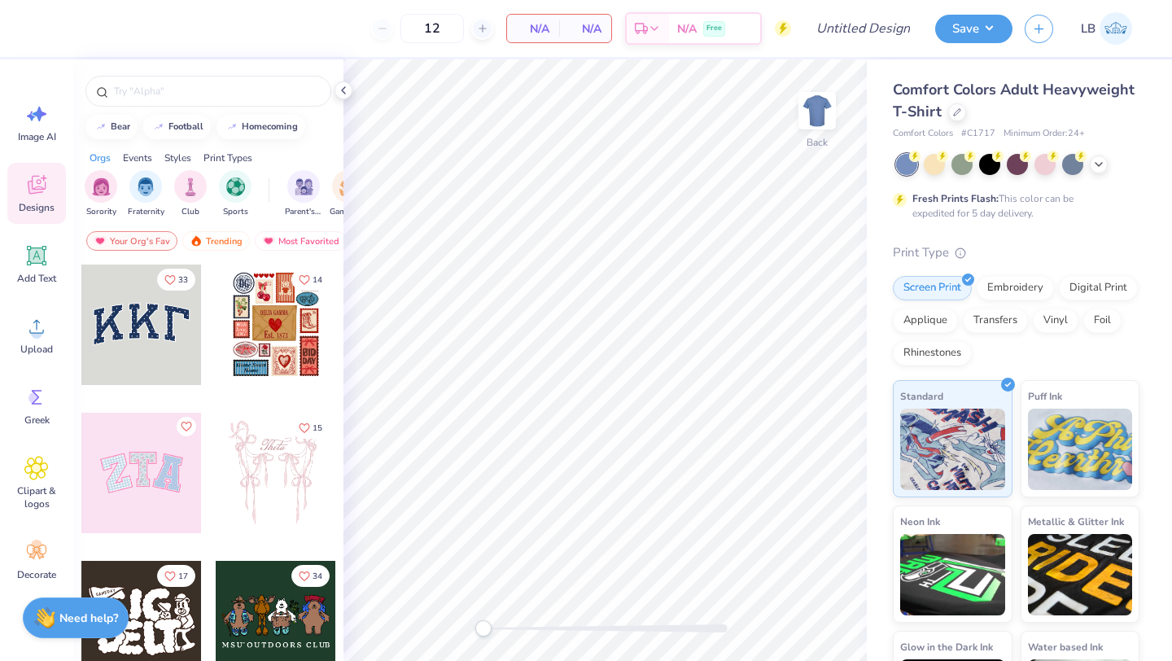
click at [45, 204] on span "Designs" at bounding box center [37, 207] width 36 height 13
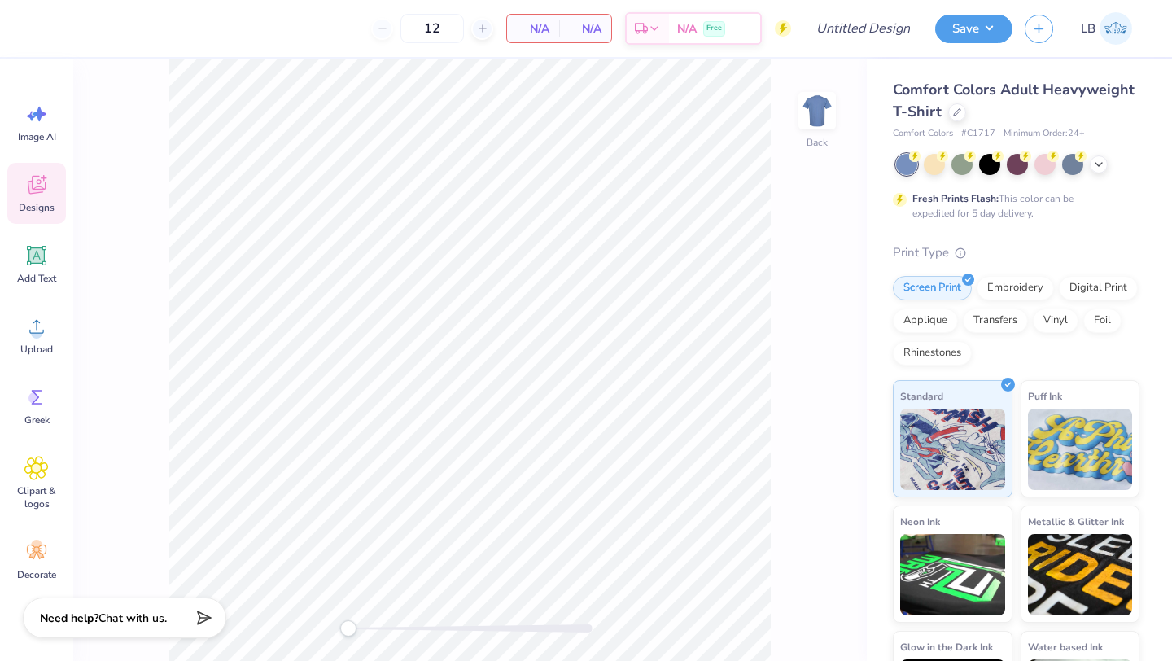
click at [45, 203] on span "Designs" at bounding box center [37, 207] width 36 height 13
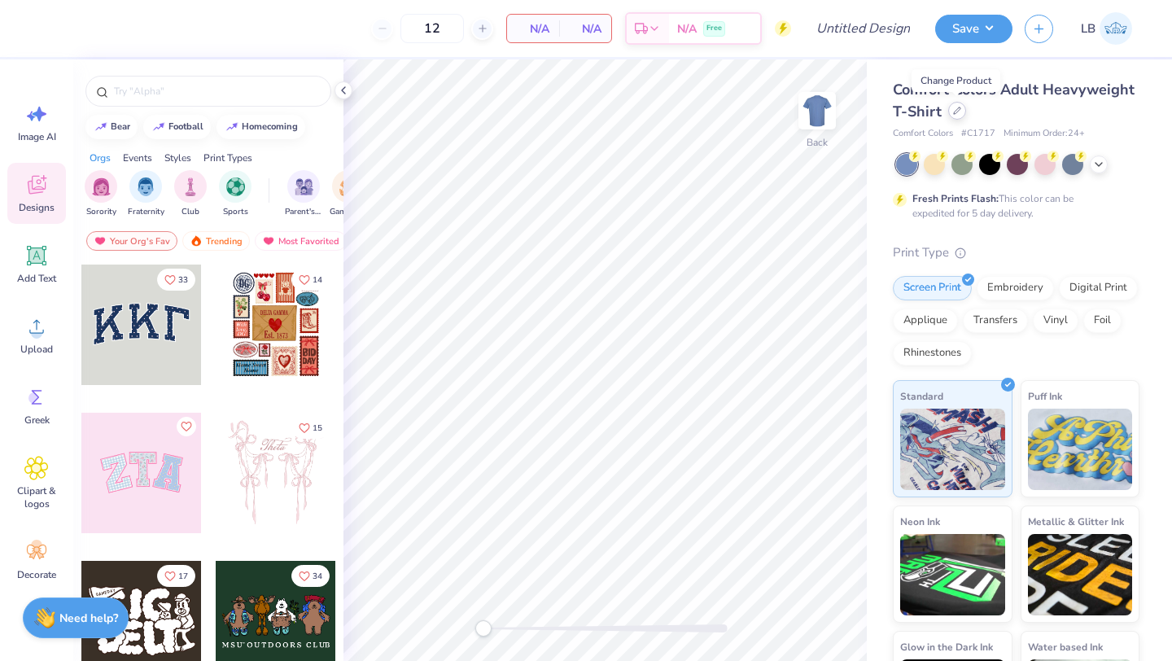
click at [954, 108] on icon at bounding box center [957, 111] width 8 height 8
